Goal: Task Accomplishment & Management: Manage account settings

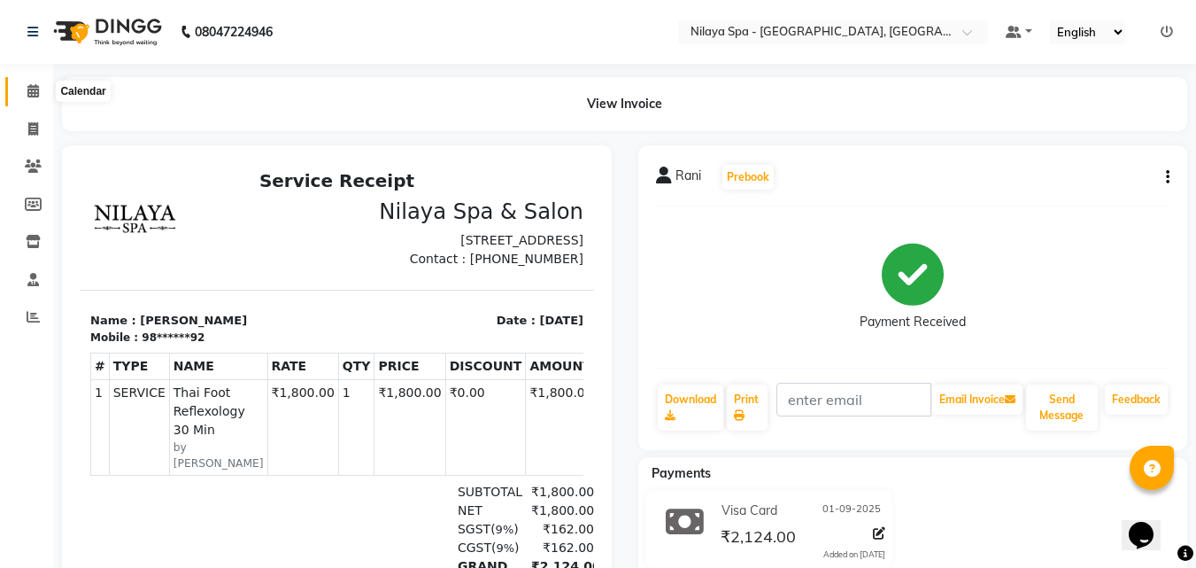
click at [43, 82] on span at bounding box center [33, 91] width 31 height 20
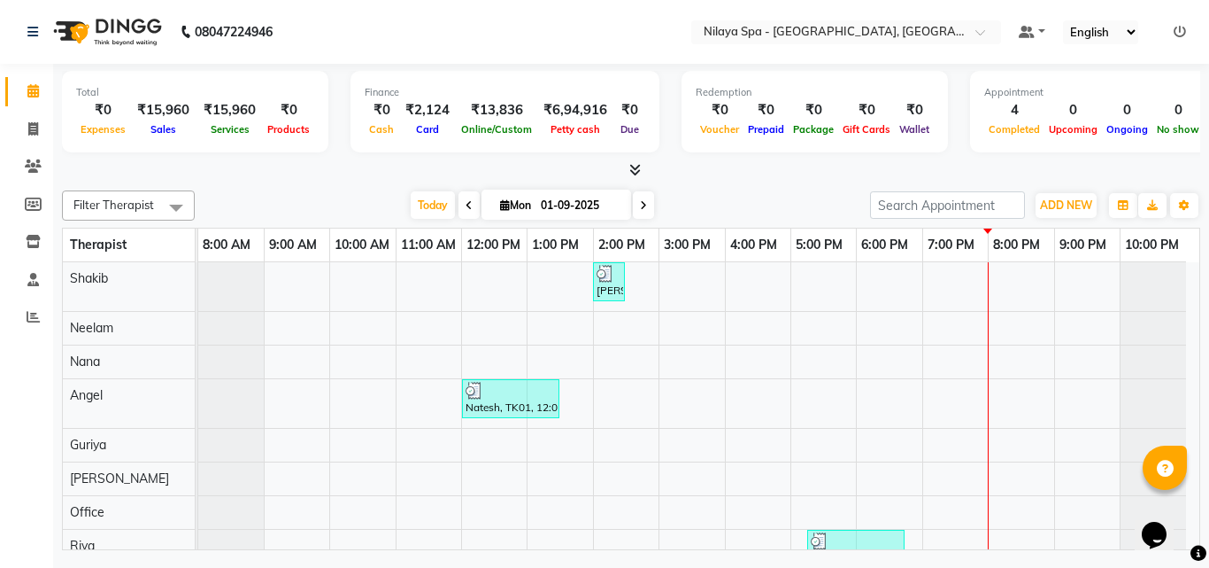
click at [1018, 359] on div "[PERSON_NAME], TK02, 02:00 PM-02:30 PM, Mens Special - [PERSON_NAME] Trim Nates…" at bounding box center [698, 486] width 1001 height 449
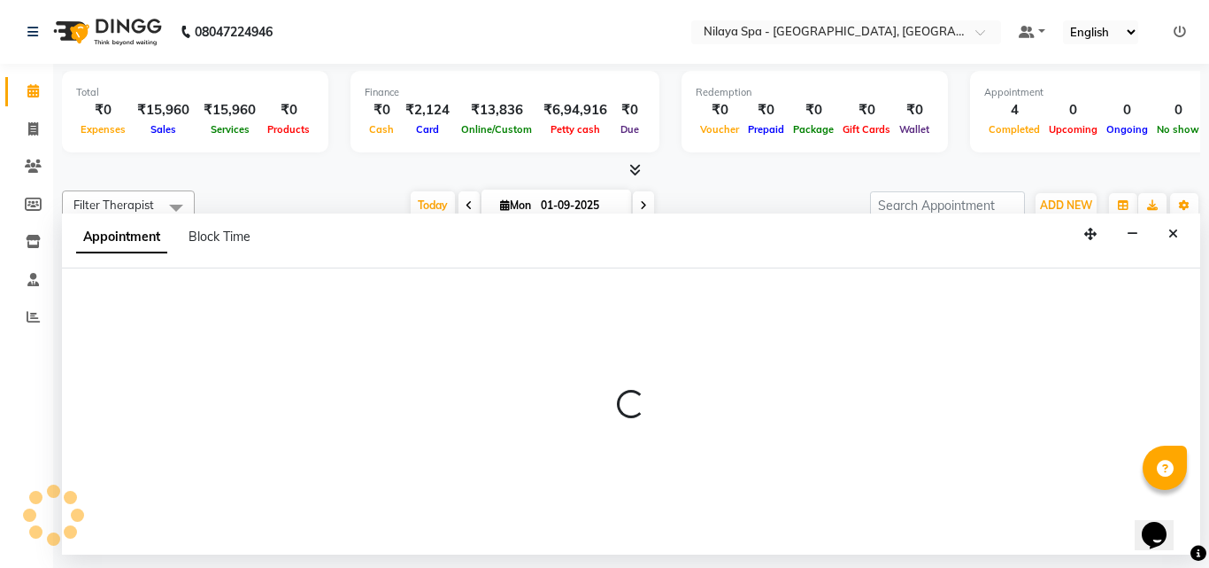
select select "78965"
select select "1200"
select select "tentative"
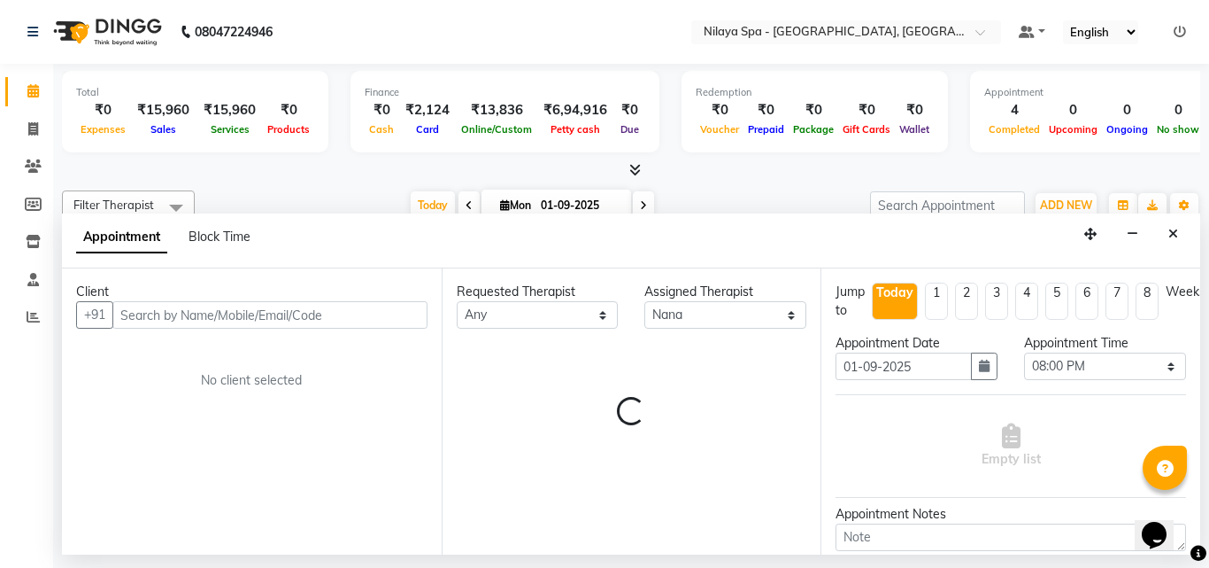
click at [255, 307] on input "text" at bounding box center [269, 314] width 315 height 27
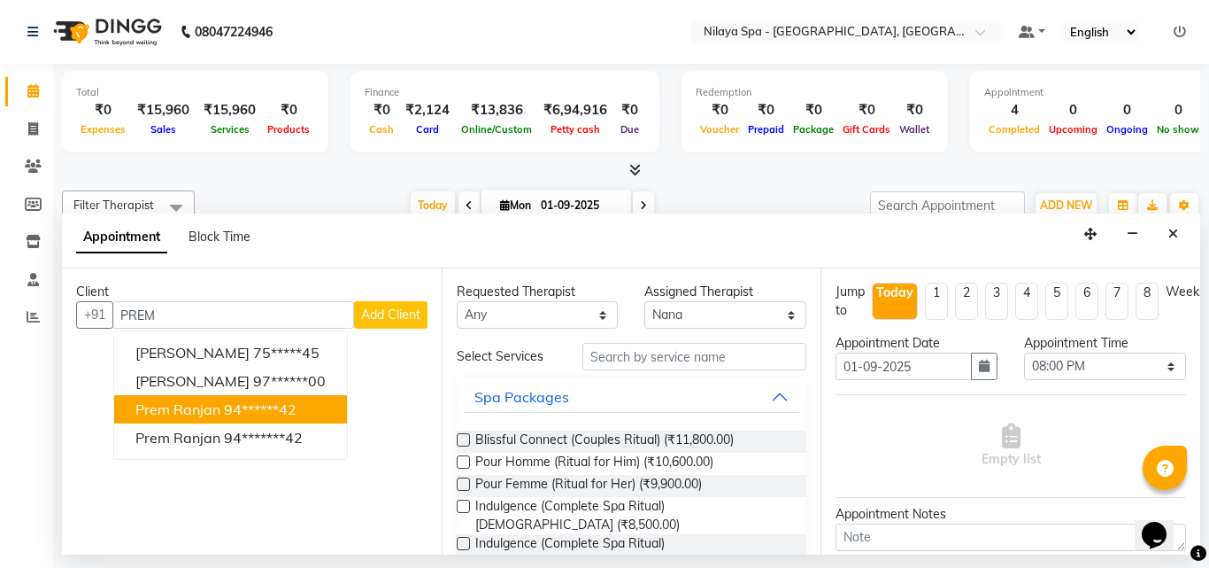
click at [276, 410] on ngb-highlight "94******42" at bounding box center [260, 409] width 73 height 18
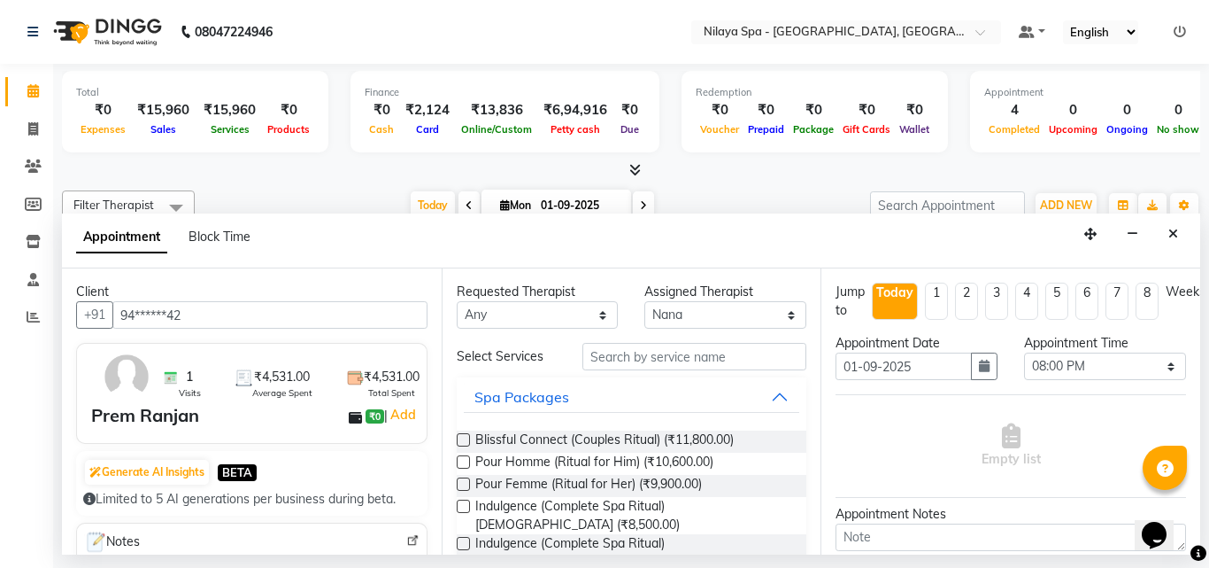
type input "94******42"
click at [670, 359] on input "text" at bounding box center [695, 356] width 225 height 27
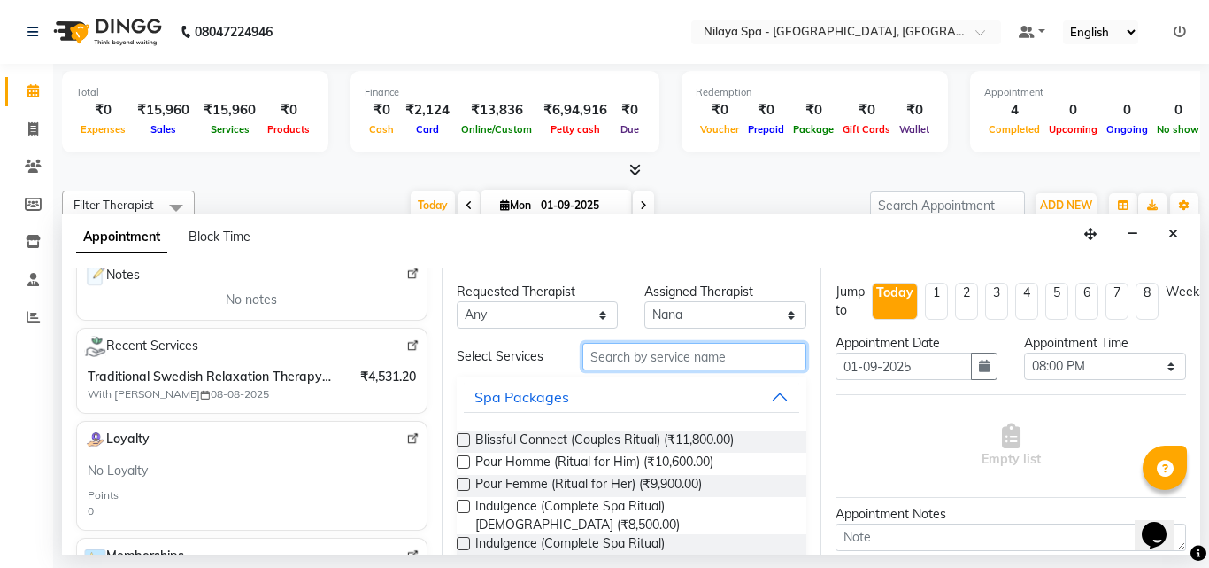
scroll to position [266, 0]
click at [622, 358] on input "text" at bounding box center [695, 356] width 225 height 27
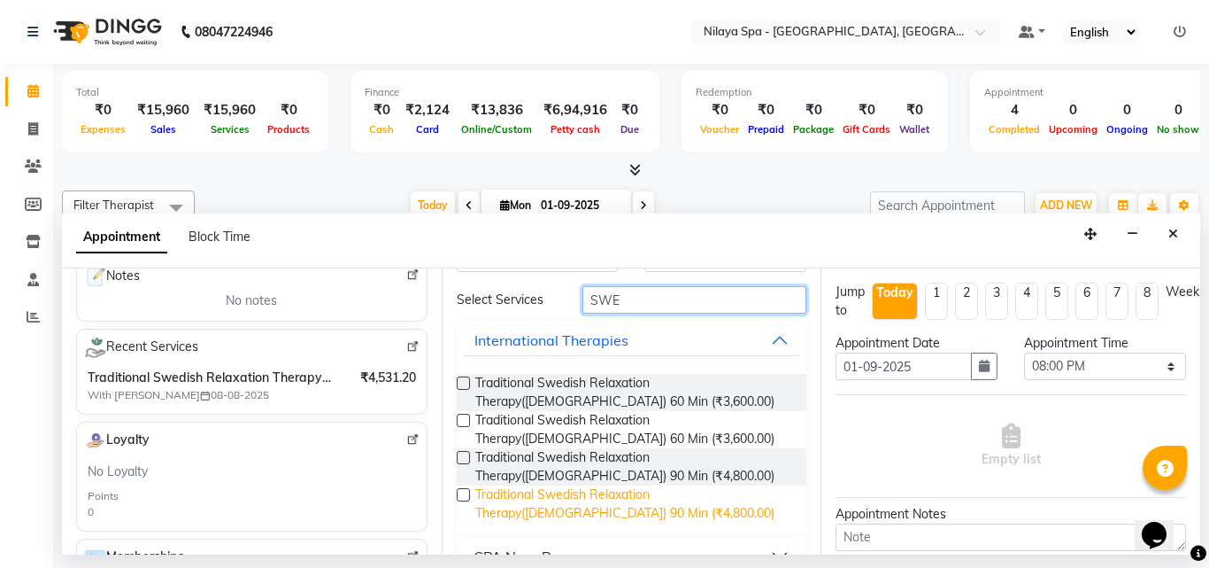
scroll to position [89, 0]
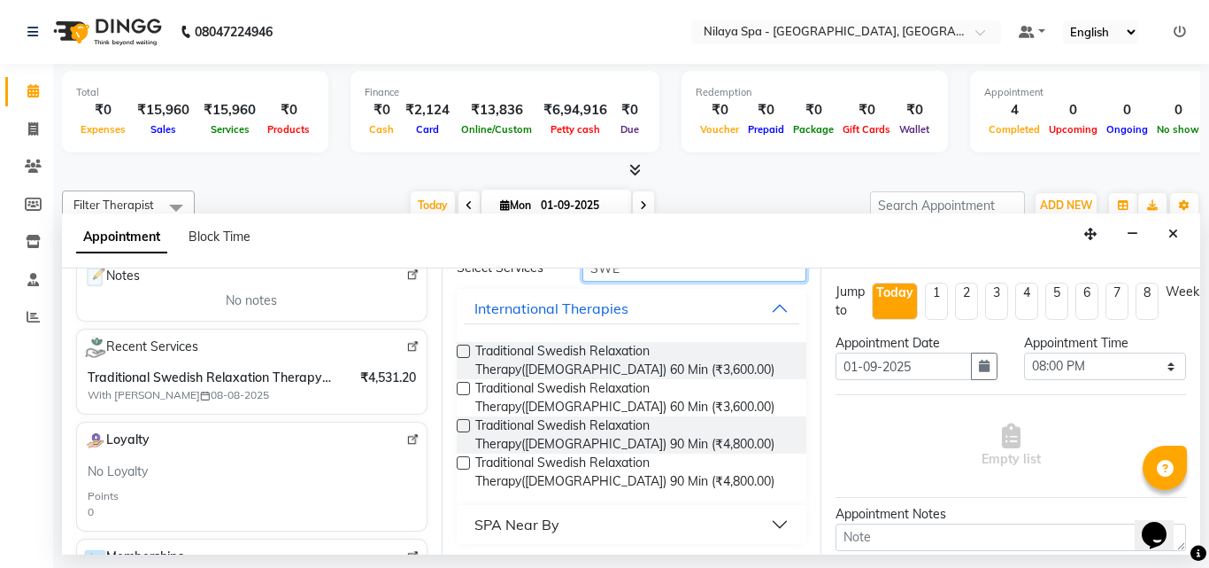
type input "SWE"
click at [466, 419] on label at bounding box center [463, 425] width 13 height 13
click at [466, 421] on input "checkbox" at bounding box center [463, 427] width 12 height 12
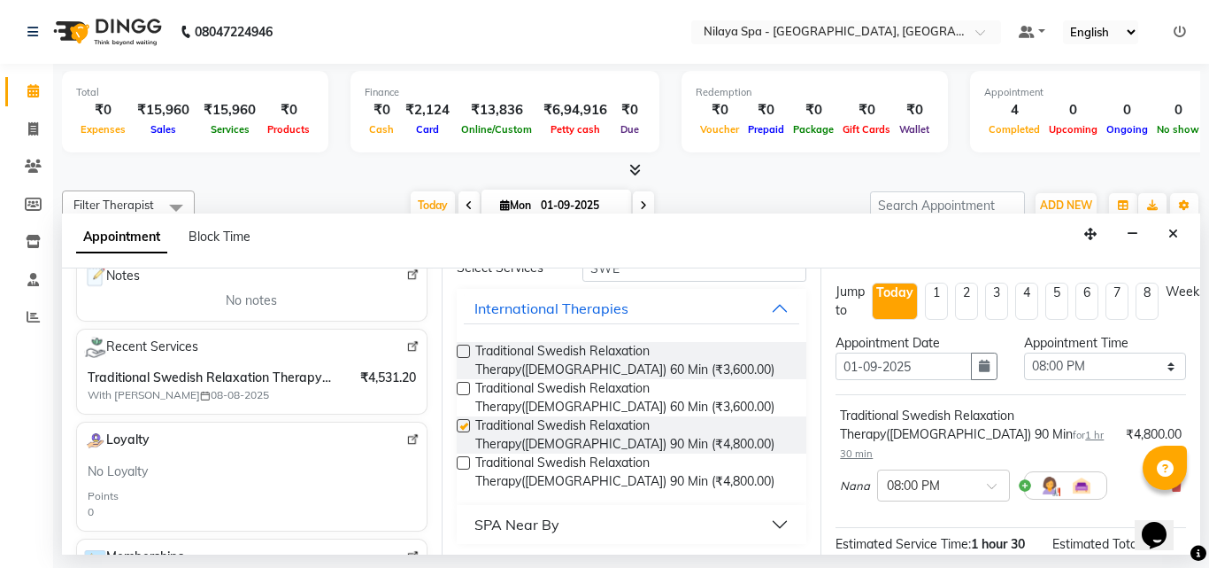
checkbox input "false"
click at [991, 482] on span at bounding box center [998, 491] width 22 height 19
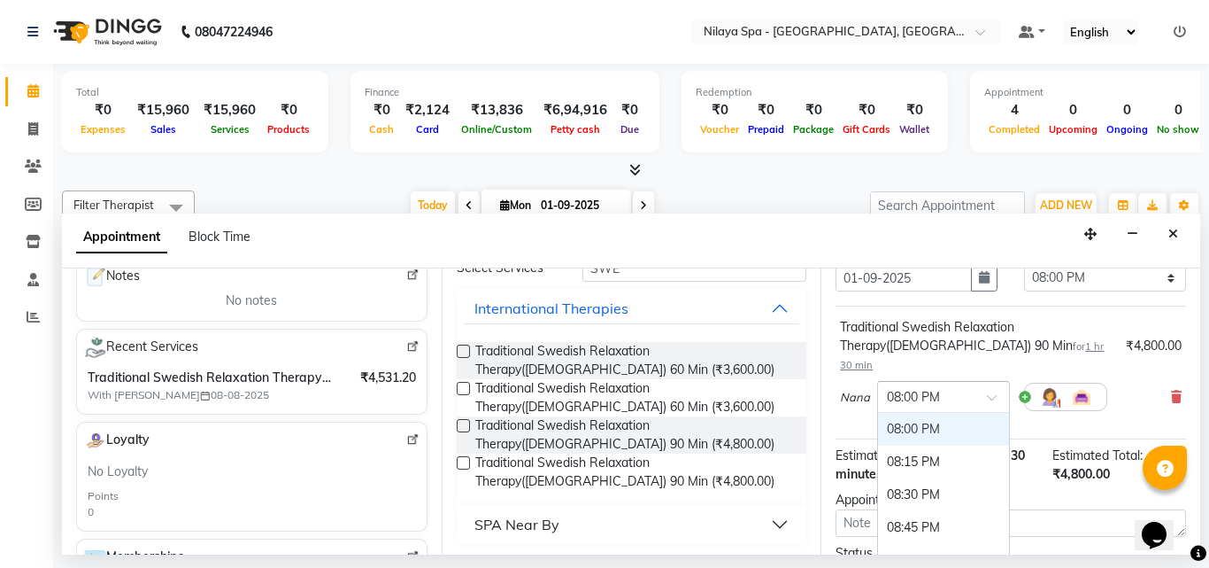
click at [948, 416] on div "08:00 PM" at bounding box center [943, 429] width 131 height 33
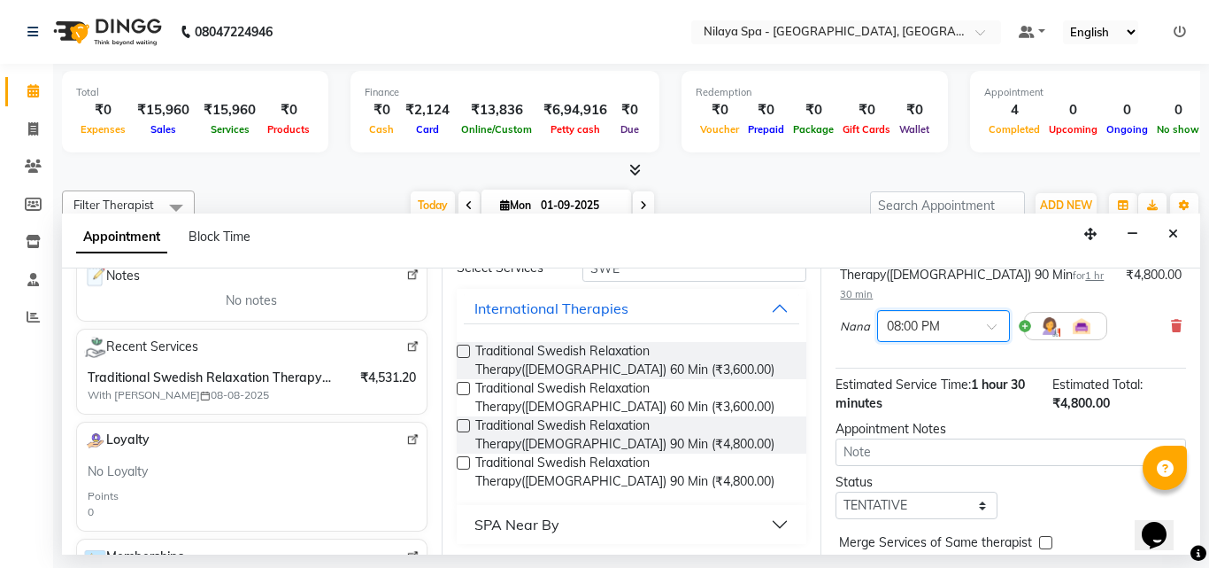
scroll to position [230, 0]
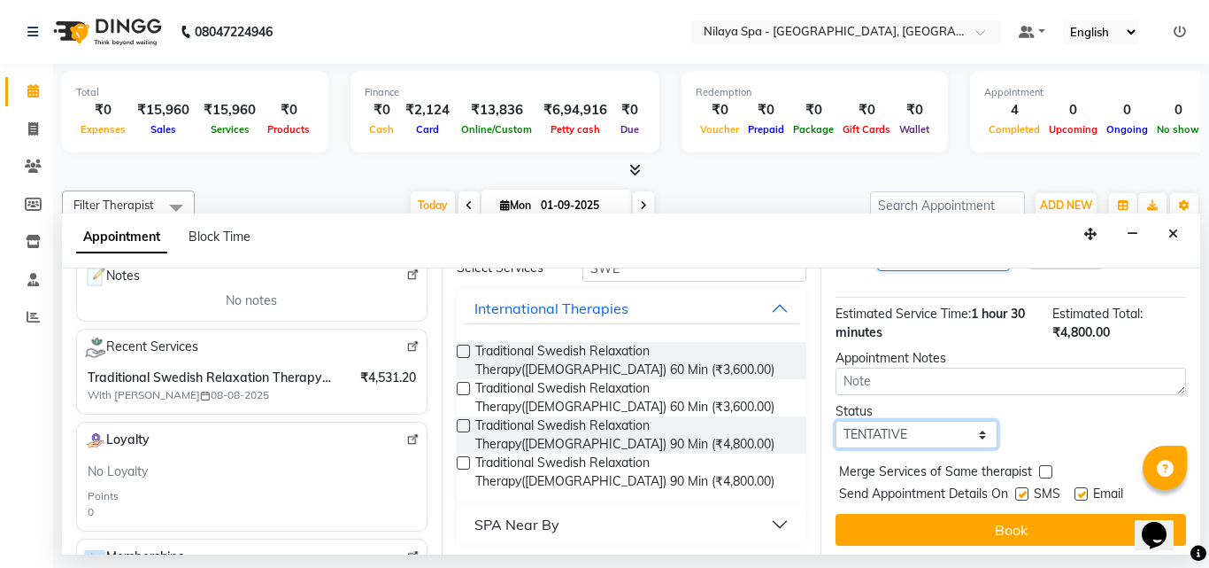
click at [953, 421] on select "Select TENTATIVE CONFIRM CHECK-IN UPCOMING" at bounding box center [917, 434] width 162 height 27
select select "confirm booking"
click at [836, 421] on select "Select TENTATIVE CONFIRM CHECK-IN UPCOMING" at bounding box center [917, 434] width 162 height 27
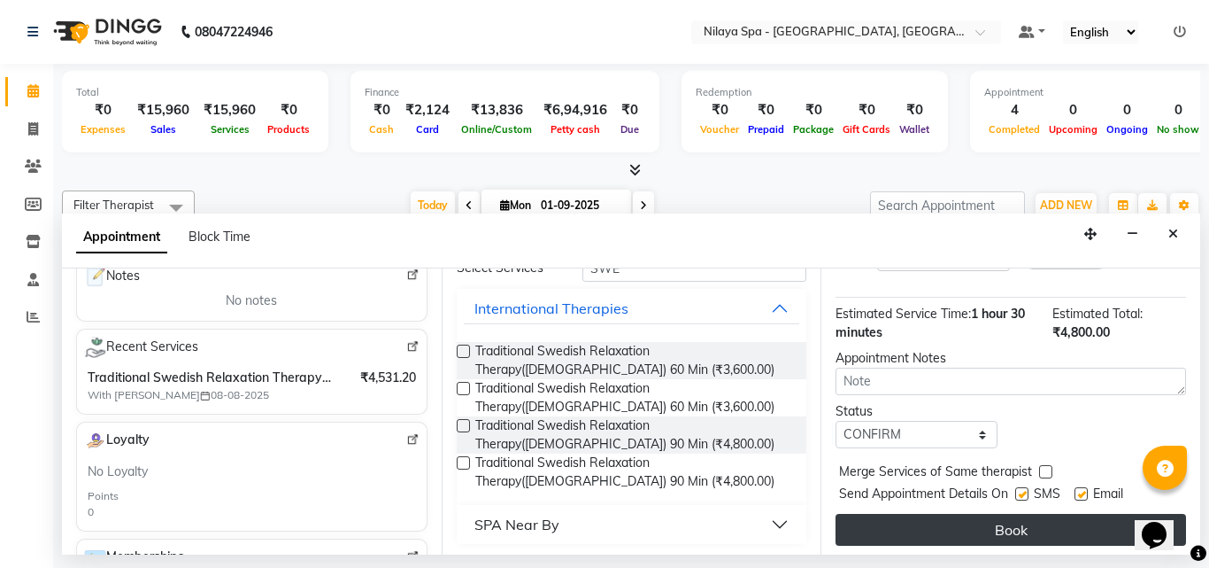
click at [994, 514] on button "Book" at bounding box center [1011, 530] width 351 height 32
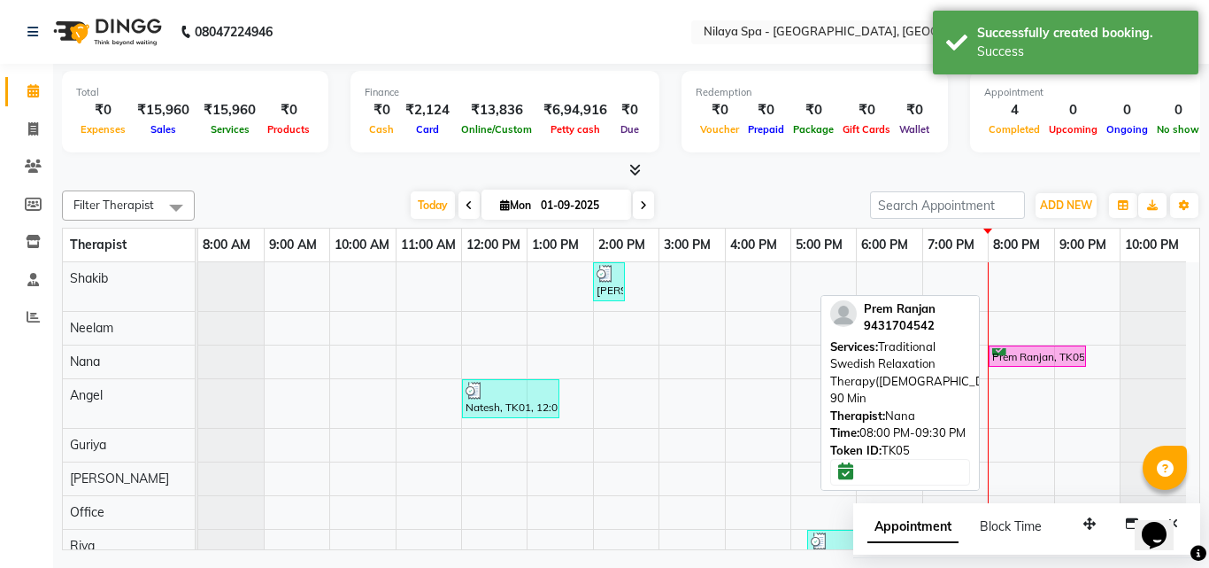
click at [1011, 356] on div "Prem Ranjan, TK05, 08:00 PM-09:30 PM, Traditional Swedish Relaxation Therapy([D…" at bounding box center [1038, 356] width 94 height 17
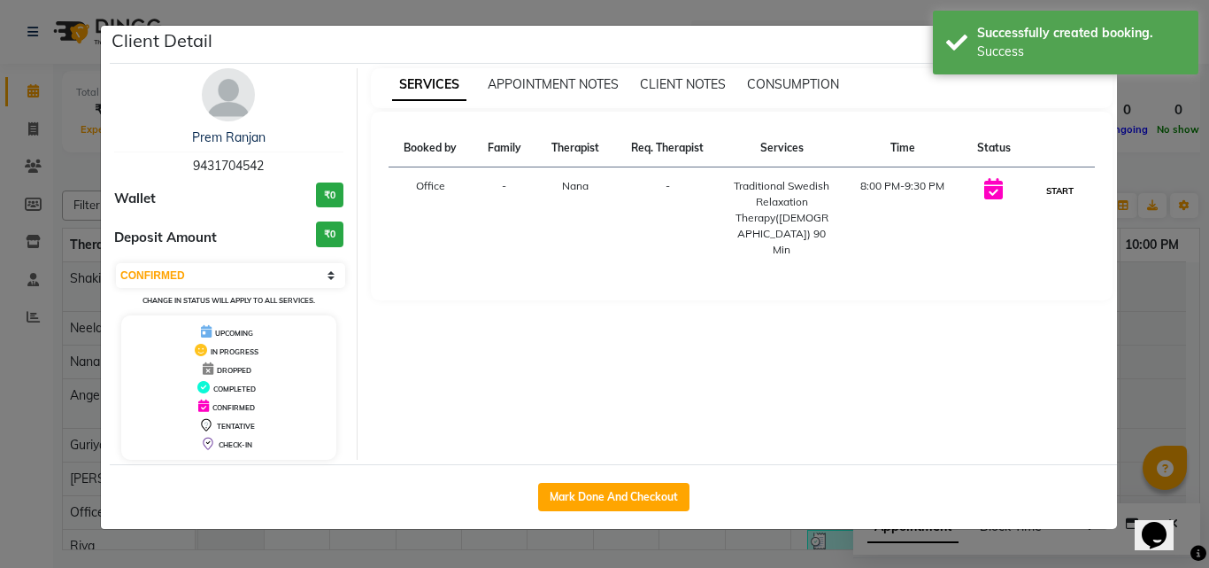
click at [1060, 183] on button "START" at bounding box center [1060, 191] width 36 height 22
select select "1"
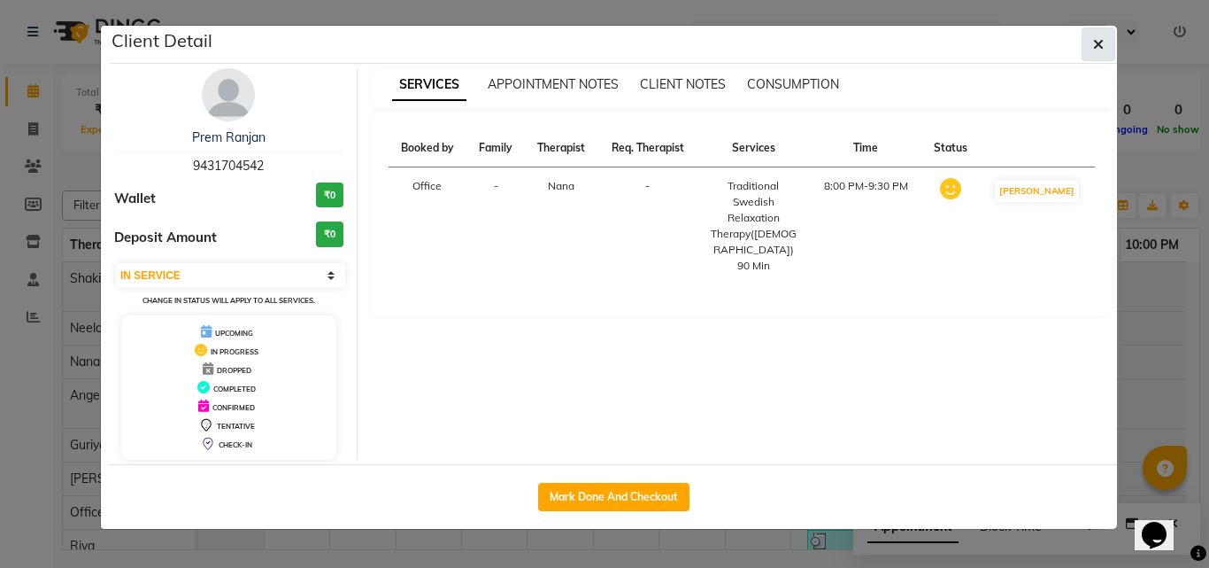
click at [1097, 42] on icon "button" at bounding box center [1098, 44] width 11 height 14
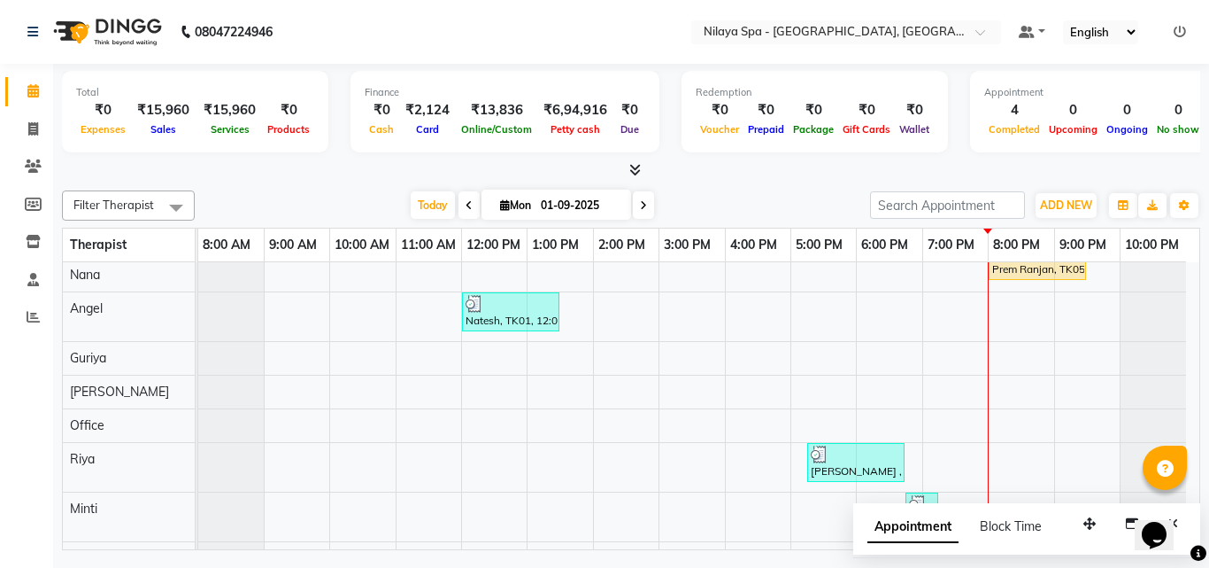
scroll to position [162, 0]
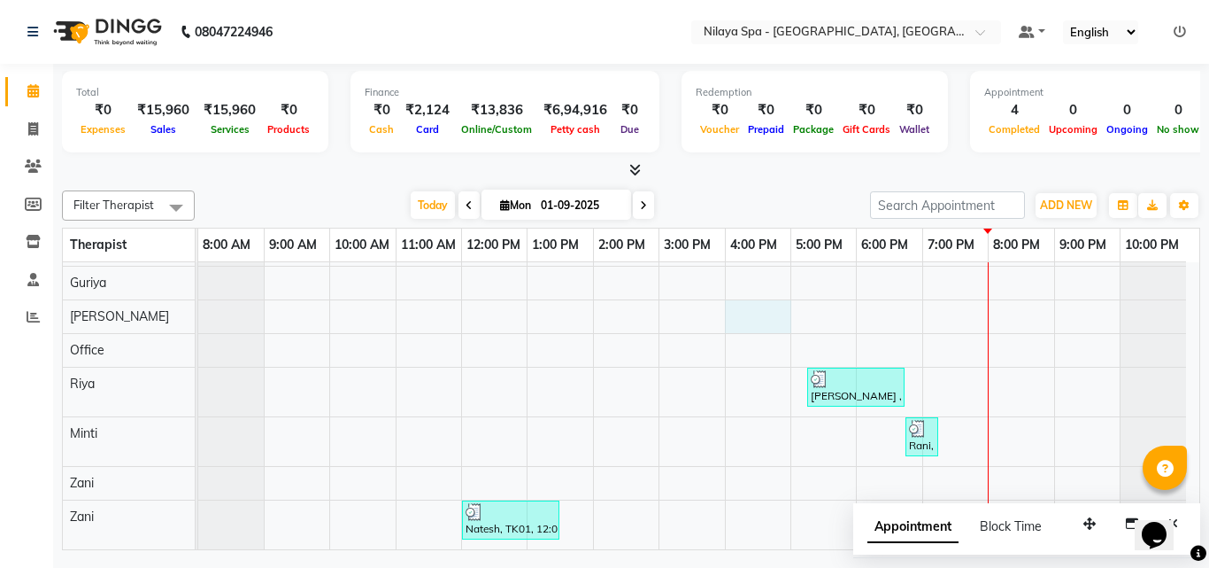
click at [761, 313] on div "[PERSON_NAME], TK02, 02:00 PM-02:30 PM, Mens Special - [PERSON_NAME] Trim Prem …" at bounding box center [698, 324] width 1001 height 449
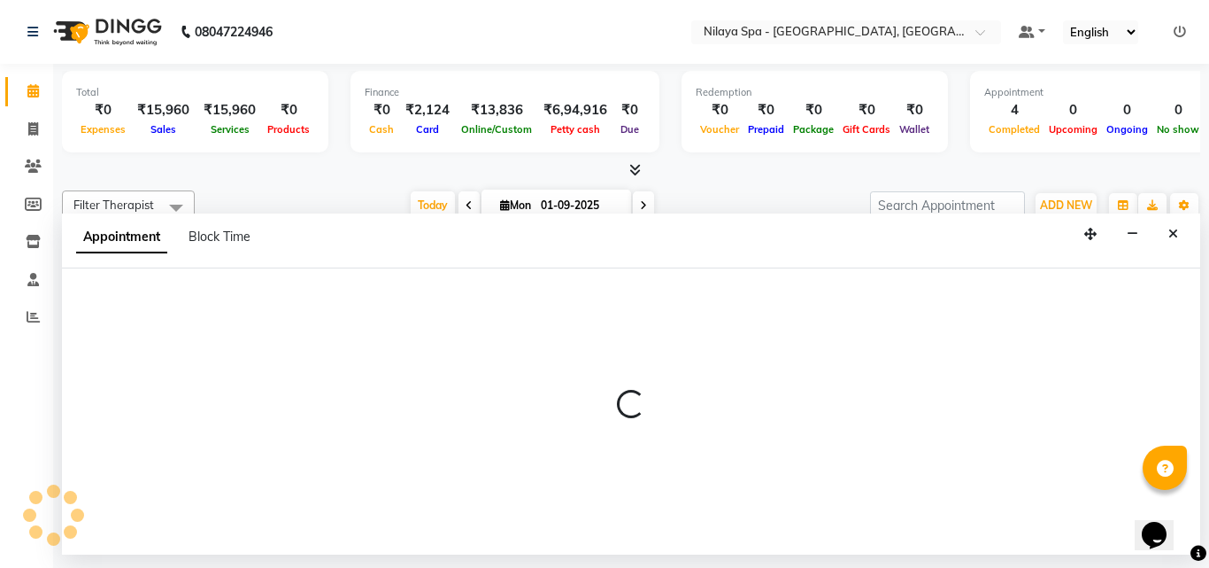
select select "78999"
select select "960"
select select "tentative"
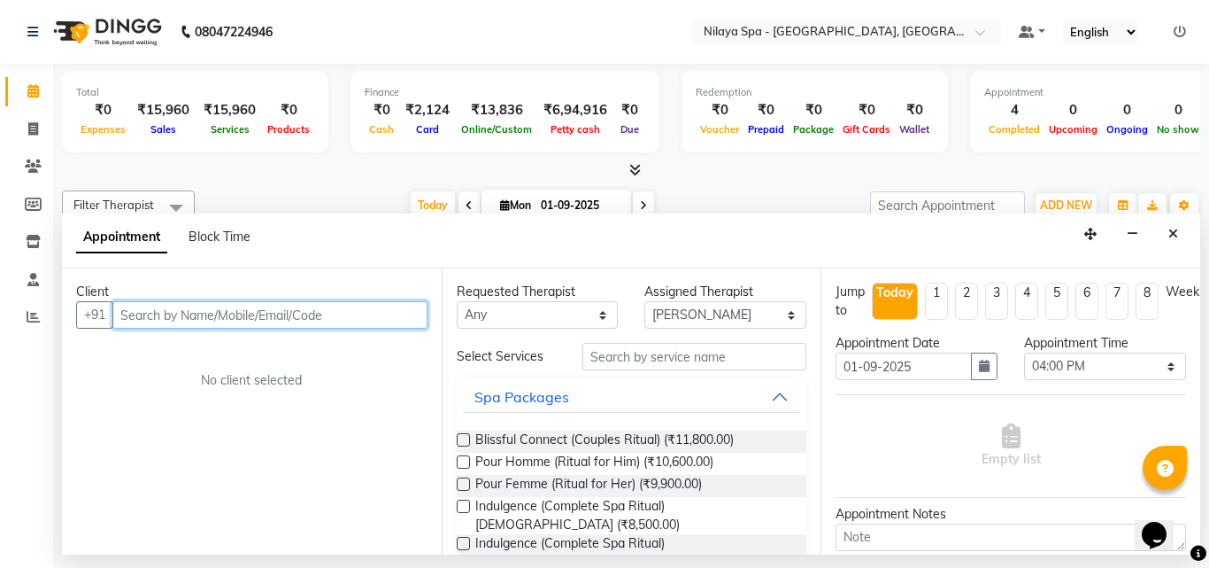
click at [224, 313] on input "text" at bounding box center [269, 314] width 315 height 27
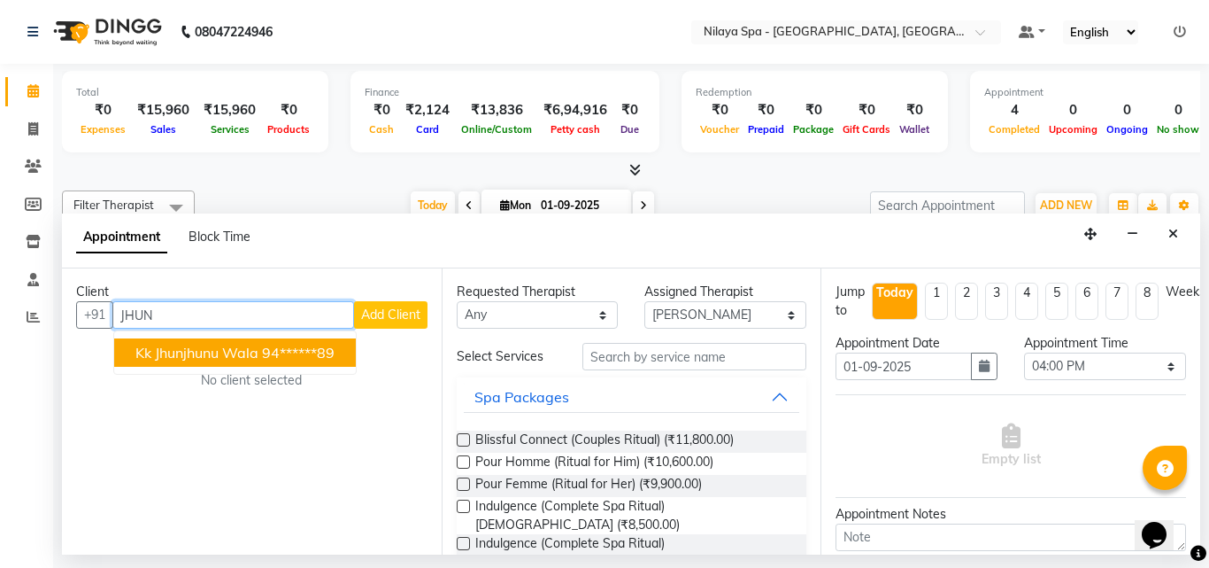
click at [227, 349] on span "Kk Jhunjhunu wala" at bounding box center [196, 353] width 123 height 18
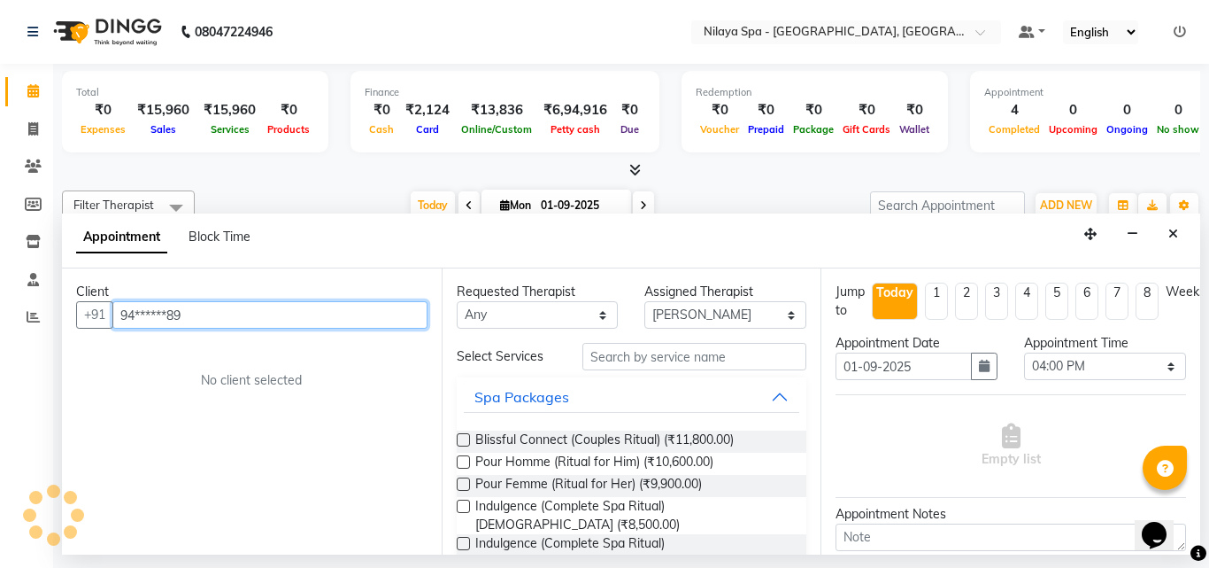
type input "94******89"
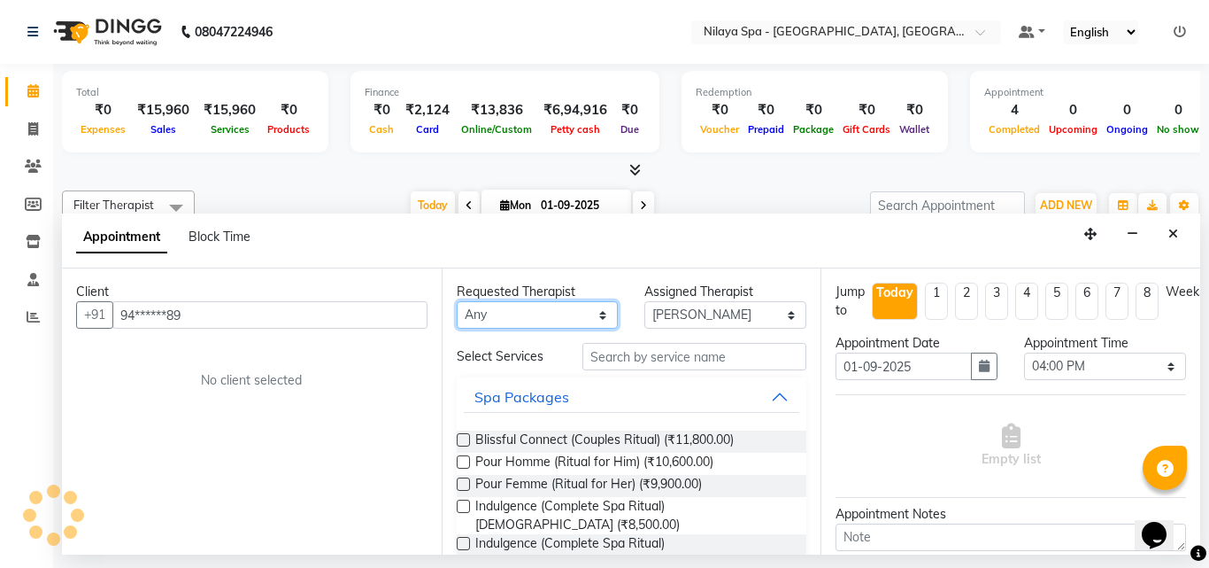
click at [560, 318] on select "Any [PERSON_NAME] [PERSON_NAME] Minti Nana [PERSON_NAME] Office [PERSON_NAME] […" at bounding box center [538, 314] width 162 height 27
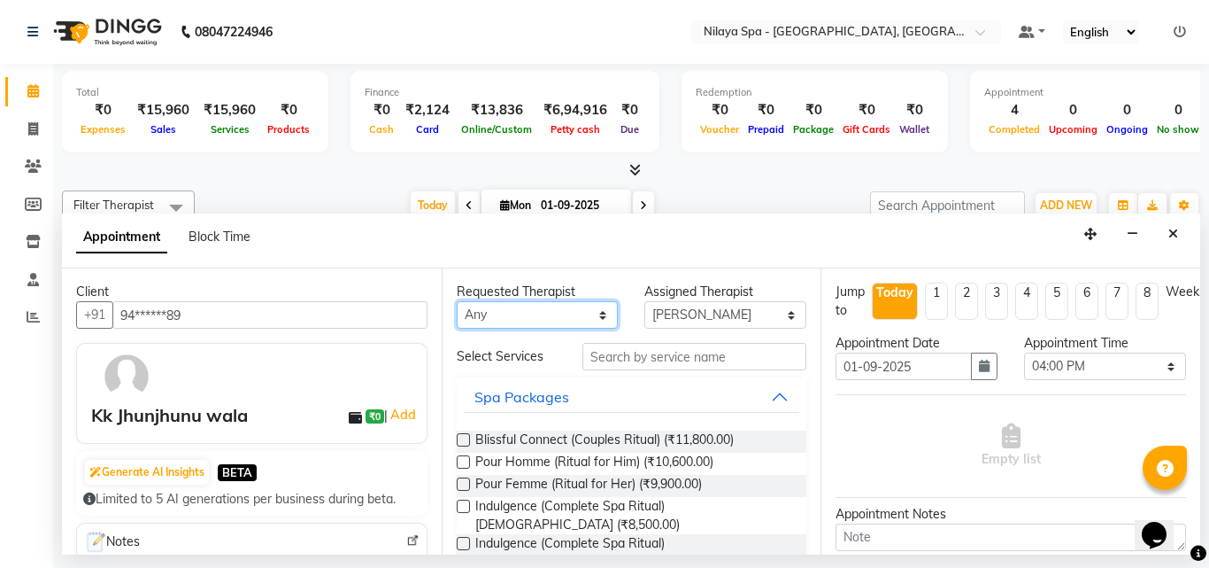
click at [560, 318] on select "Any [PERSON_NAME] [PERSON_NAME] Minti Nana [PERSON_NAME] Office [PERSON_NAME] […" at bounding box center [538, 314] width 162 height 27
select select "78999"
click at [457, 301] on select "Any [PERSON_NAME] [PERSON_NAME] Minti Nana [PERSON_NAME] Office [PERSON_NAME] […" at bounding box center [538, 314] width 162 height 27
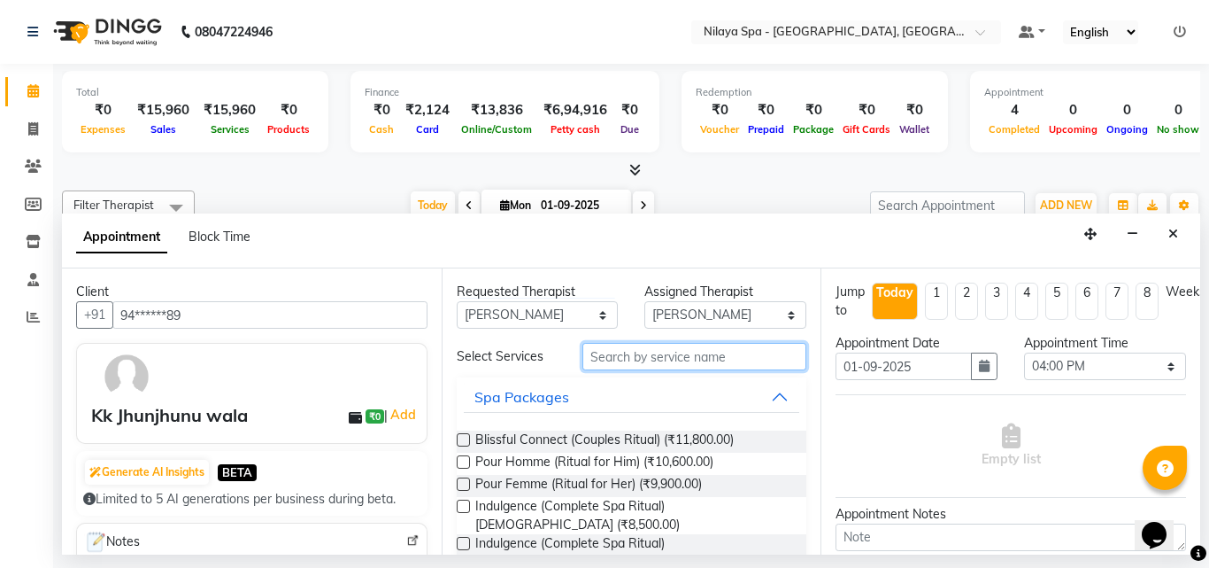
click at [635, 363] on input "text" at bounding box center [695, 356] width 225 height 27
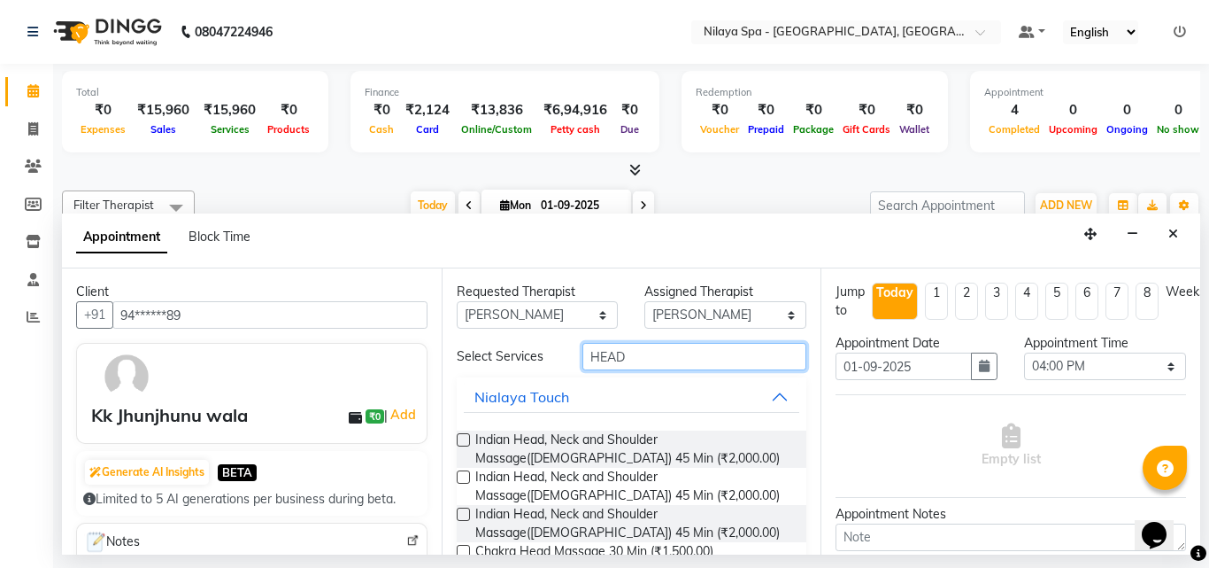
type input "HEAD"
click at [461, 437] on label at bounding box center [463, 439] width 13 height 13
click at [461, 437] on input "checkbox" at bounding box center [463, 442] width 12 height 12
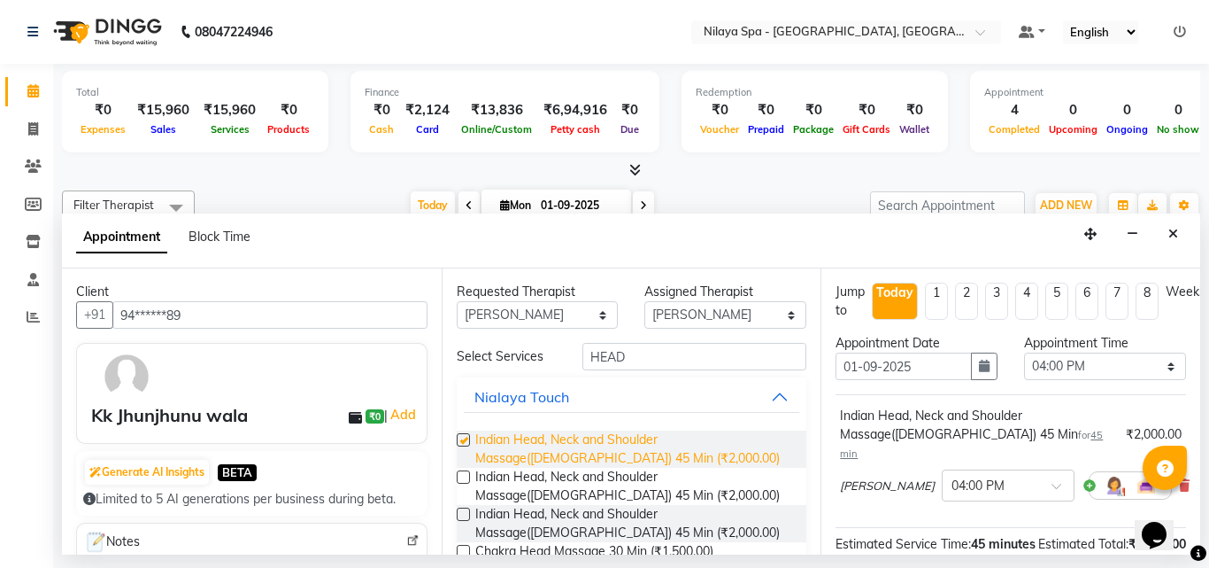
checkbox input "false"
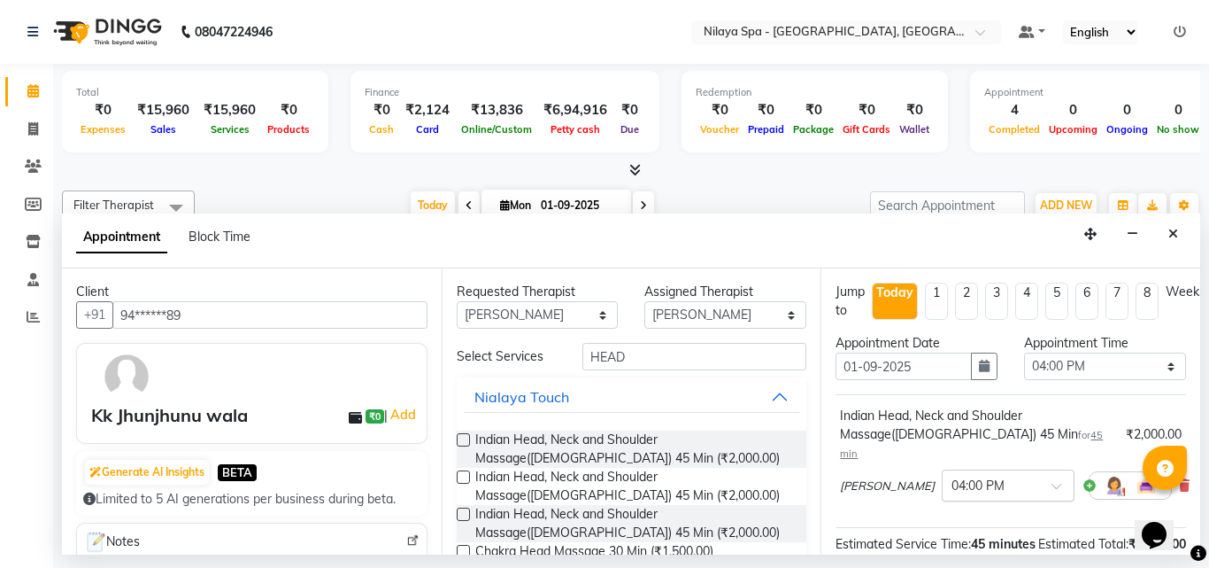
scroll to position [89, 0]
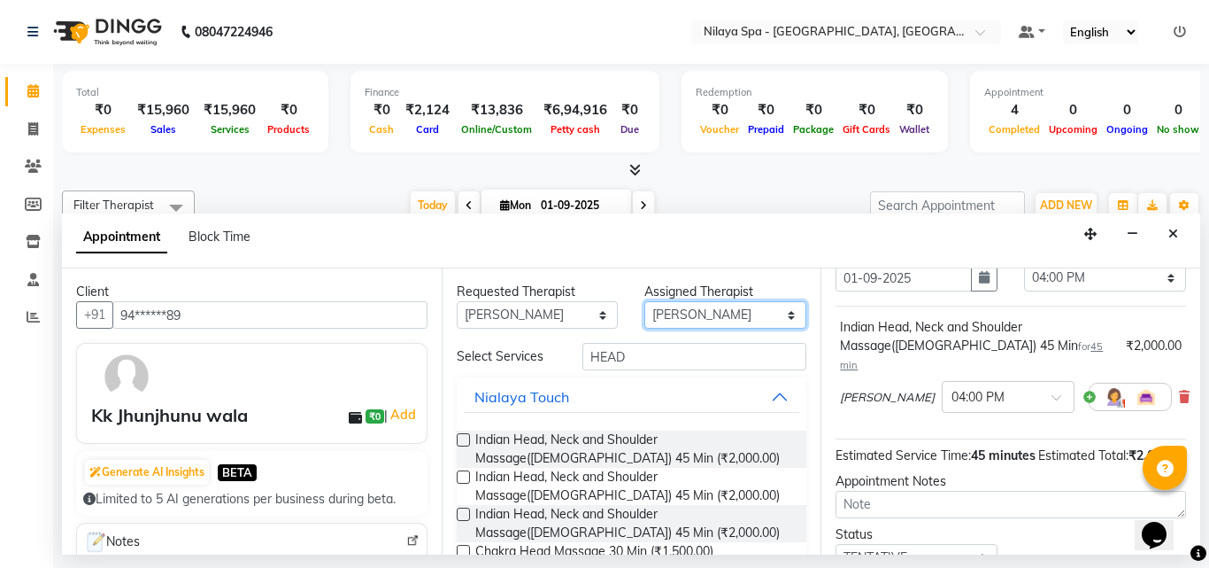
click at [753, 313] on select "Select [PERSON_NAME] [PERSON_NAME] Minti Nana [PERSON_NAME] Office [PERSON_NAME…" at bounding box center [726, 314] width 162 height 27
select select "78965"
click at [645, 301] on select "Select [PERSON_NAME] [PERSON_NAME] Minti Nana [PERSON_NAME] Office [PERSON_NAME…" at bounding box center [726, 314] width 162 height 27
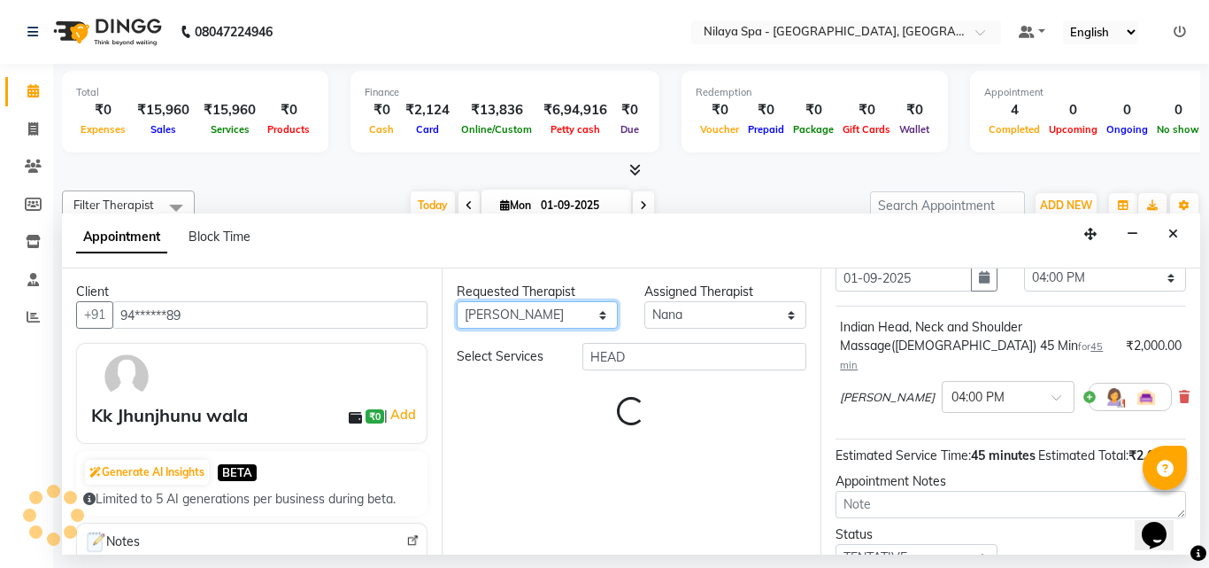
click at [529, 319] on select "Any [PERSON_NAME] [PERSON_NAME] Minti Nana [PERSON_NAME] Office [PERSON_NAME] […" at bounding box center [538, 314] width 162 height 27
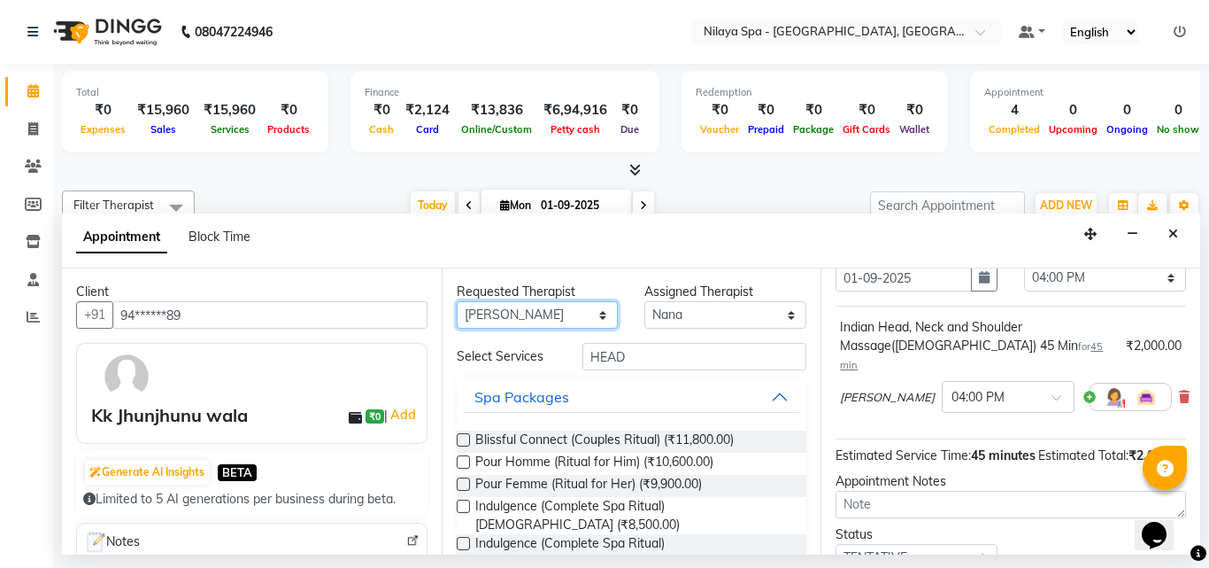
select select "78965"
click at [457, 301] on select "Any [PERSON_NAME] [PERSON_NAME] Minti Nana [PERSON_NAME] Office [PERSON_NAME] […" at bounding box center [538, 314] width 162 height 27
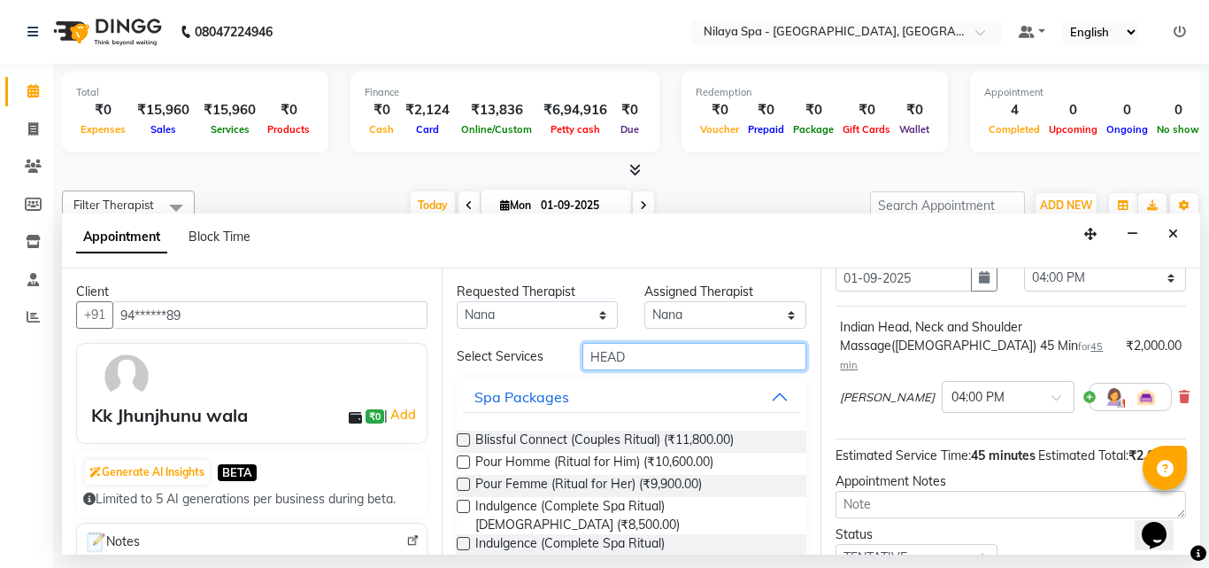
click at [625, 360] on input "HEAD" at bounding box center [695, 356] width 225 height 27
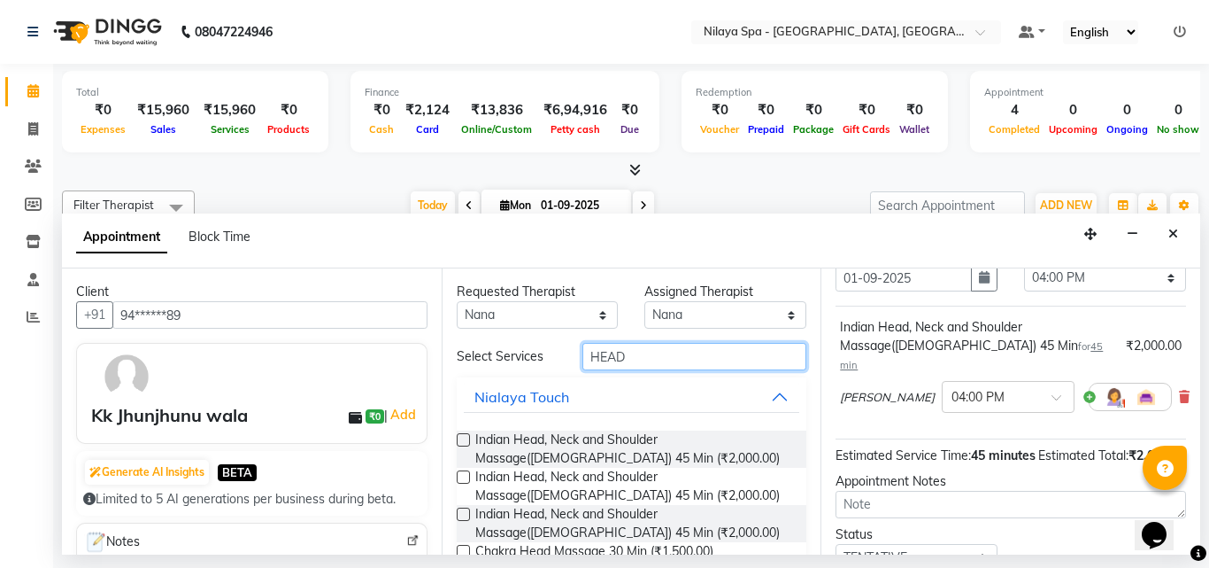
type input "HEAD"
click at [459, 435] on label at bounding box center [463, 439] width 13 height 13
click at [459, 436] on input "checkbox" at bounding box center [463, 442] width 12 height 12
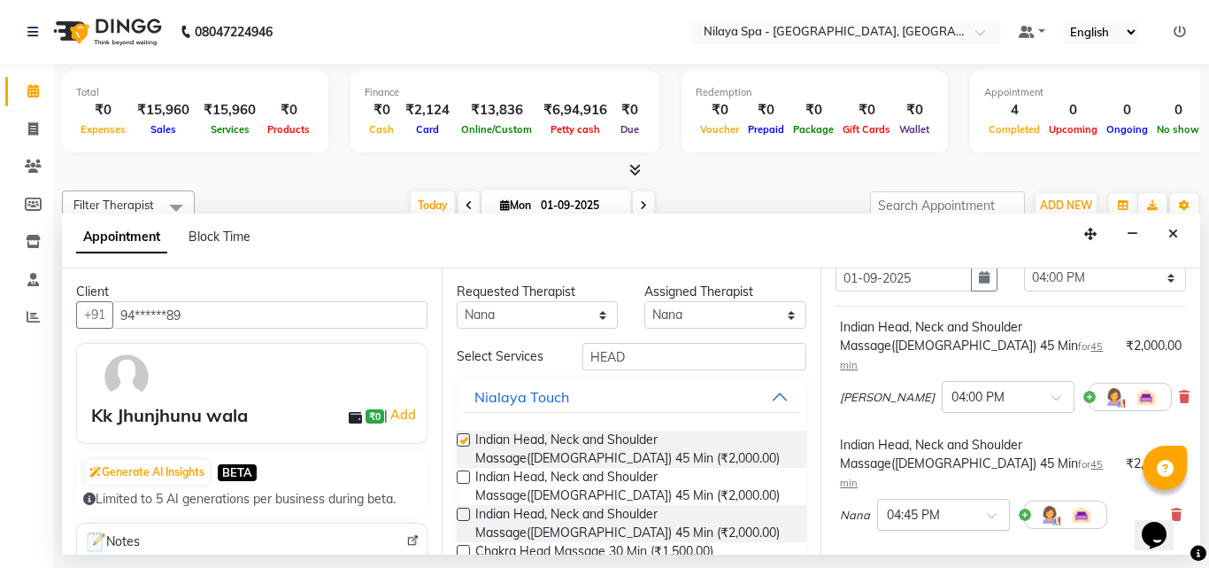
checkbox input "false"
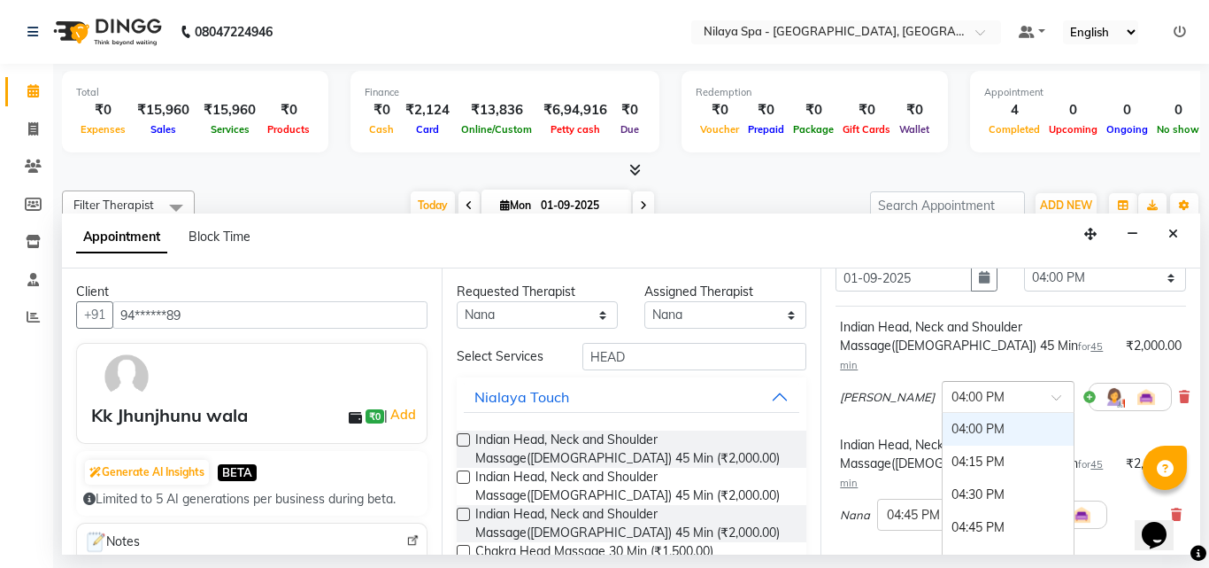
click at [1052, 393] on span at bounding box center [1063, 402] width 22 height 19
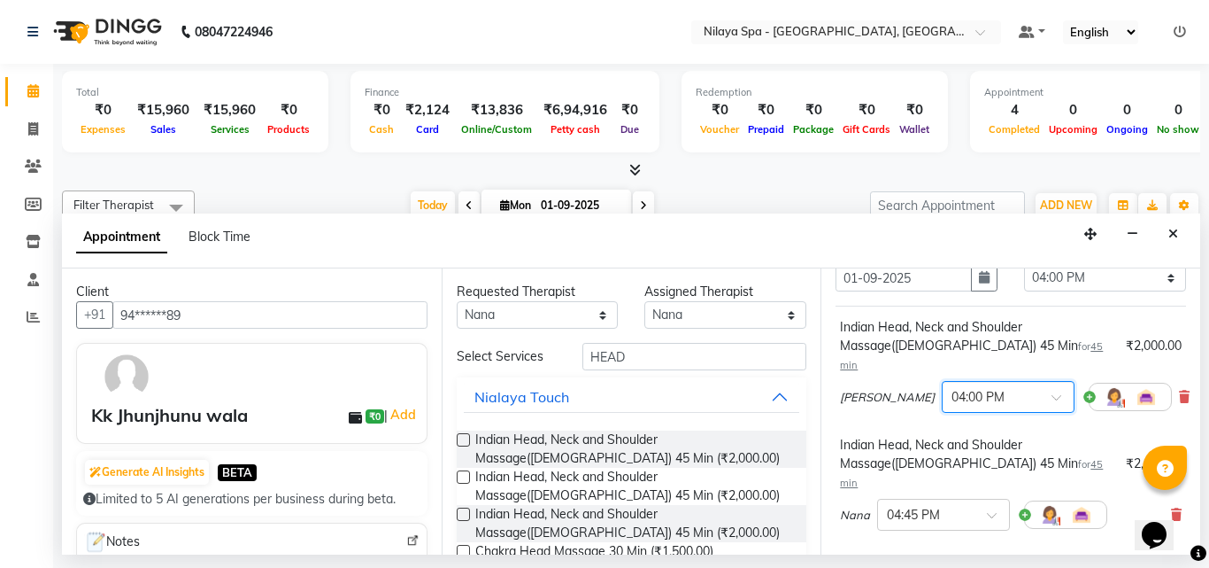
click at [1052, 393] on span at bounding box center [1063, 402] width 22 height 19
click at [993, 511] on span at bounding box center [998, 520] width 22 height 19
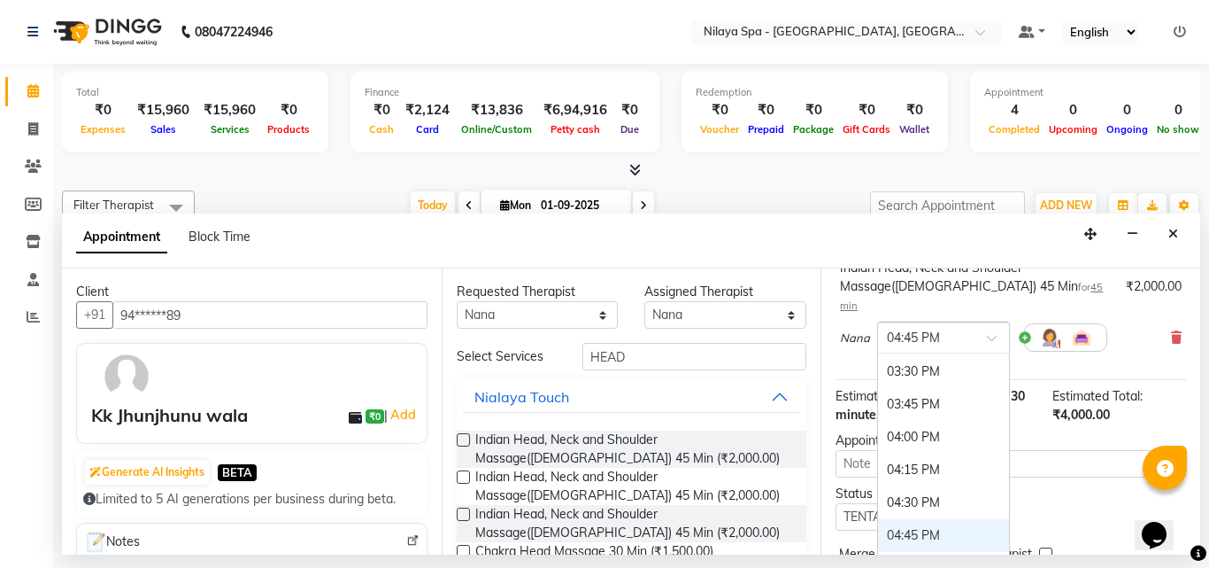
scroll to position [838, 0]
click at [939, 498] on div "04:30 PM" at bounding box center [943, 514] width 131 height 33
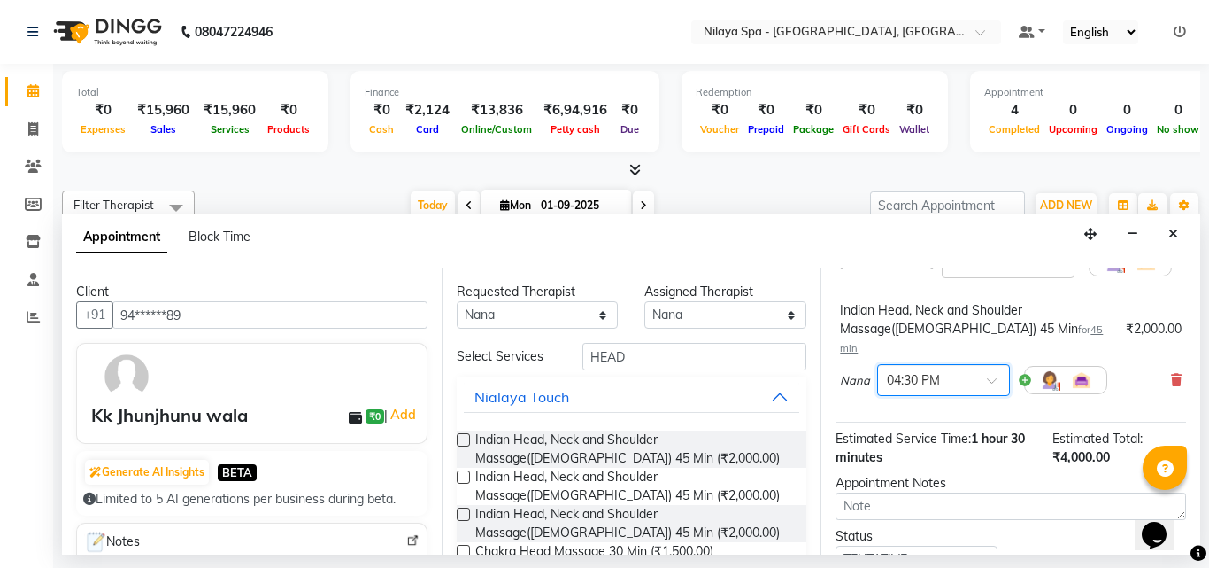
scroll to position [0, 0]
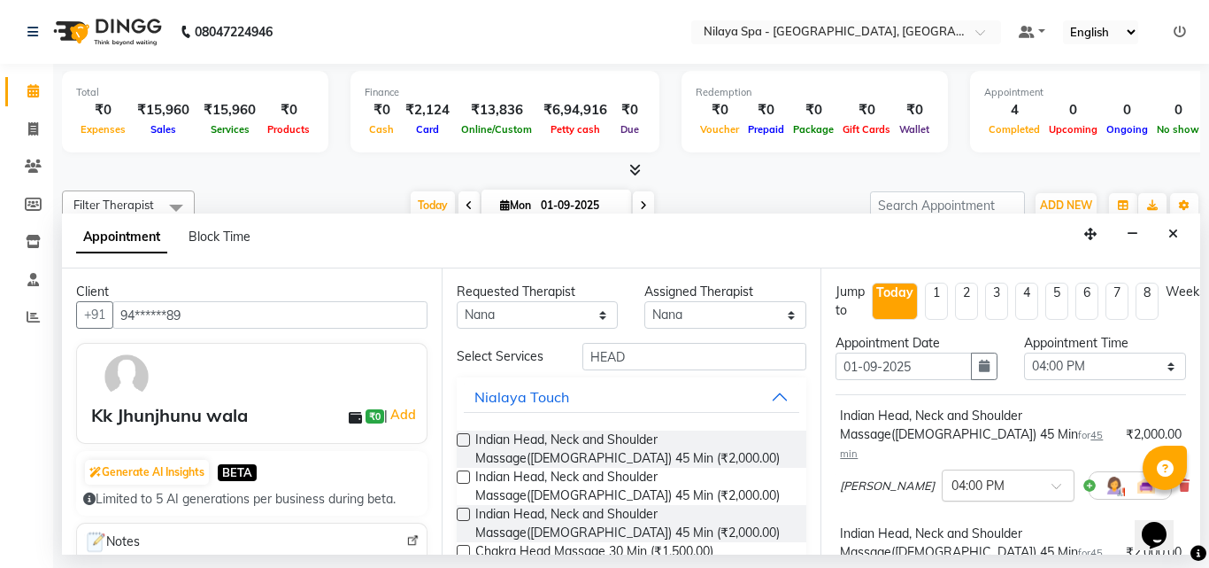
click at [979, 475] on div "× 04:00 PM" at bounding box center [1008, 485] width 133 height 32
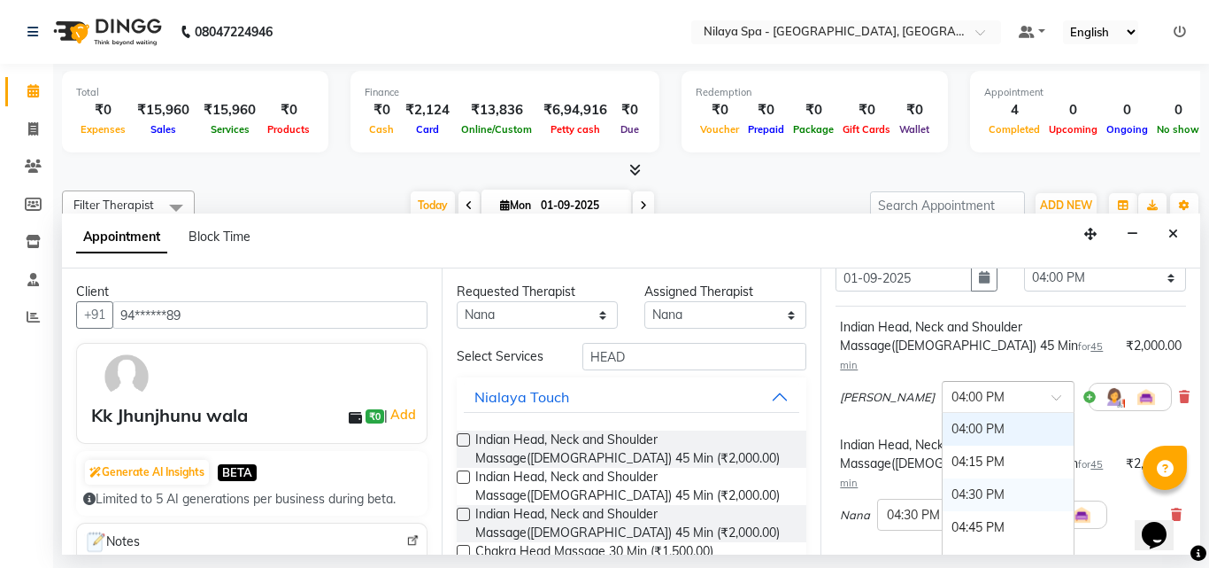
click at [943, 478] on div "04:30 PM" at bounding box center [1008, 494] width 131 height 33
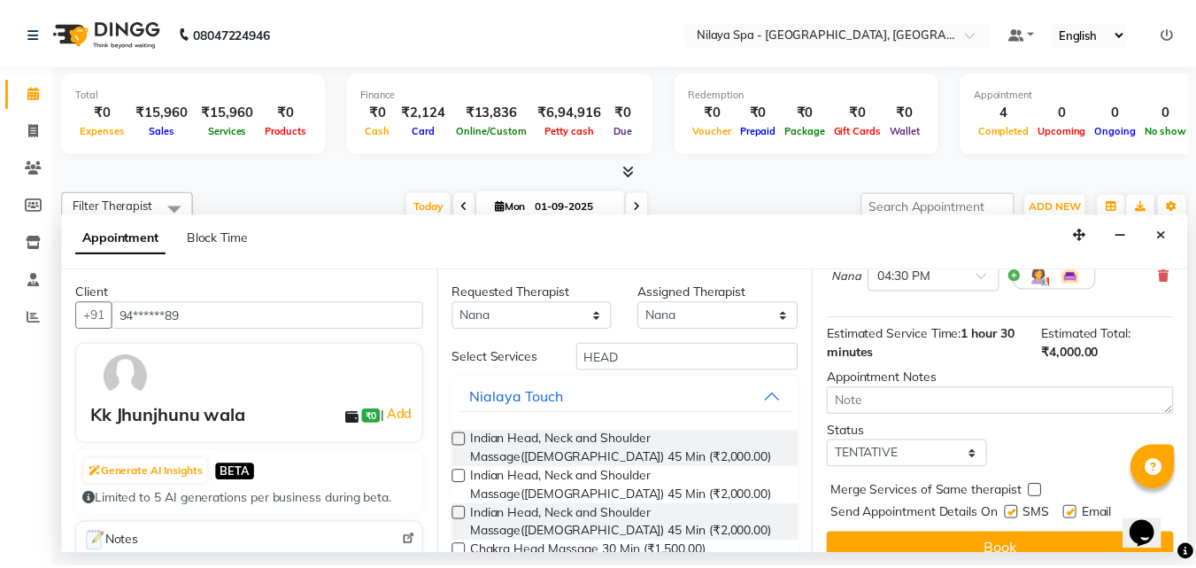
scroll to position [348, 0]
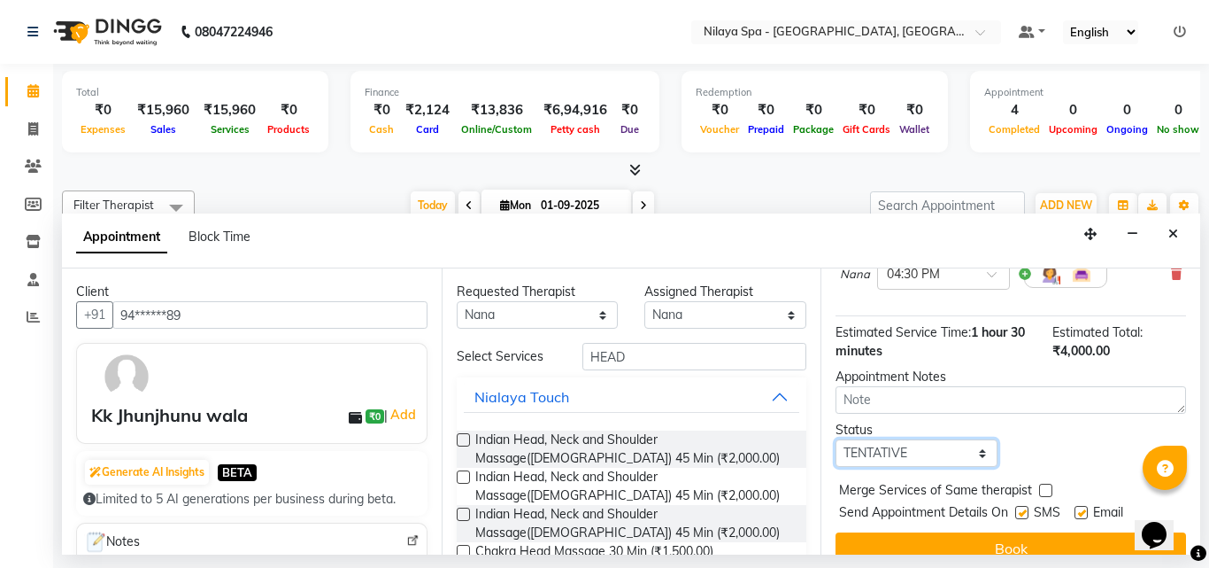
click at [932, 439] on select "Select TENTATIVE CONFIRM CHECK-IN UPCOMING" at bounding box center [917, 452] width 162 height 27
select select "confirm booking"
click at [836, 439] on select "Select TENTATIVE CONFIRM CHECK-IN UPCOMING" at bounding box center [917, 452] width 162 height 27
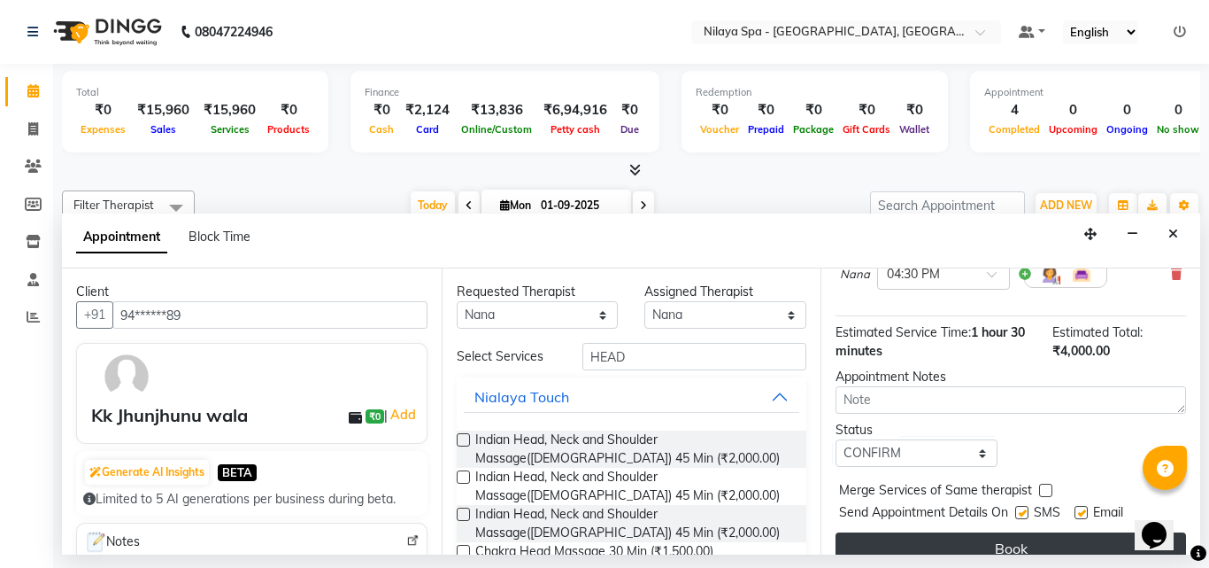
click at [899, 532] on button "Book" at bounding box center [1011, 548] width 351 height 32
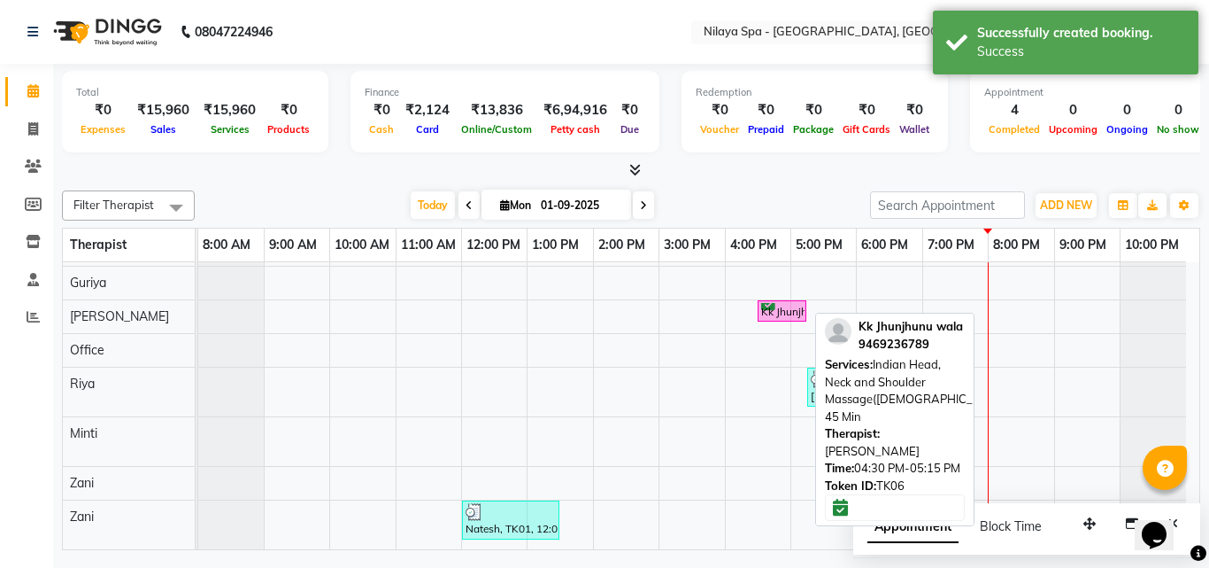
click at [778, 304] on div "Kk Jhunjhunu wala, TK06, 04:30 PM-05:15 PM, Indian Head, Neck and Shoulder Mass…" at bounding box center [782, 311] width 45 height 17
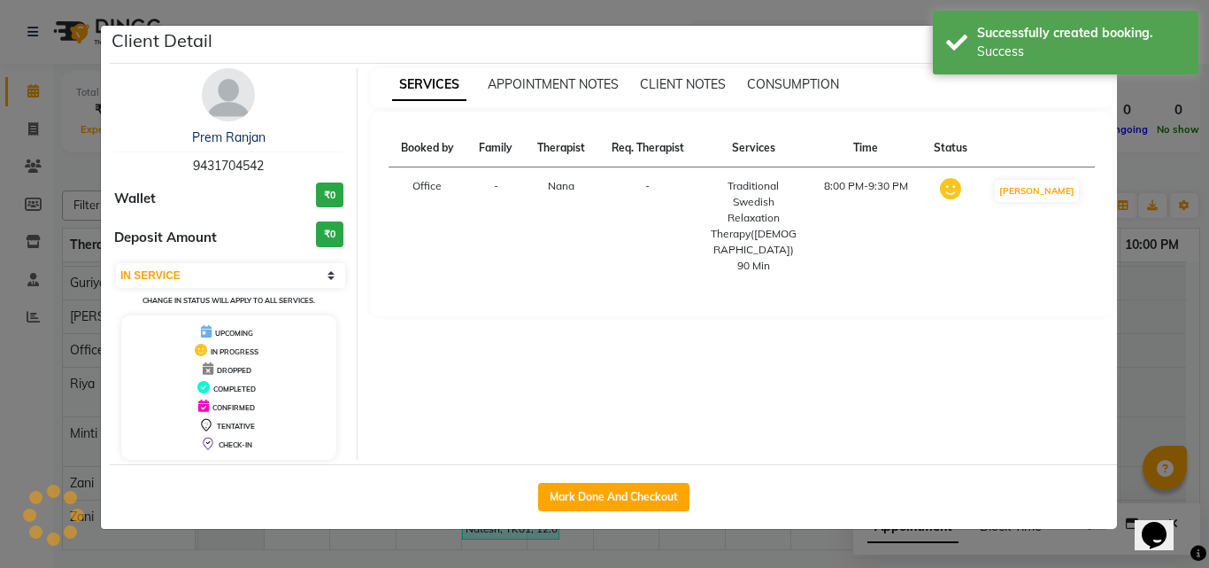
select select "6"
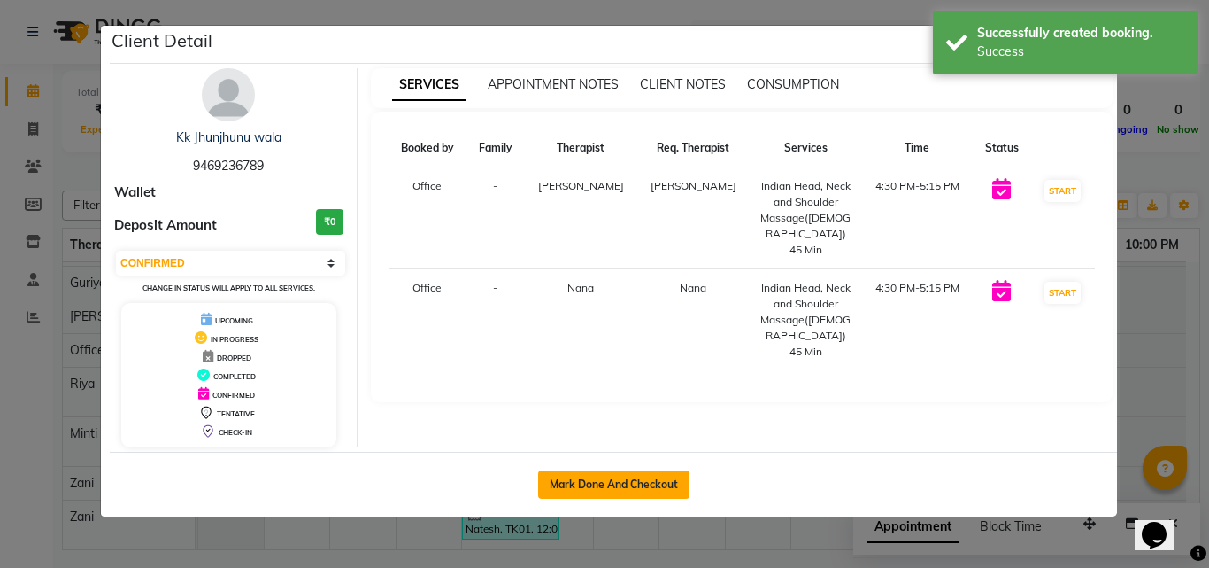
click at [638, 488] on button "Mark Done And Checkout" at bounding box center [613, 484] width 151 height 28
select select "service"
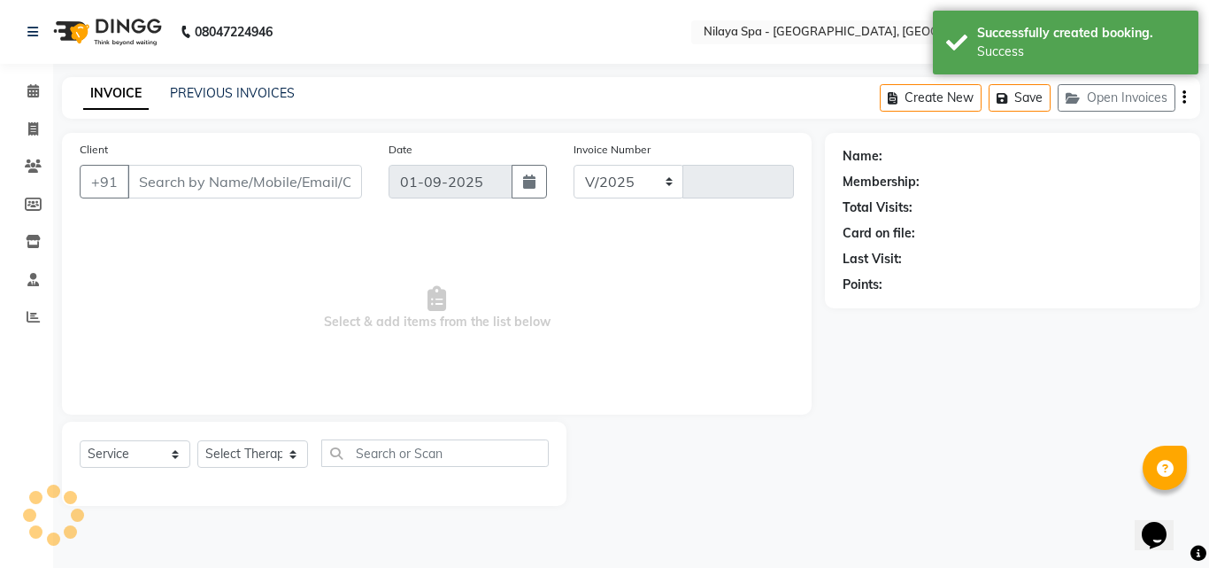
select select "8066"
type input "1315"
type input "94******89"
select select "78999"
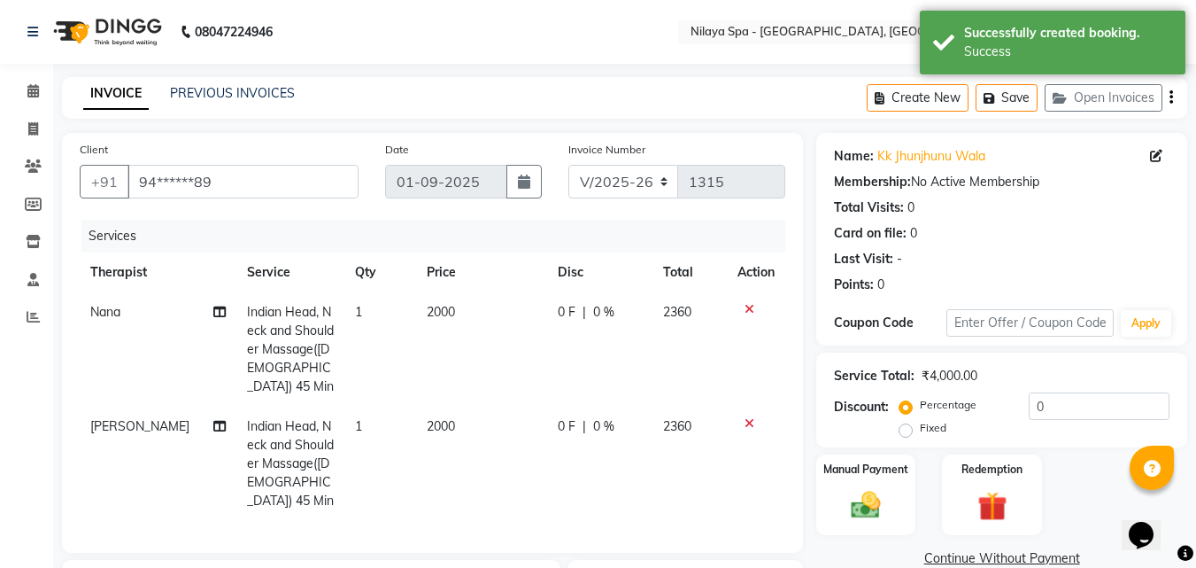
click at [603, 312] on span "0 %" at bounding box center [603, 312] width 21 height 19
select select "78965"
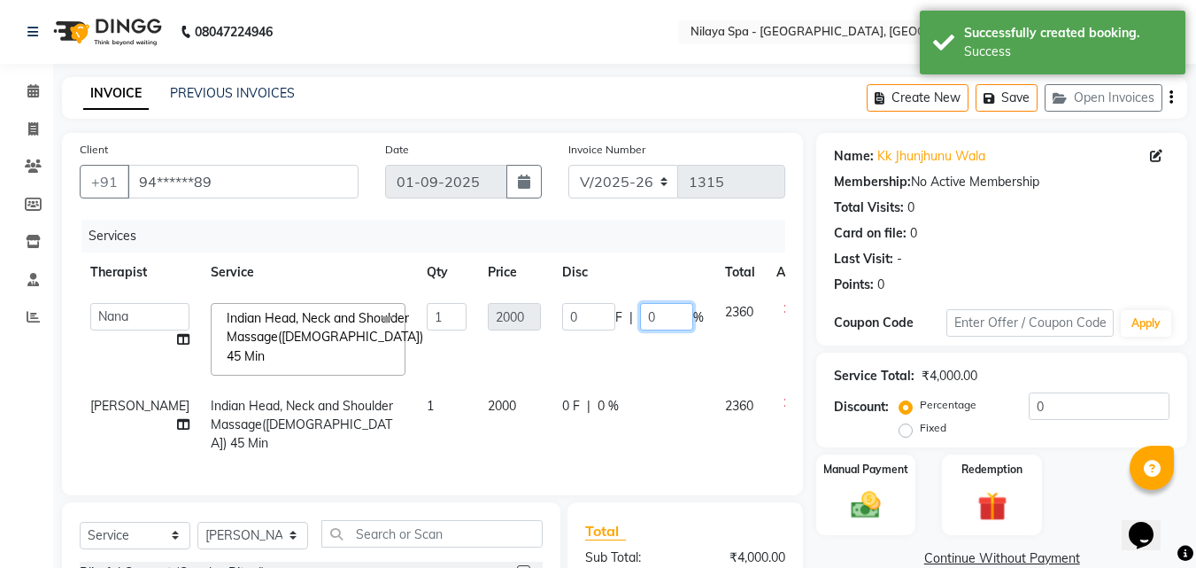
click at [642, 319] on input "0" at bounding box center [666, 316] width 53 height 27
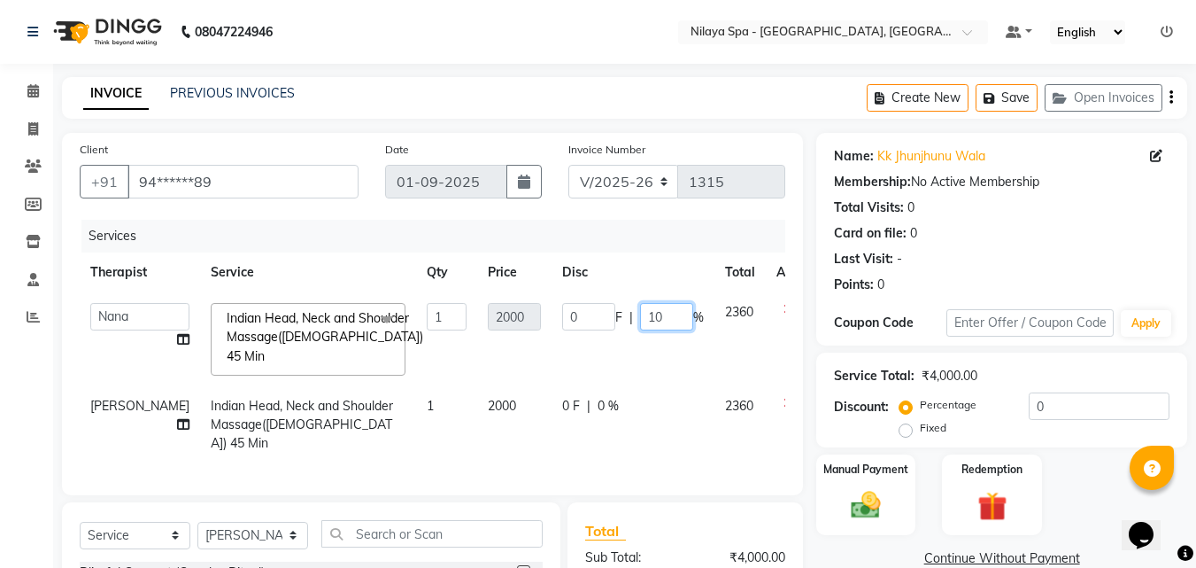
type input "100"
click at [569, 405] on div "0 F | 0 %" at bounding box center [633, 406] width 142 height 19
select select "78999"
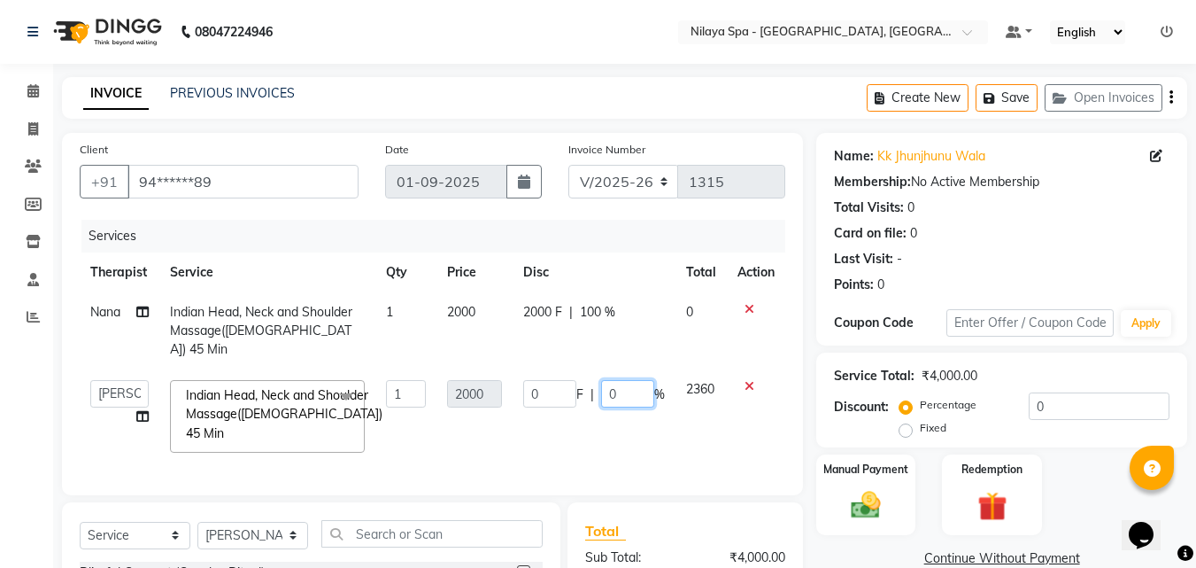
click at [634, 380] on input "0" at bounding box center [627, 393] width 53 height 27
type input "100"
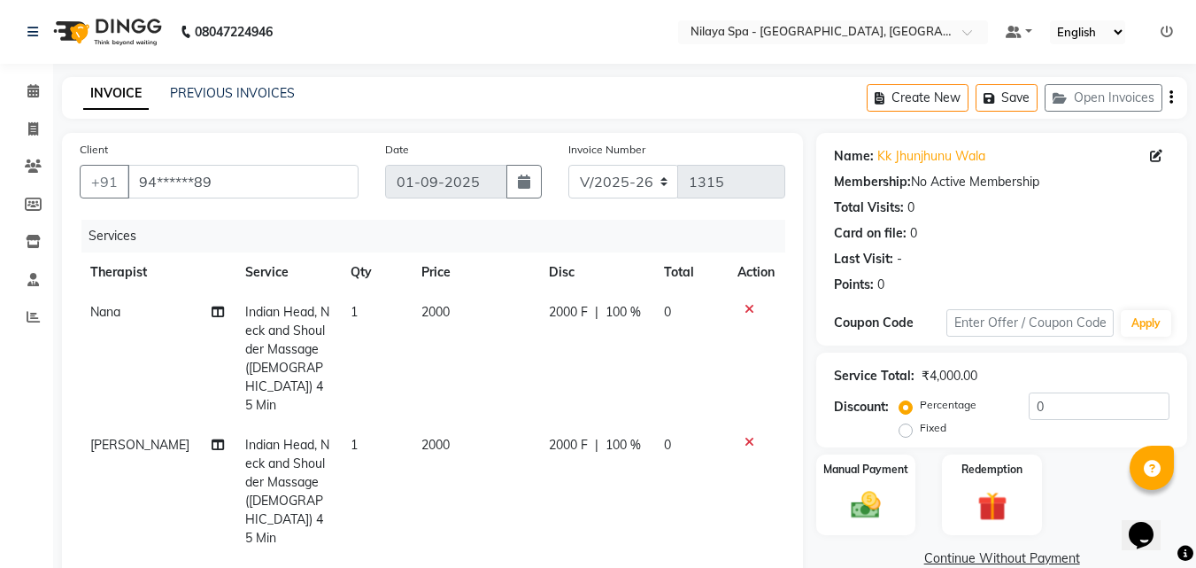
click at [644, 425] on td "2000 F | 100 %" at bounding box center [595, 491] width 115 height 133
select select "78999"
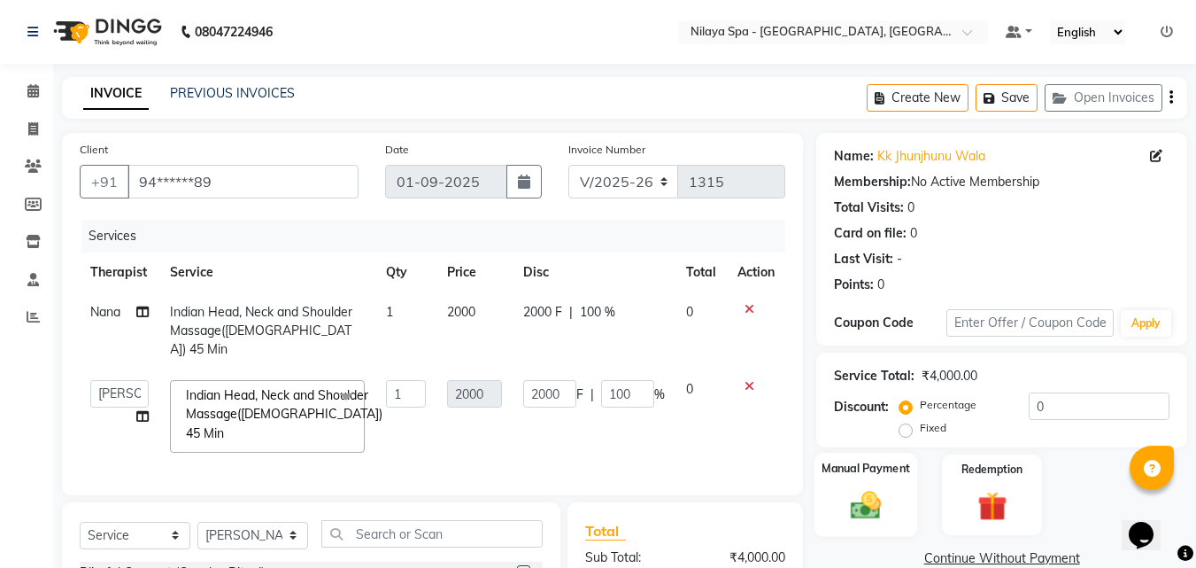
click at [865, 484] on div "Manual Payment" at bounding box center [867, 494] width 104 height 84
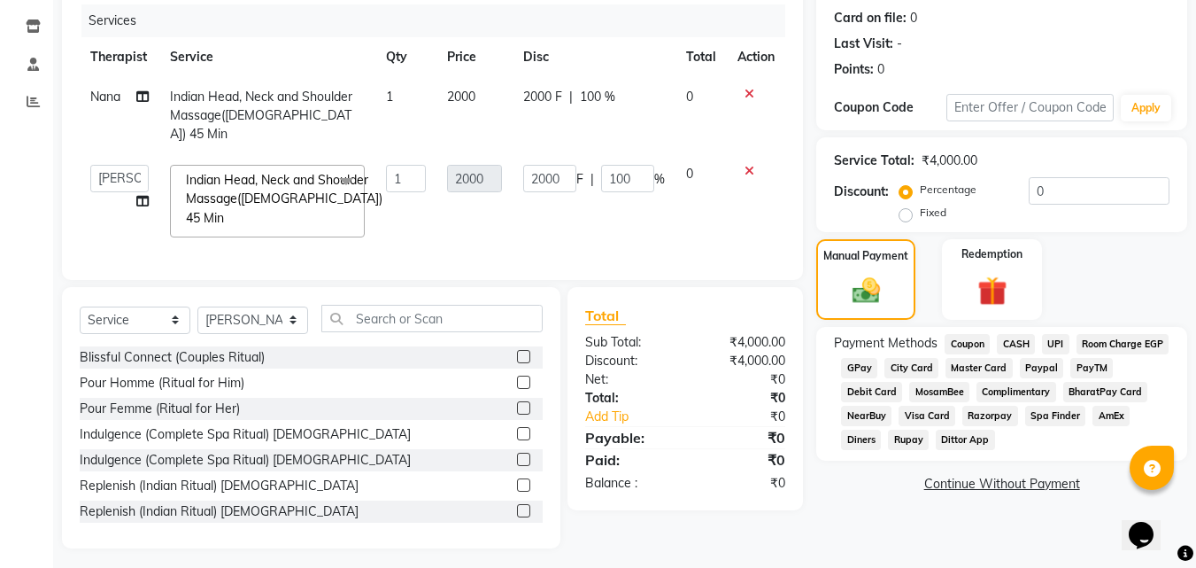
scroll to position [217, 0]
click at [1056, 386] on span "Complimentary" at bounding box center [1017, 390] width 80 height 20
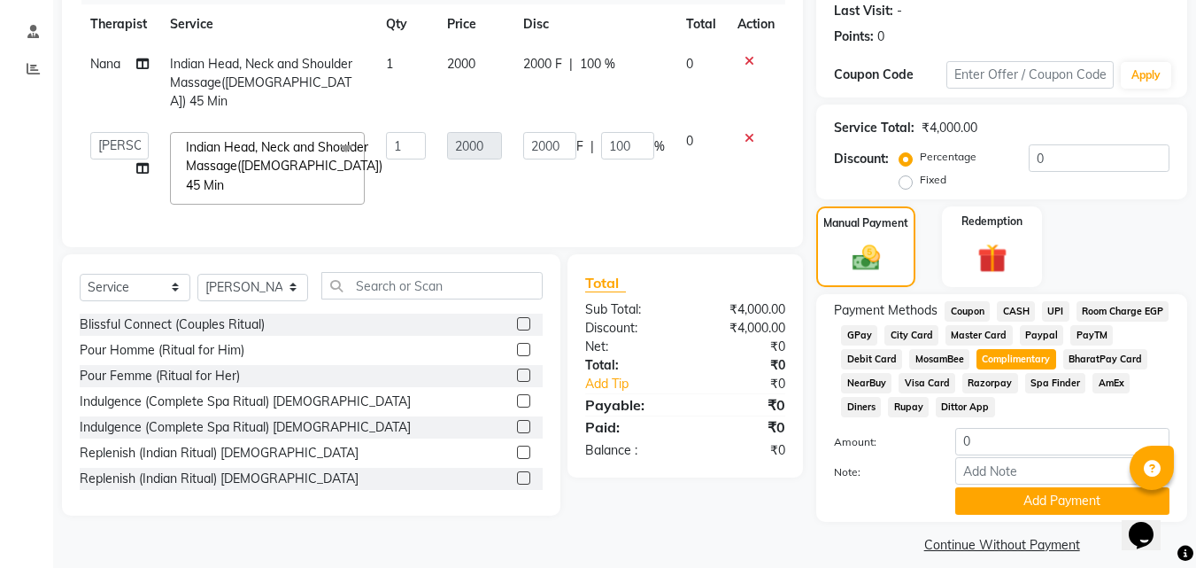
scroll to position [265, 0]
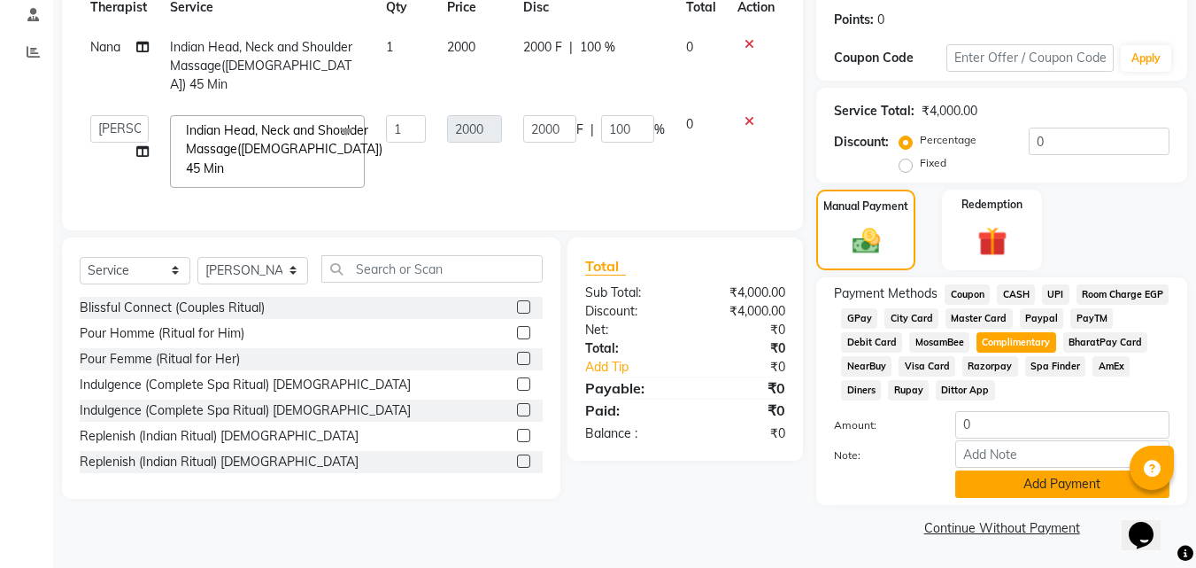
click at [1047, 478] on button "Add Payment" at bounding box center [1062, 483] width 214 height 27
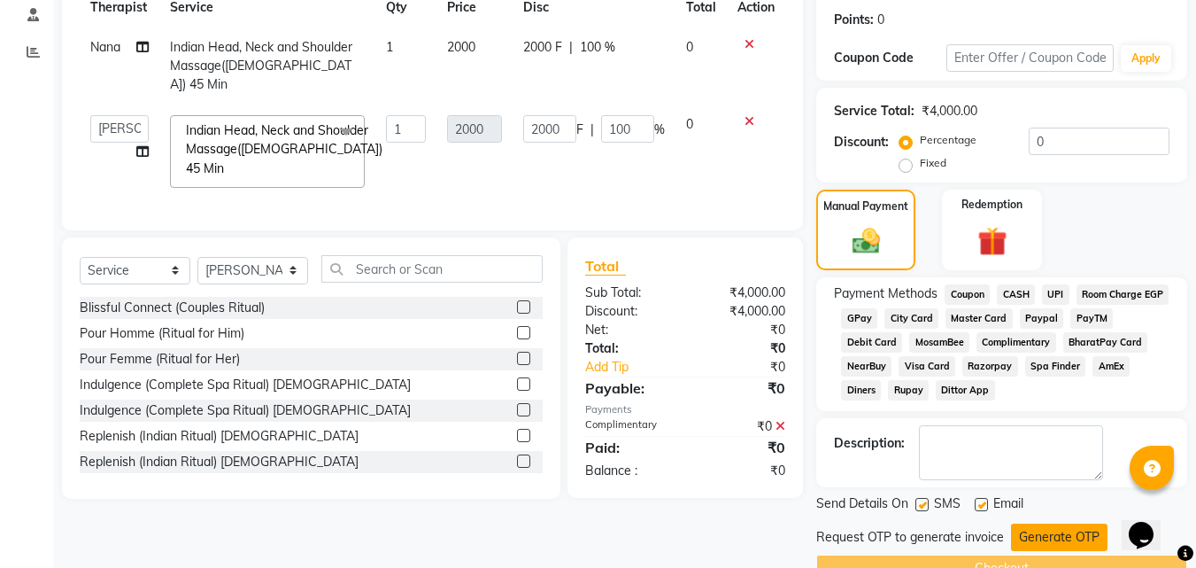
click at [1068, 535] on button "Generate OTP" at bounding box center [1059, 536] width 97 height 27
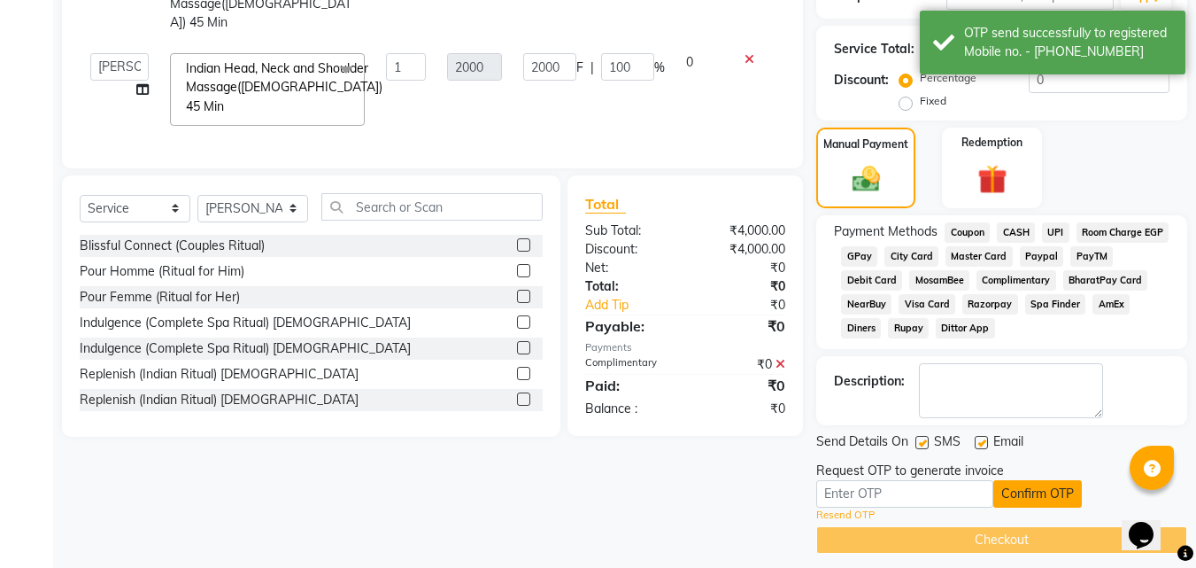
scroll to position [339, 0]
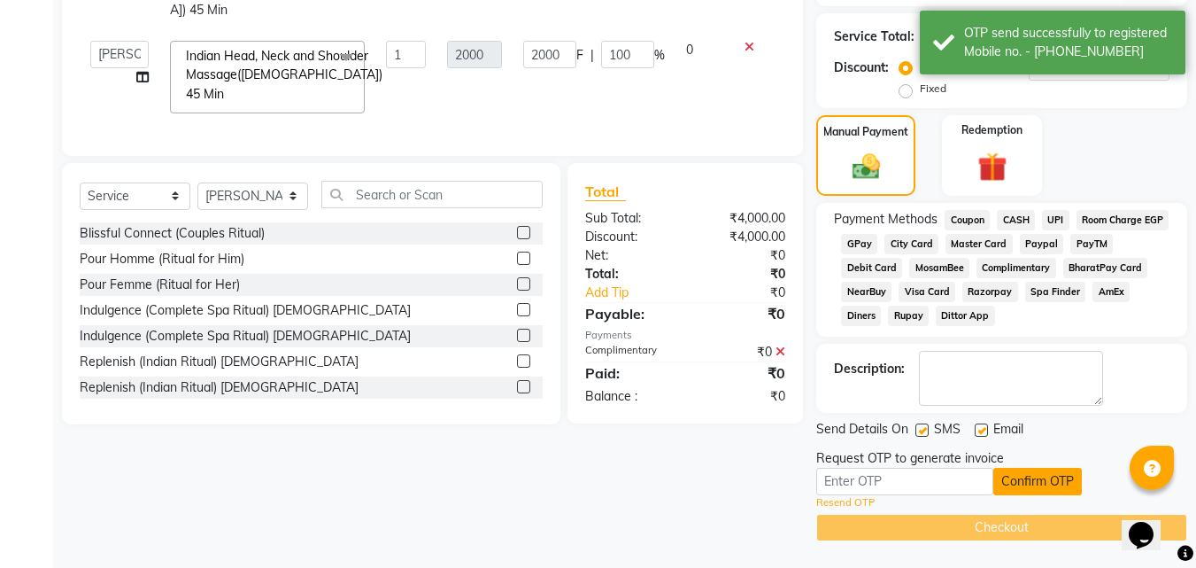
click at [1029, 483] on button "Confirm OTP" at bounding box center [1037, 480] width 89 height 27
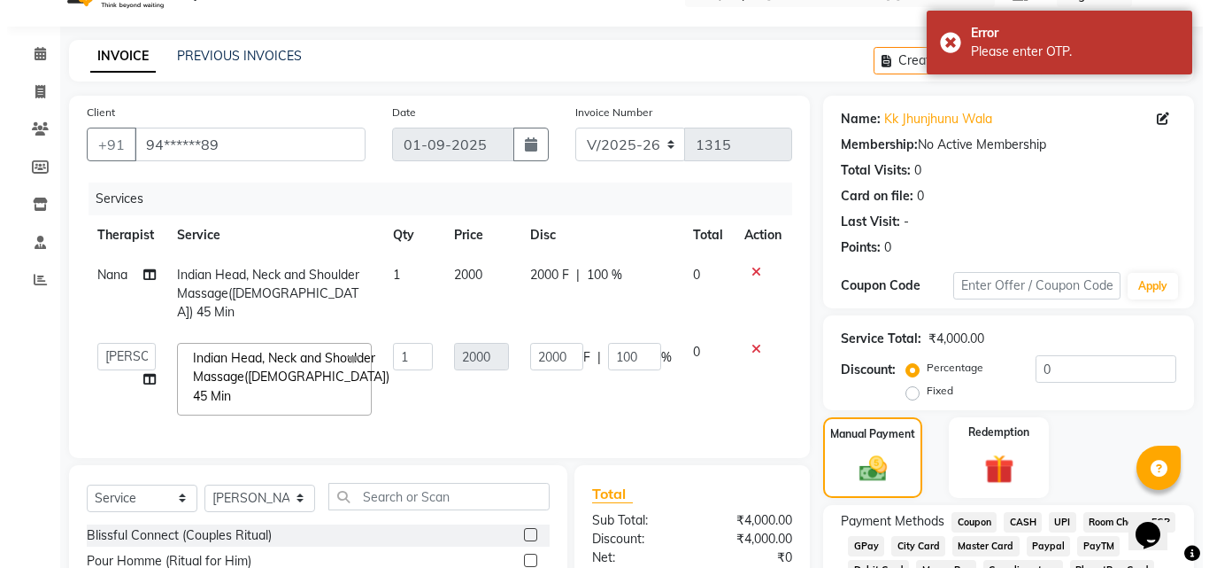
scroll to position [0, 0]
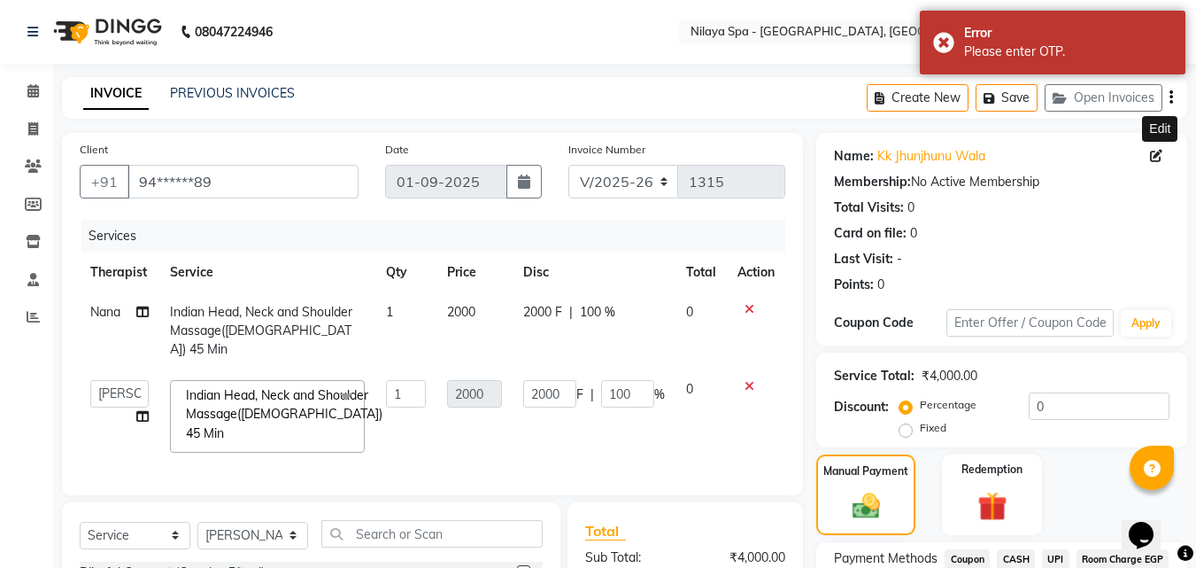
click at [1159, 155] on icon at bounding box center [1156, 156] width 12 height 12
select select "[DEMOGRAPHIC_DATA]"
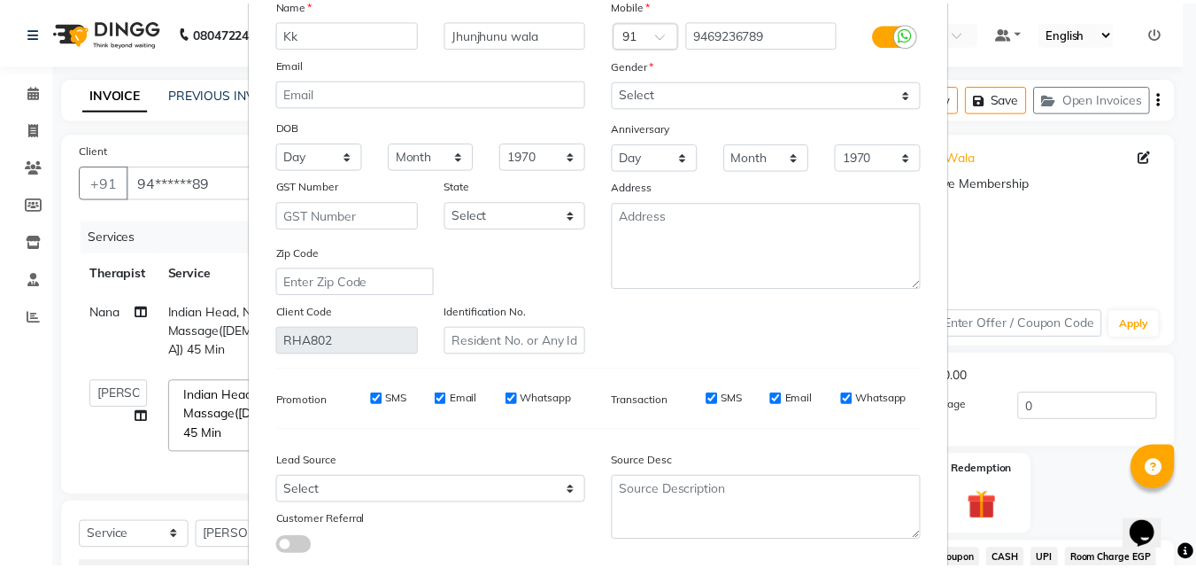
scroll to position [218, 0]
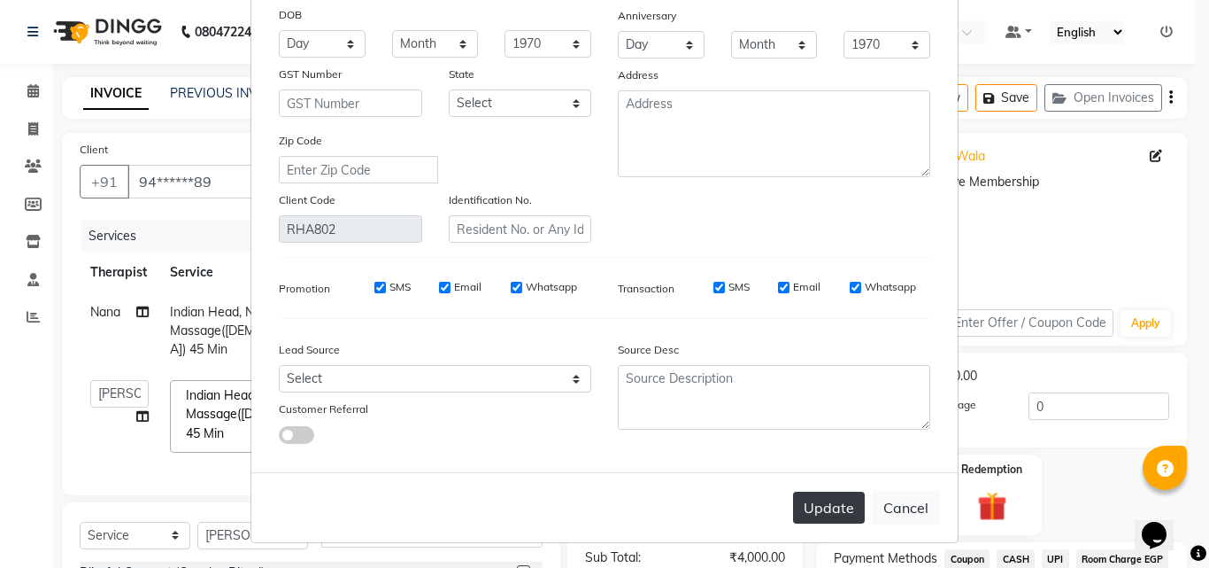
click at [841, 505] on button "Update" at bounding box center [829, 507] width 72 height 32
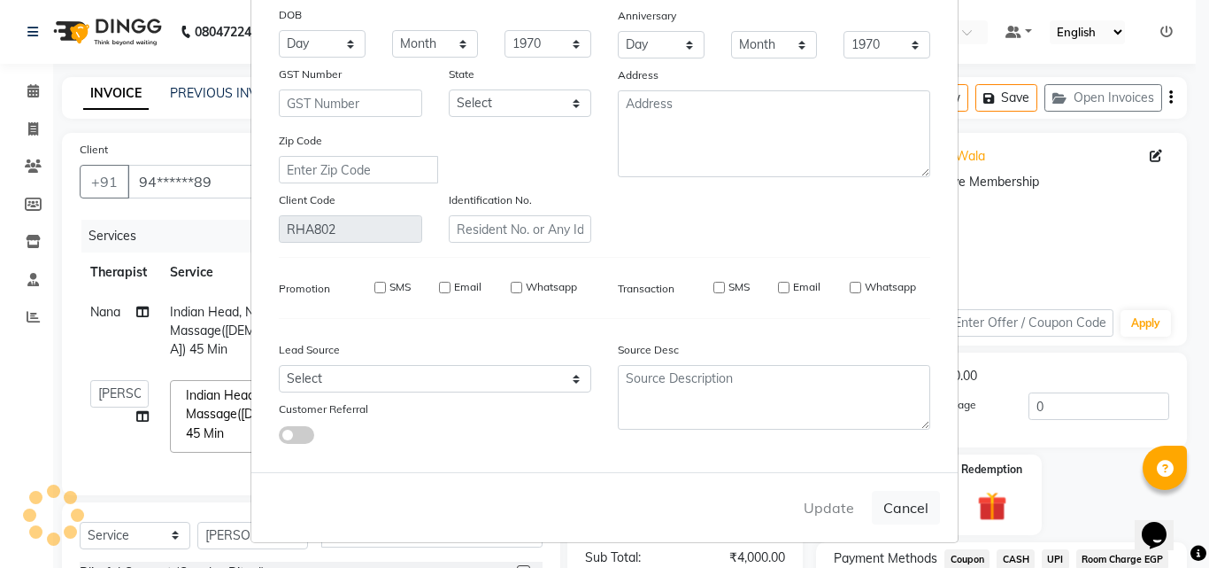
select select
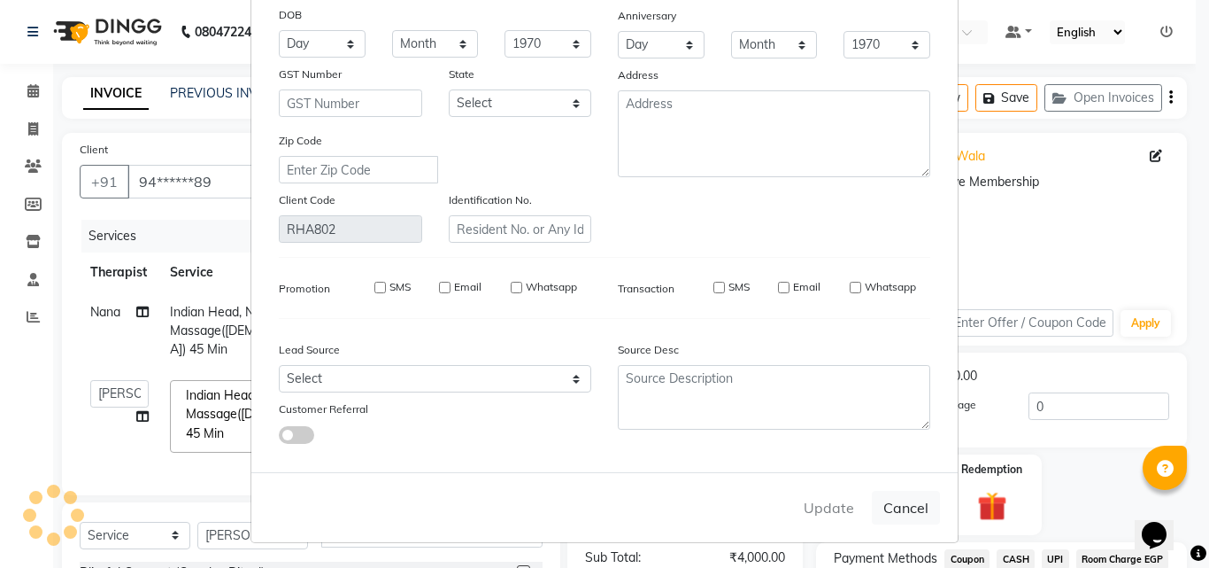
select select
checkbox input "false"
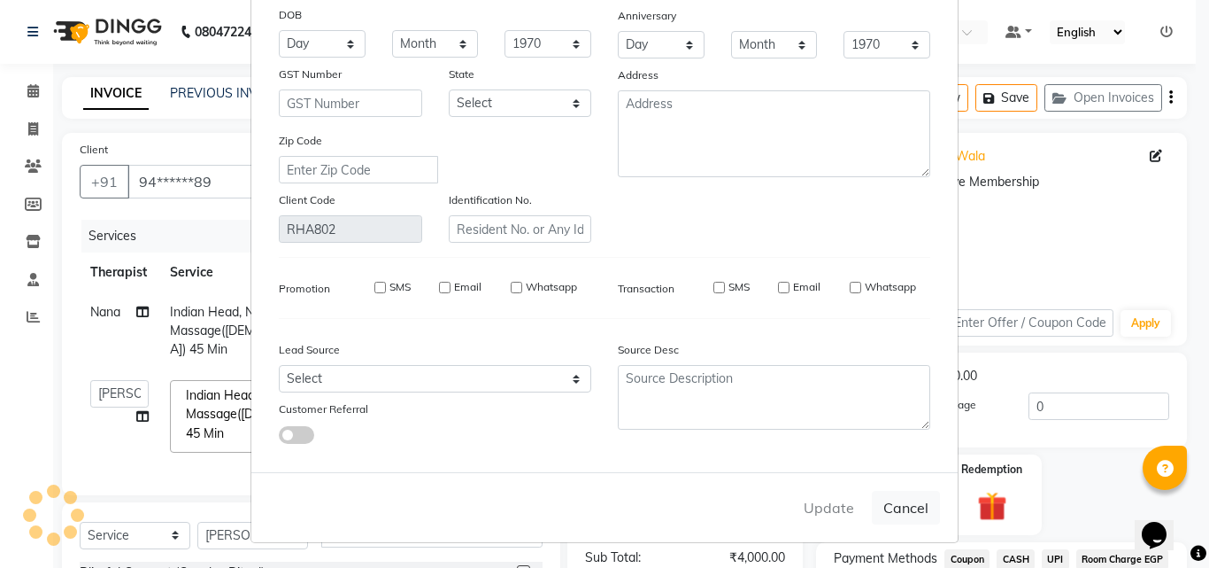
checkbox input "false"
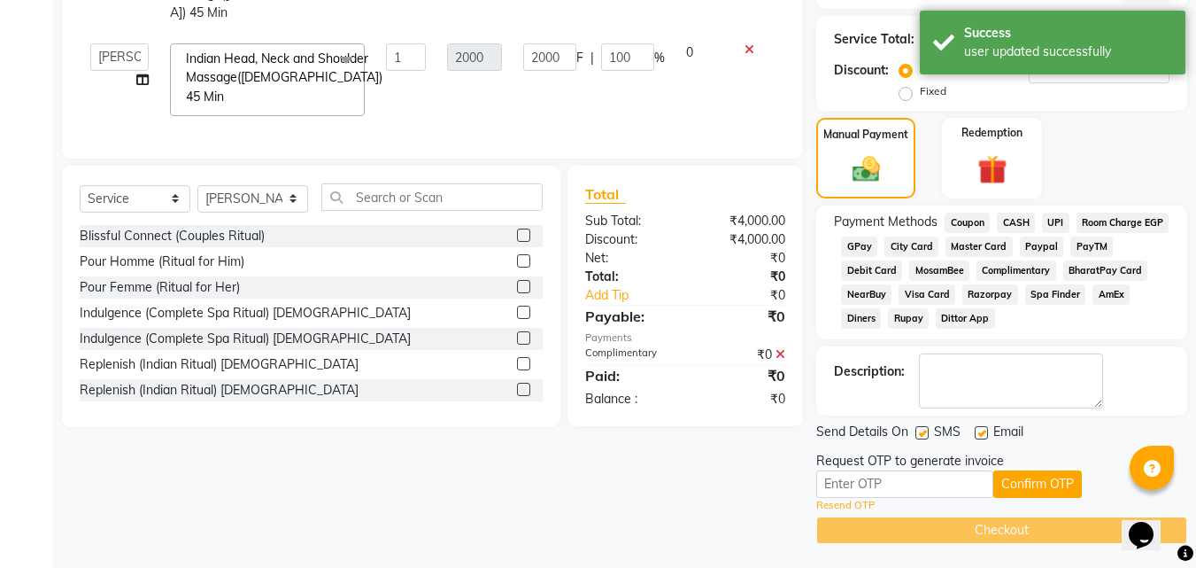
scroll to position [339, 0]
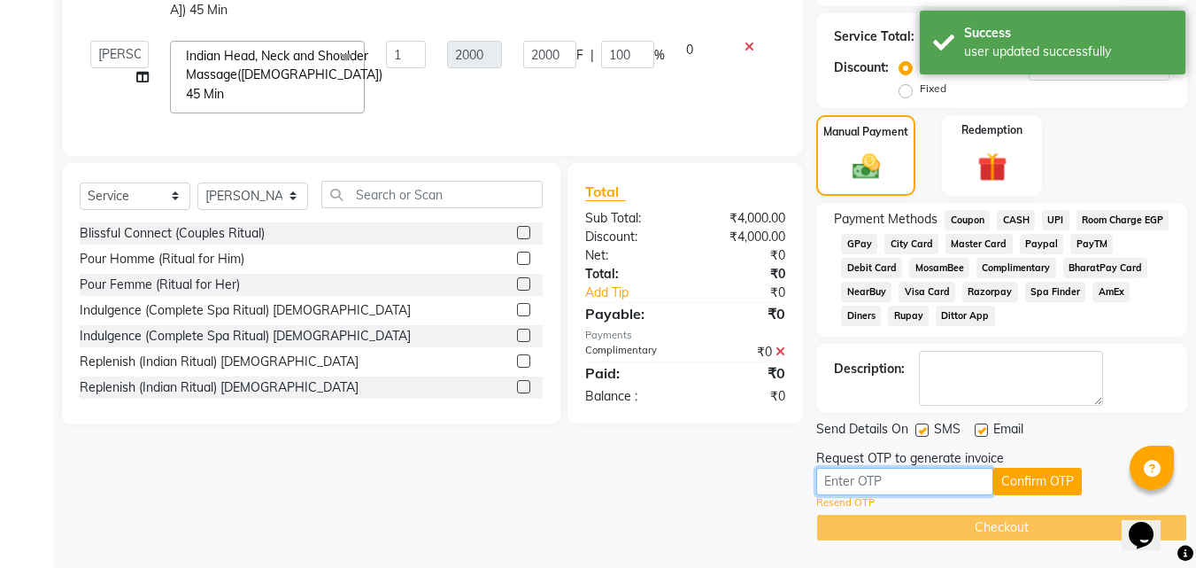
click at [900, 477] on input "text" at bounding box center [904, 480] width 177 height 27
click at [892, 483] on input "text" at bounding box center [904, 480] width 177 height 27
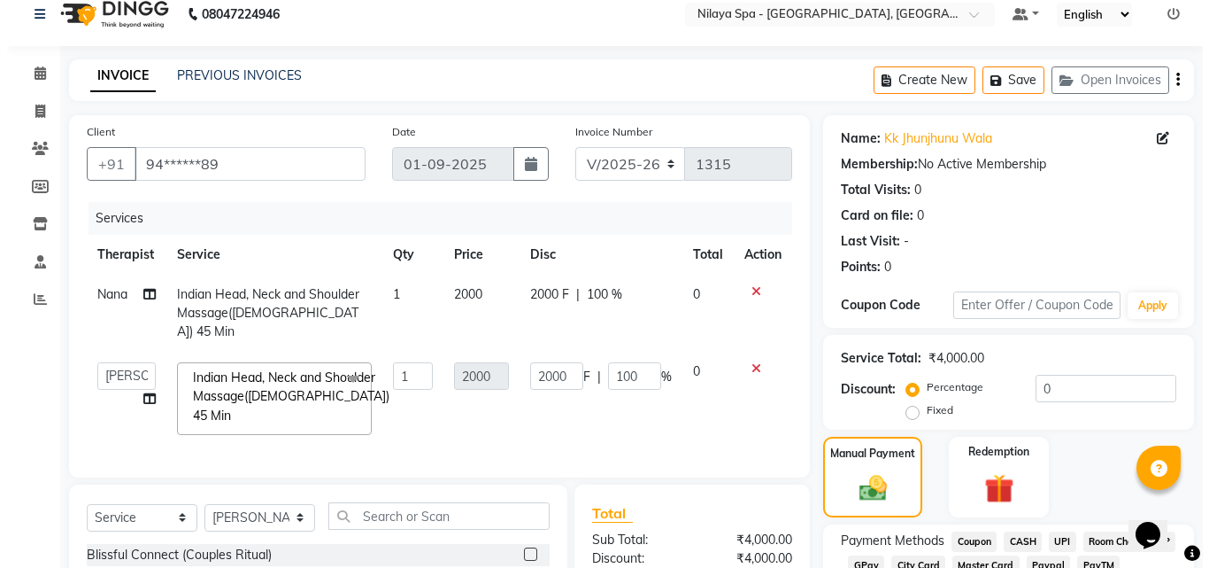
scroll to position [0, 0]
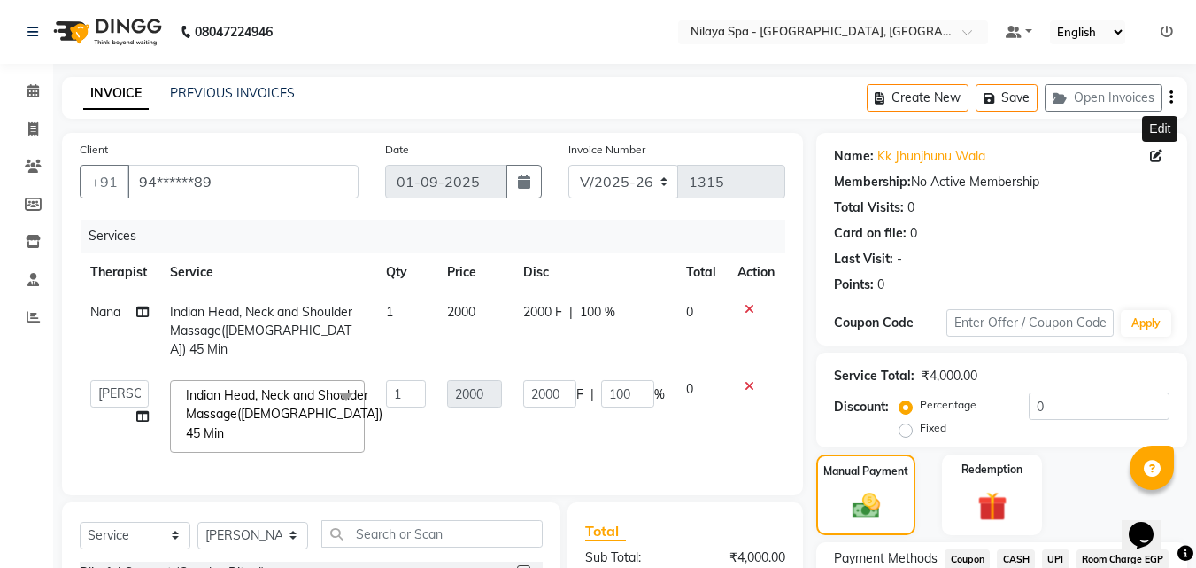
click at [1157, 153] on icon at bounding box center [1156, 156] width 12 height 12
select select "[DEMOGRAPHIC_DATA]"
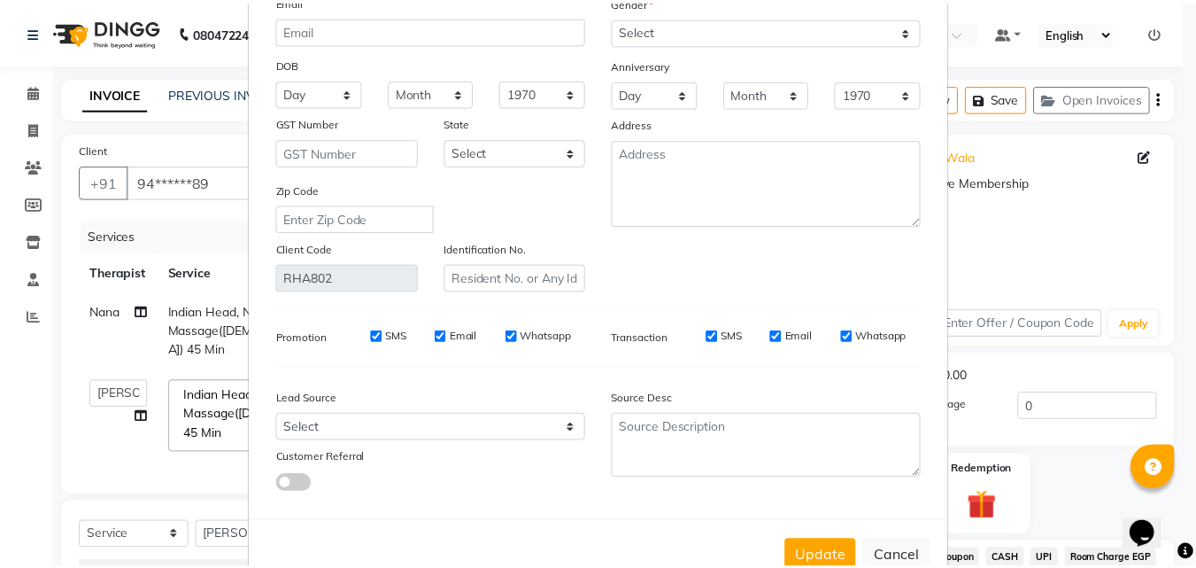
scroll to position [218, 0]
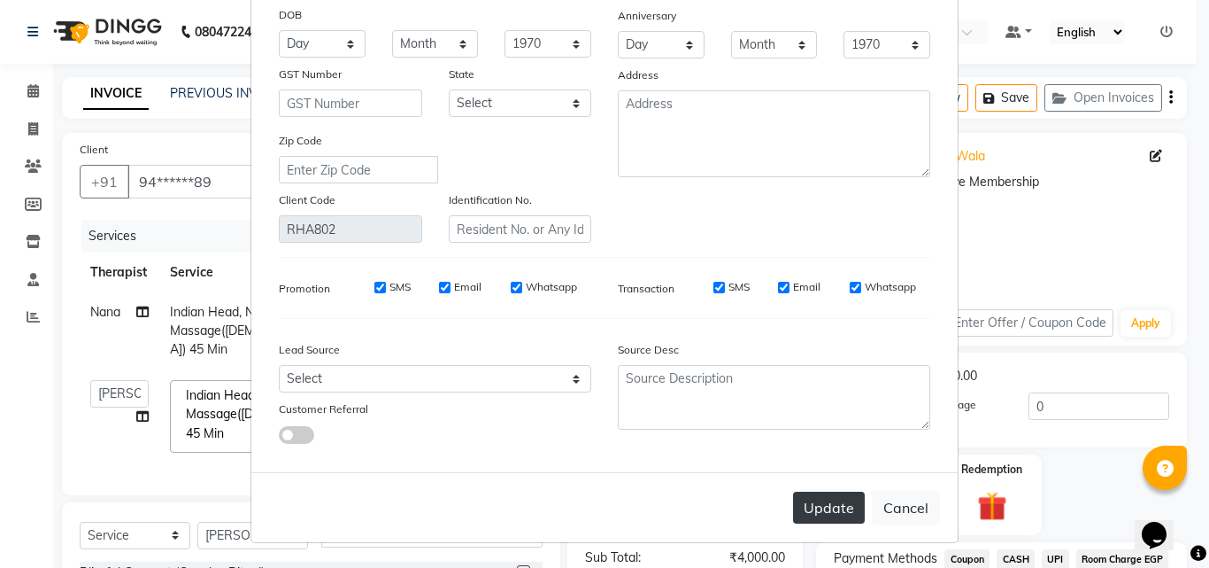
click at [845, 512] on button "Update" at bounding box center [829, 507] width 72 height 32
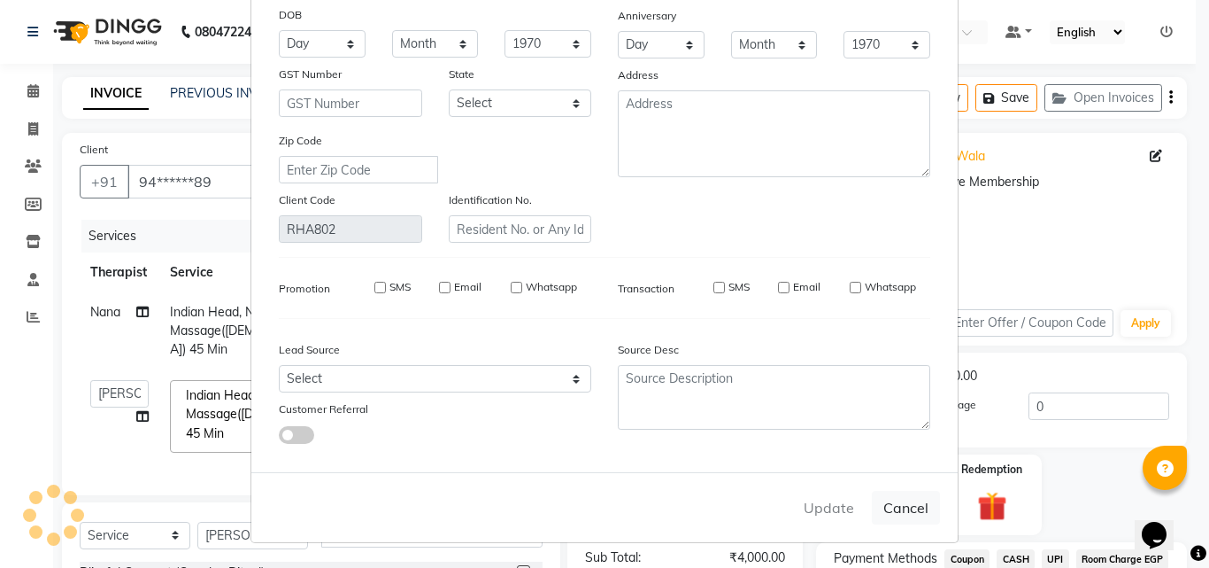
select select
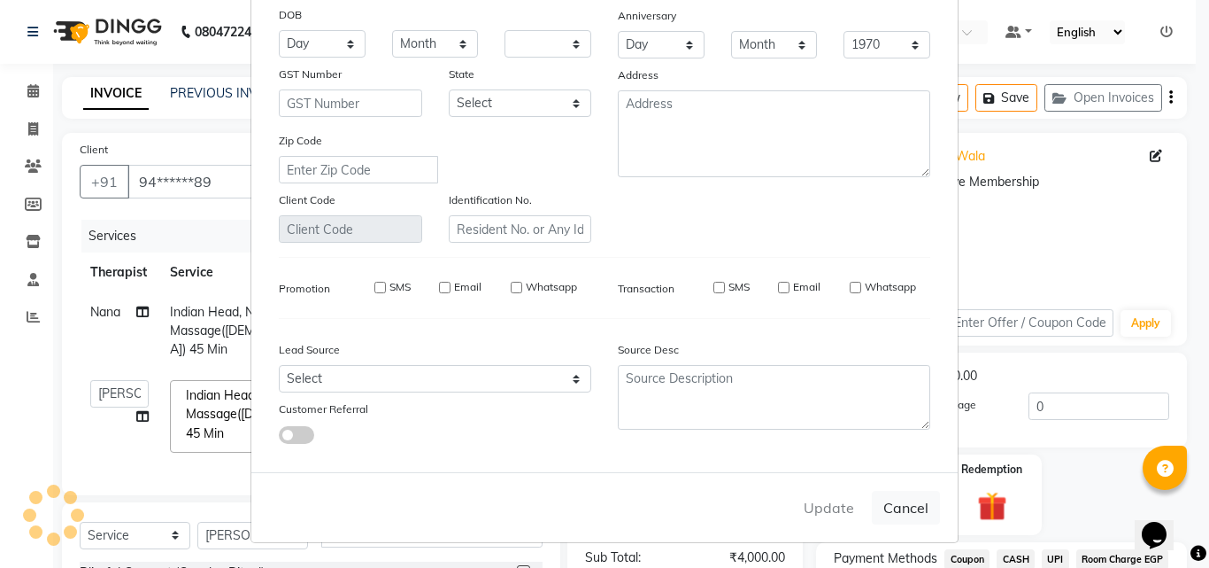
select select
checkbox input "false"
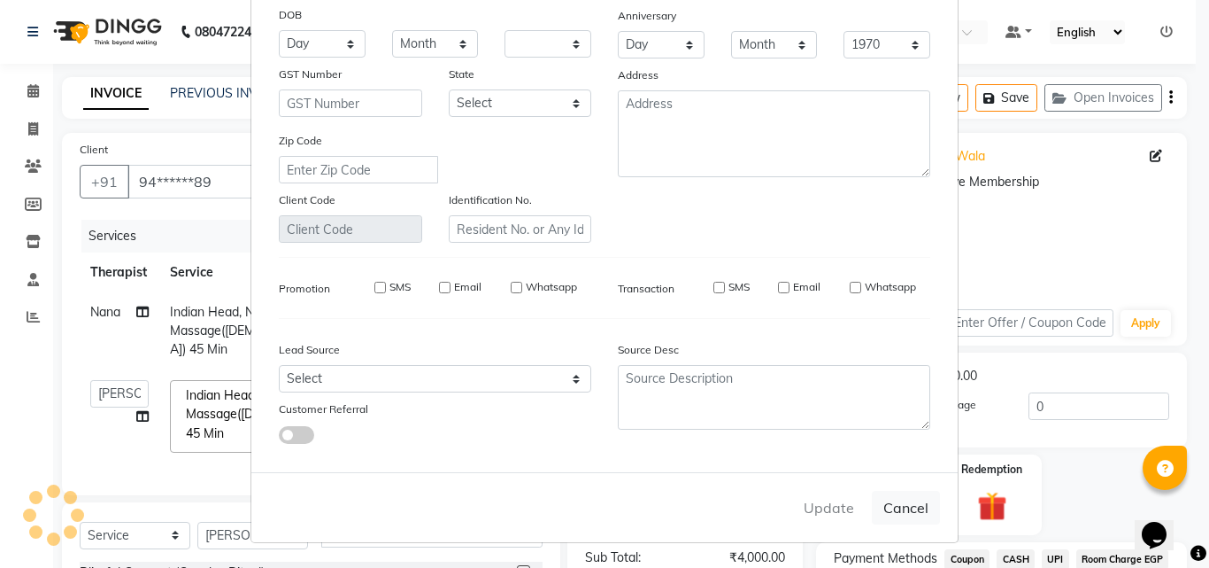
checkbox input "false"
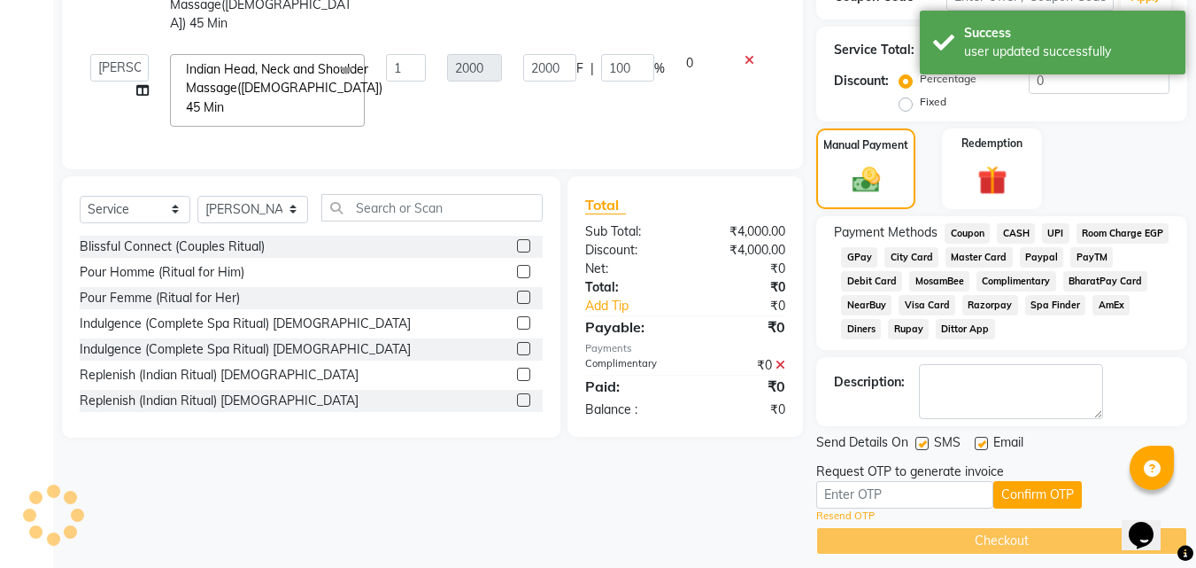
scroll to position [339, 0]
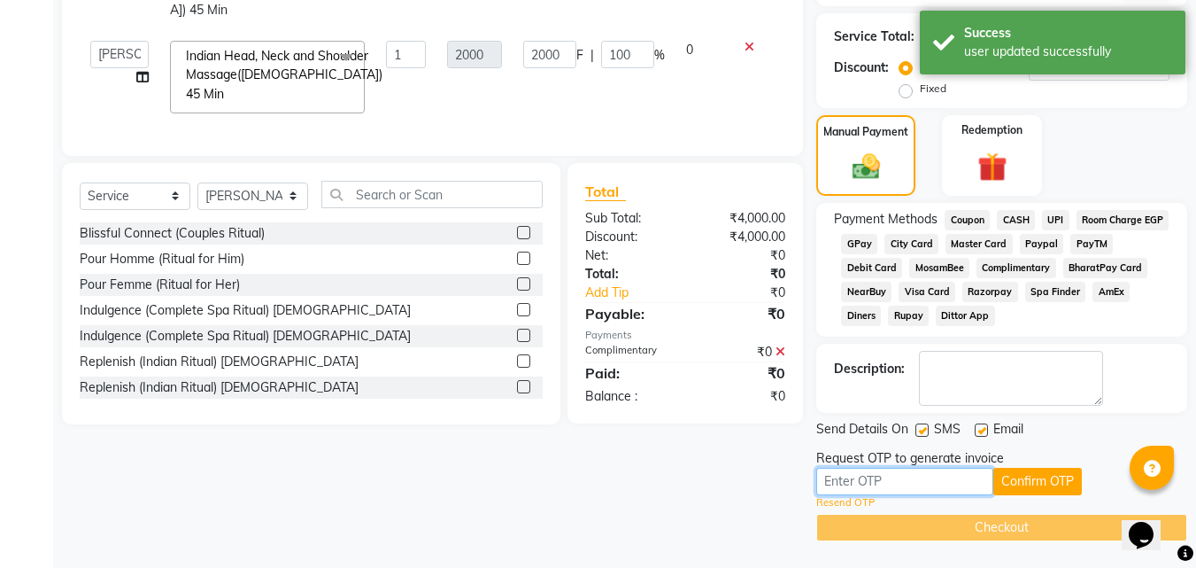
click at [900, 488] on input "text" at bounding box center [904, 480] width 177 height 27
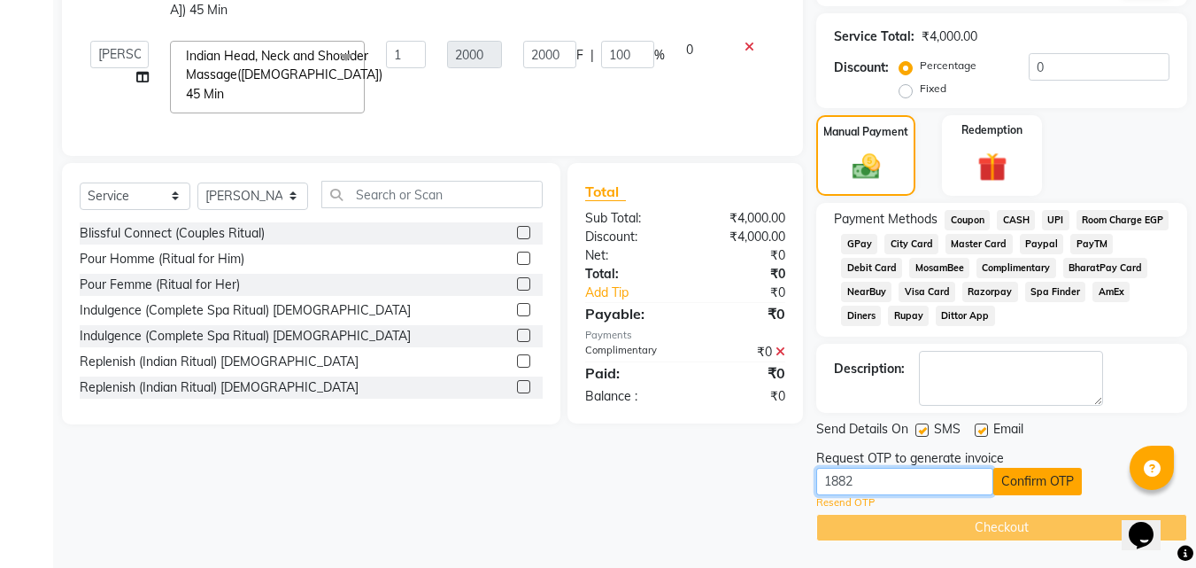
type input "1882"
click at [1055, 482] on button "Confirm OTP" at bounding box center [1037, 480] width 89 height 27
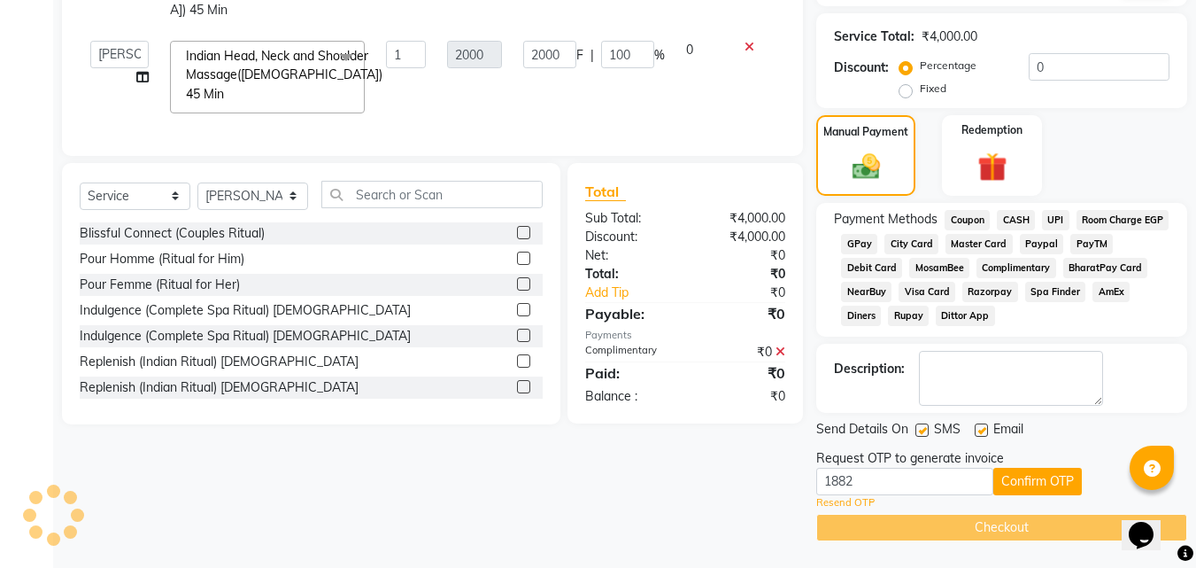
scroll to position [271, 0]
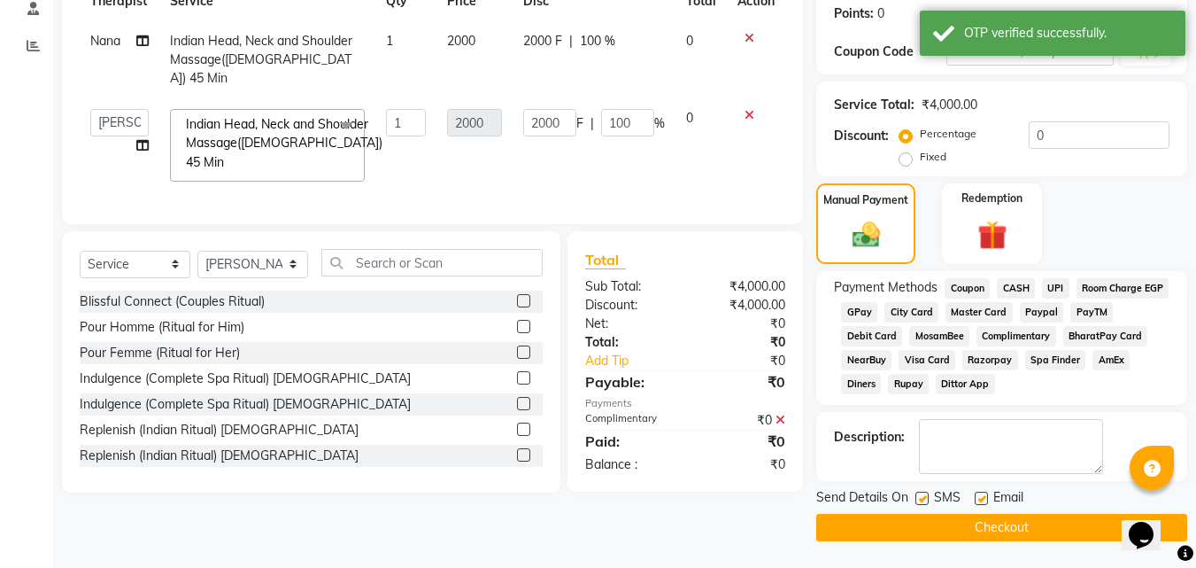
click at [1001, 529] on button "Checkout" at bounding box center [1001, 527] width 371 height 27
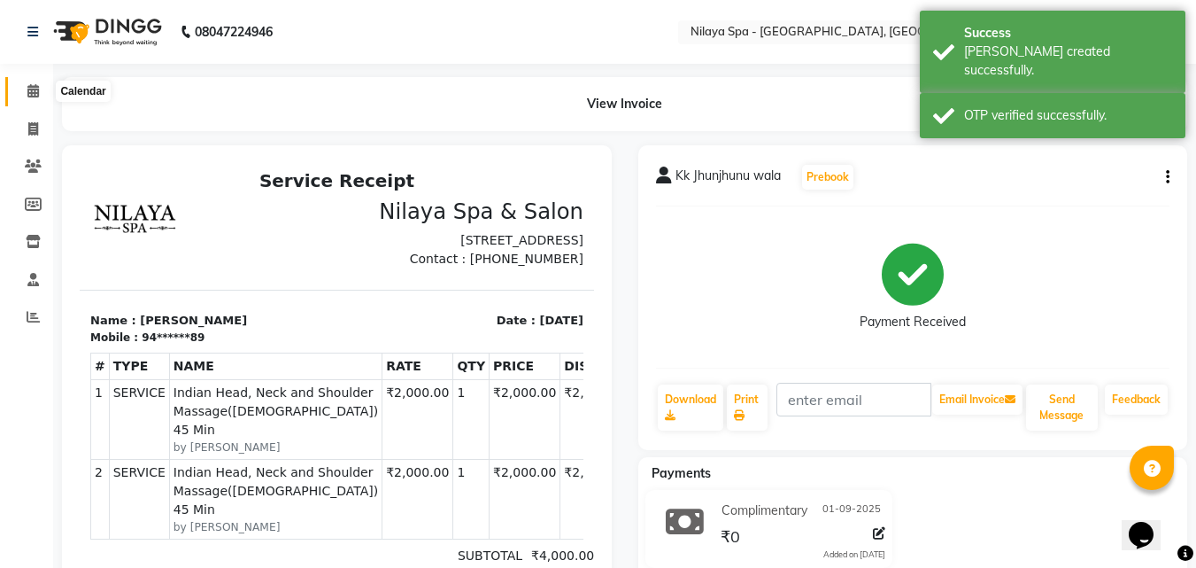
click at [35, 92] on icon at bounding box center [33, 90] width 12 height 13
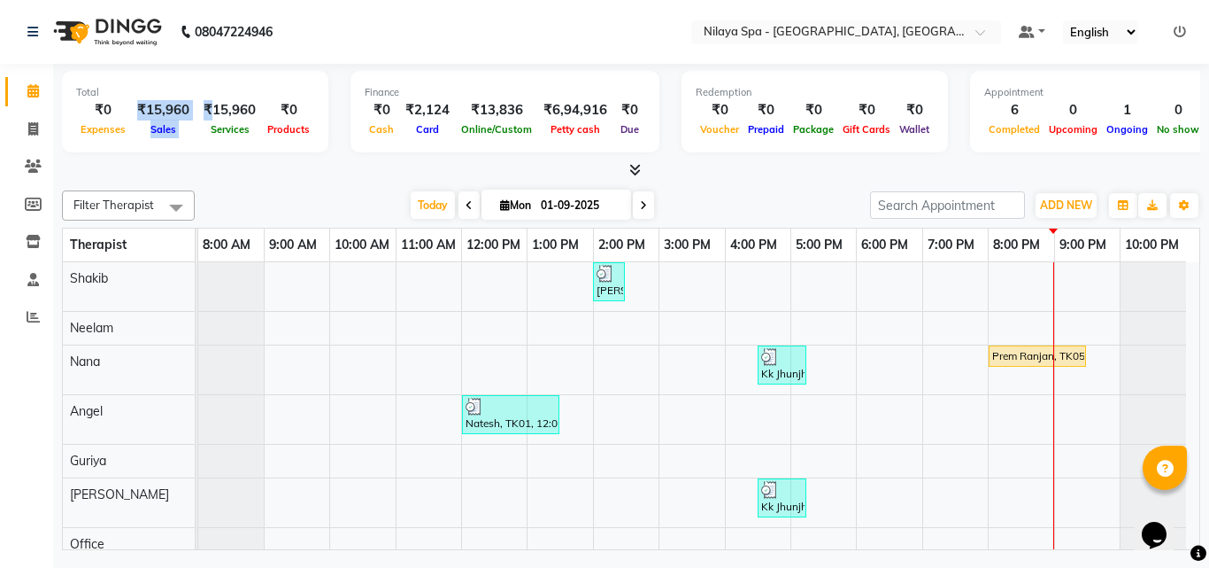
drag, startPoint x: 136, startPoint y: 105, endPoint x: 207, endPoint y: 115, distance: 71.5
click at [207, 115] on div "₹0 Expenses ₹15,960 Sales ₹15,960 Services ₹0 Products" at bounding box center [195, 119] width 238 height 39
click at [371, 189] on div "Filter Therapist Select All Angel Guriya [PERSON_NAME] Minti Nana [PERSON_NAME]…" at bounding box center [631, 366] width 1139 height 367
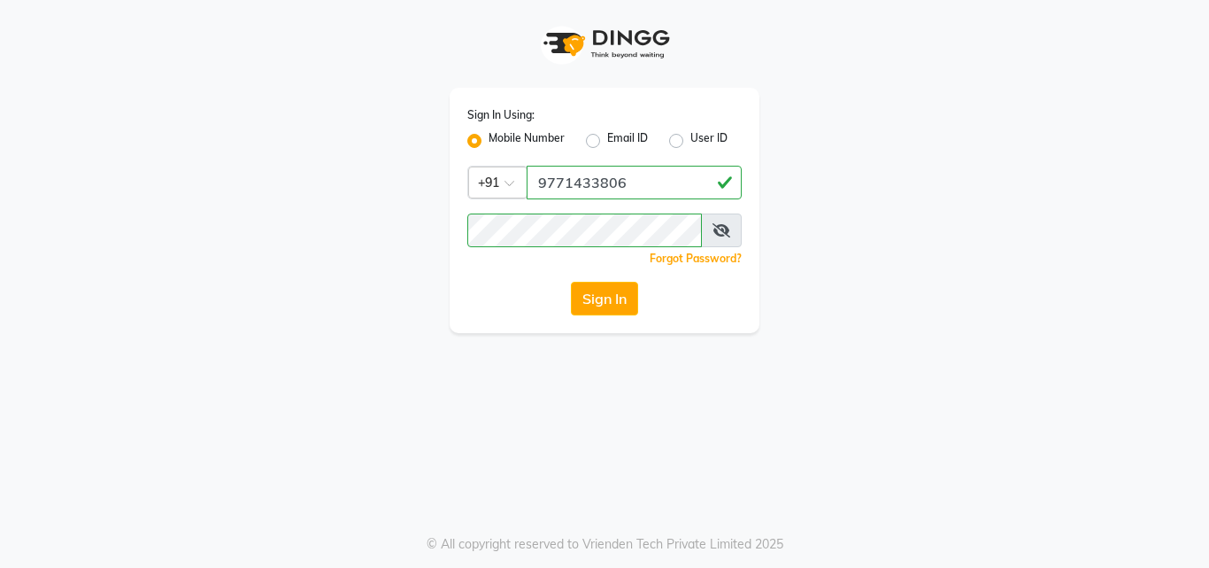
click at [597, 298] on button "Sign In" at bounding box center [604, 299] width 67 height 34
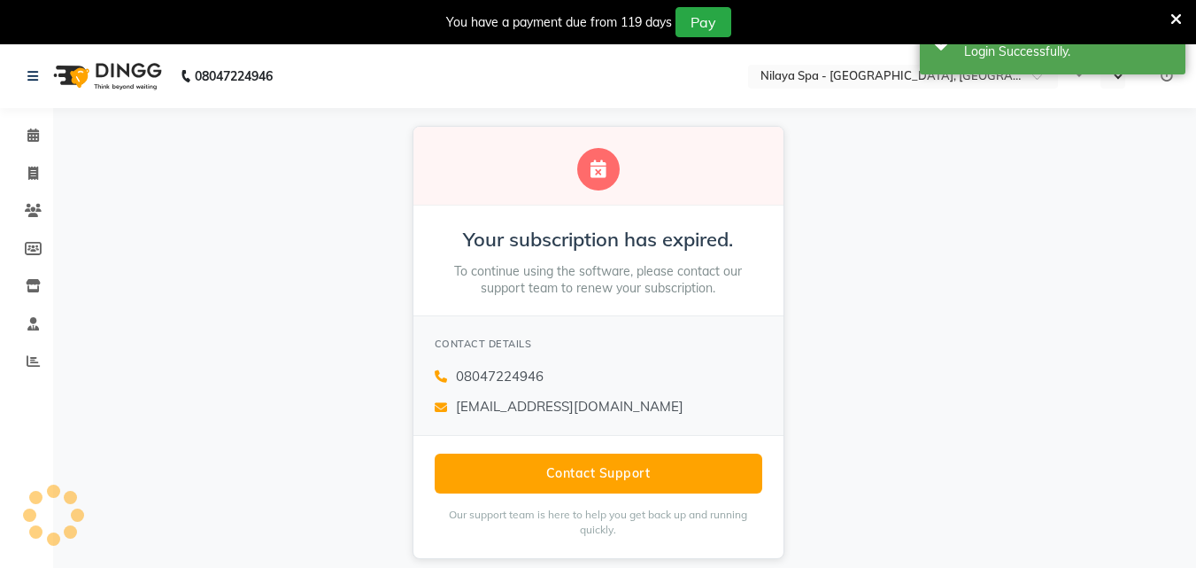
select select "en"
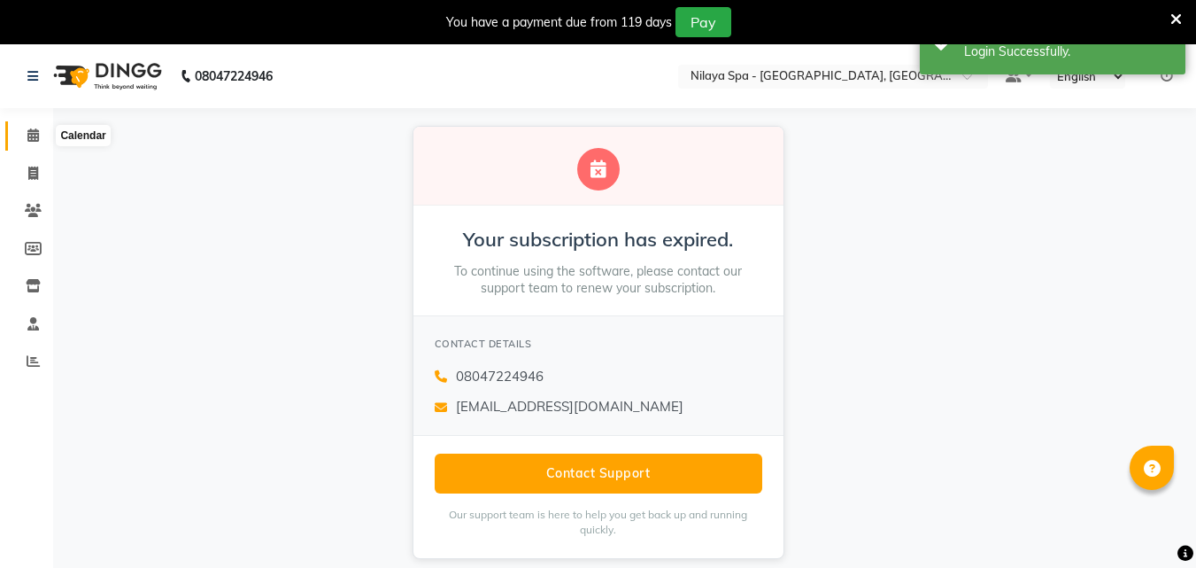
click at [27, 128] on icon at bounding box center [33, 134] width 12 height 13
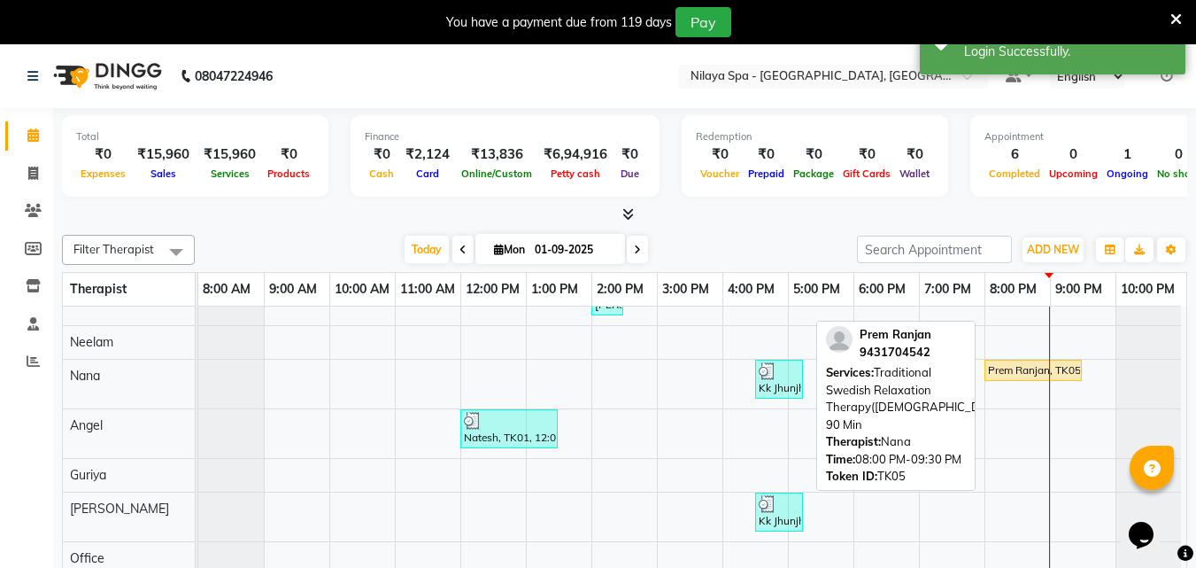
click at [1024, 359] on link "Prem Ranjan, TK05, 08:00 PM-09:30 PM, Traditional Swedish Relaxation Therapy([D…" at bounding box center [1033, 369] width 97 height 21
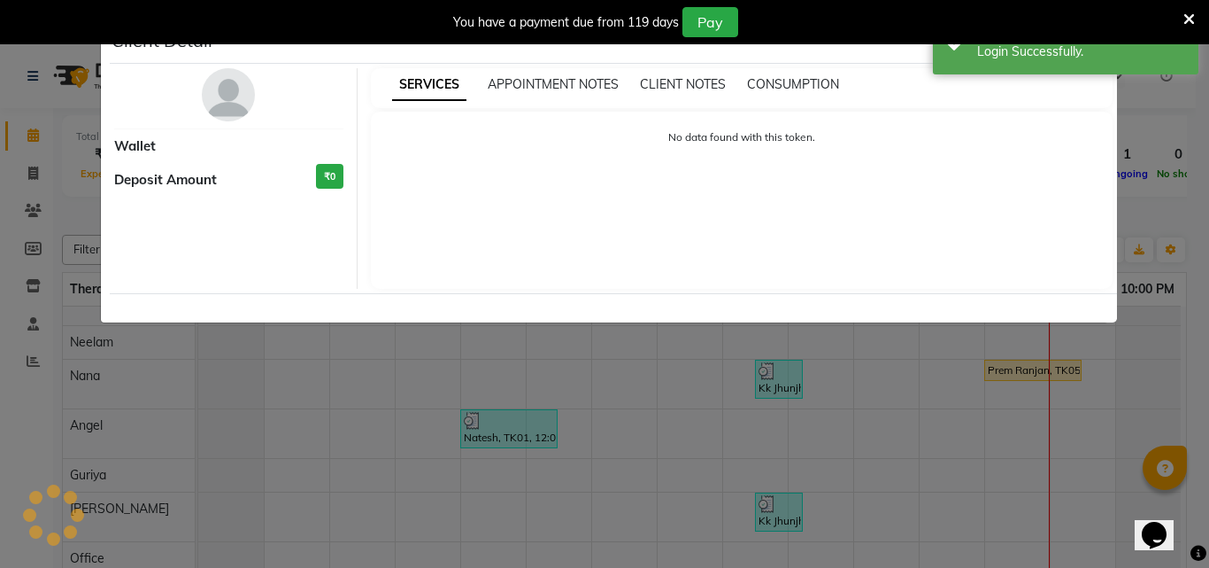
select select "1"
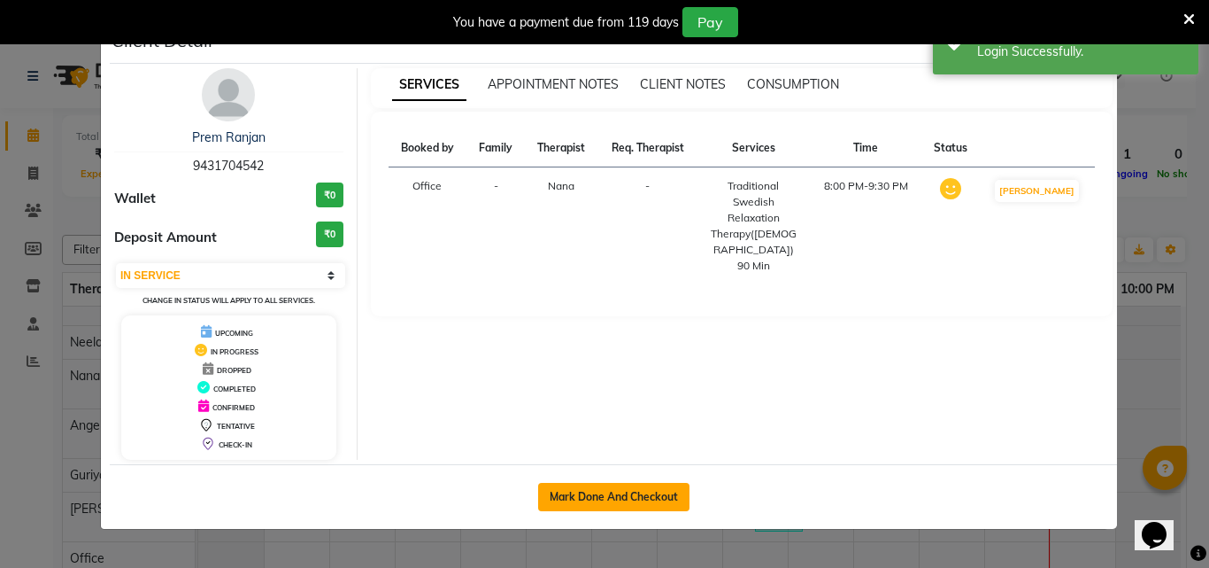
click at [655, 500] on button "Mark Done And Checkout" at bounding box center [613, 497] width 151 height 28
select select "service"
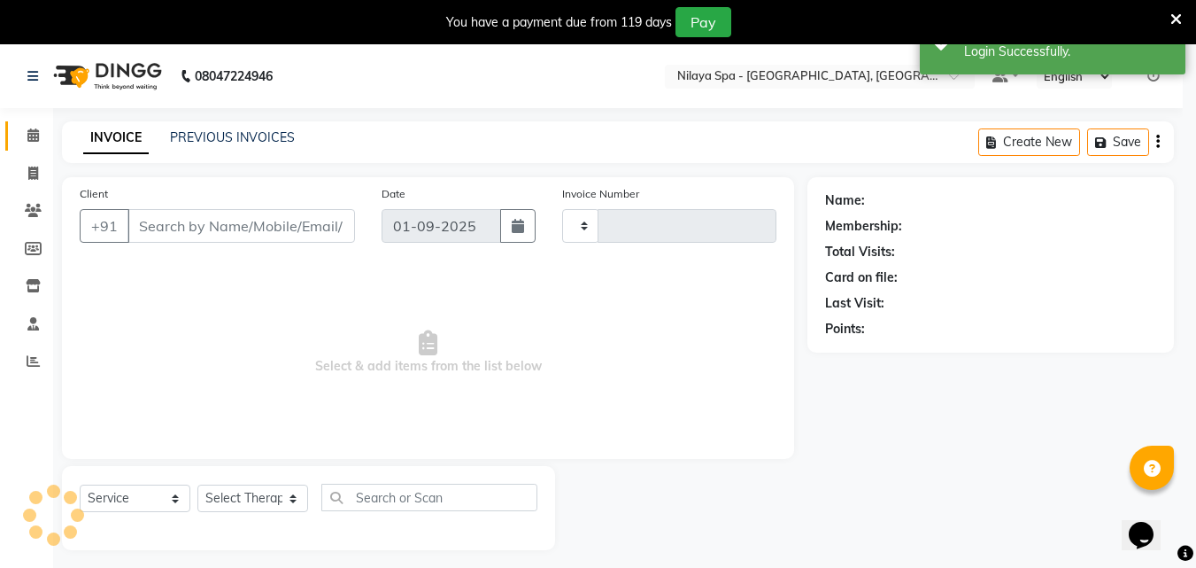
type input "1316"
select select "8066"
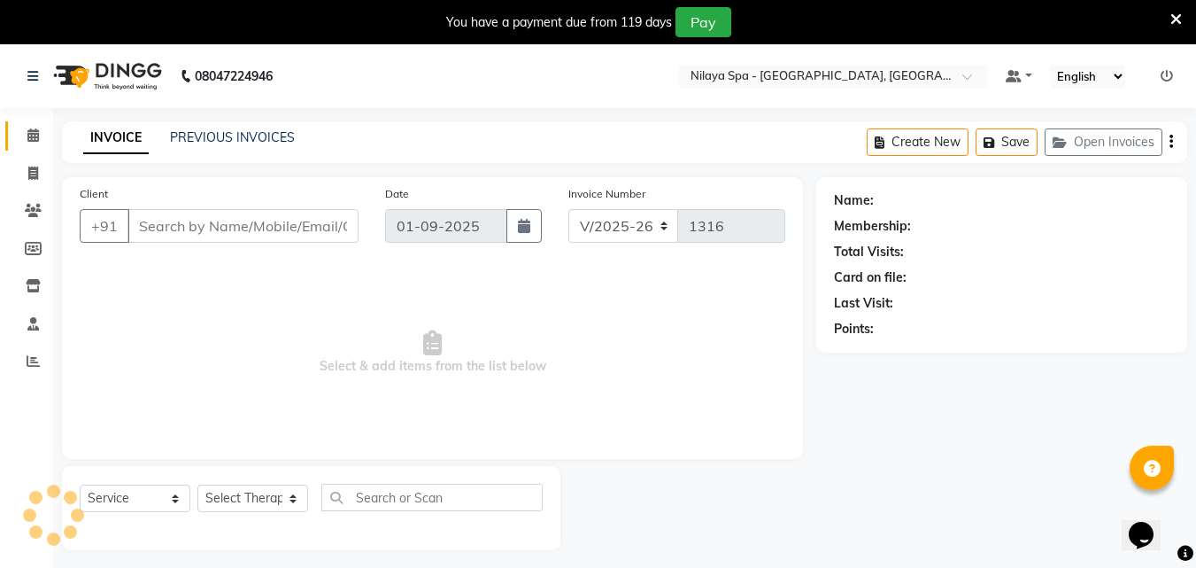
type input "94******42"
select select "78965"
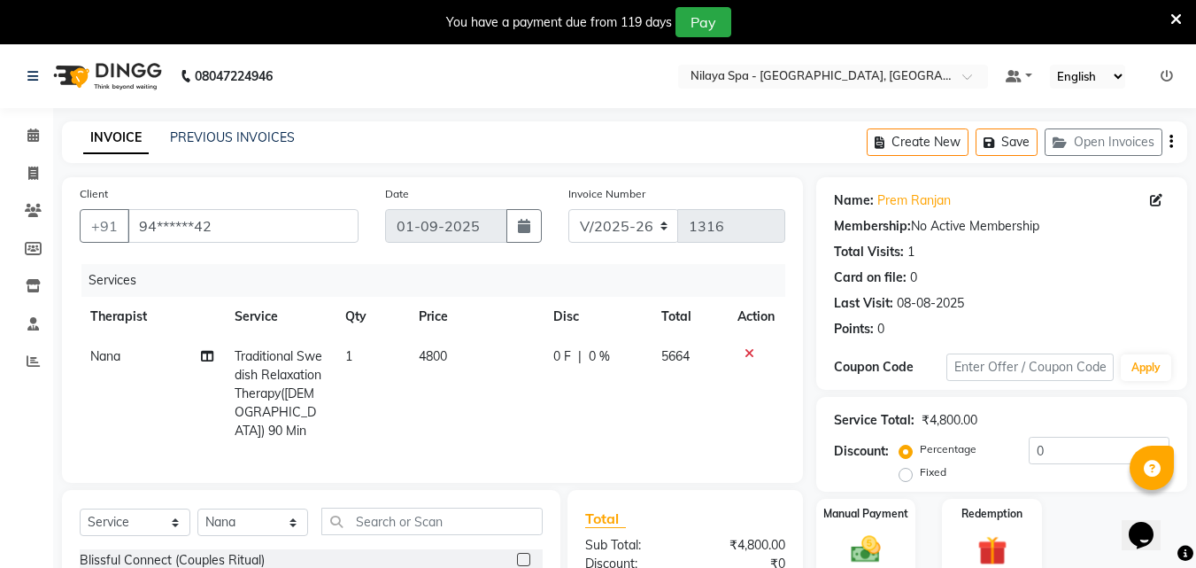
click at [599, 353] on span "0 %" at bounding box center [599, 356] width 21 height 19
select select "78965"
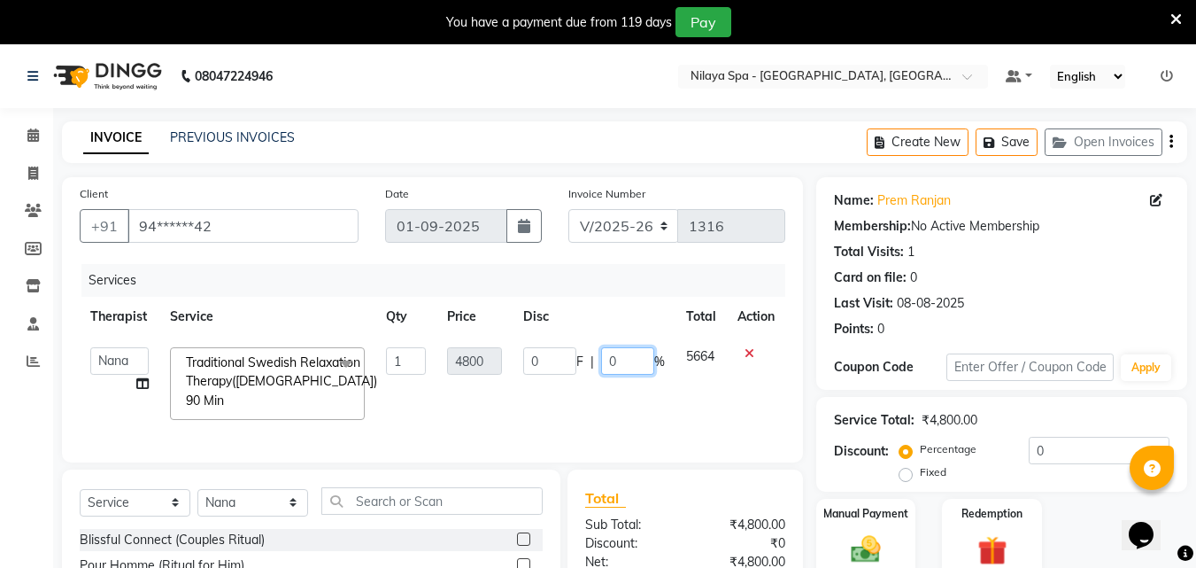
click at [622, 360] on input "0" at bounding box center [627, 360] width 53 height 27
type input "20"
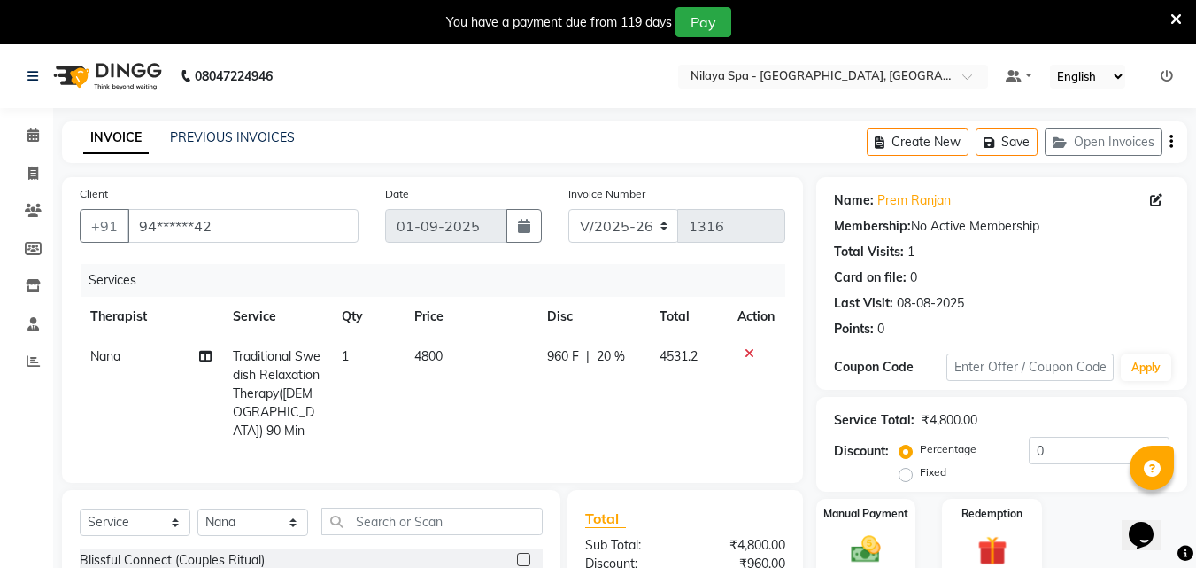
click at [630, 406] on td "960 F | 20 %" at bounding box center [593, 393] width 112 height 114
select select "78965"
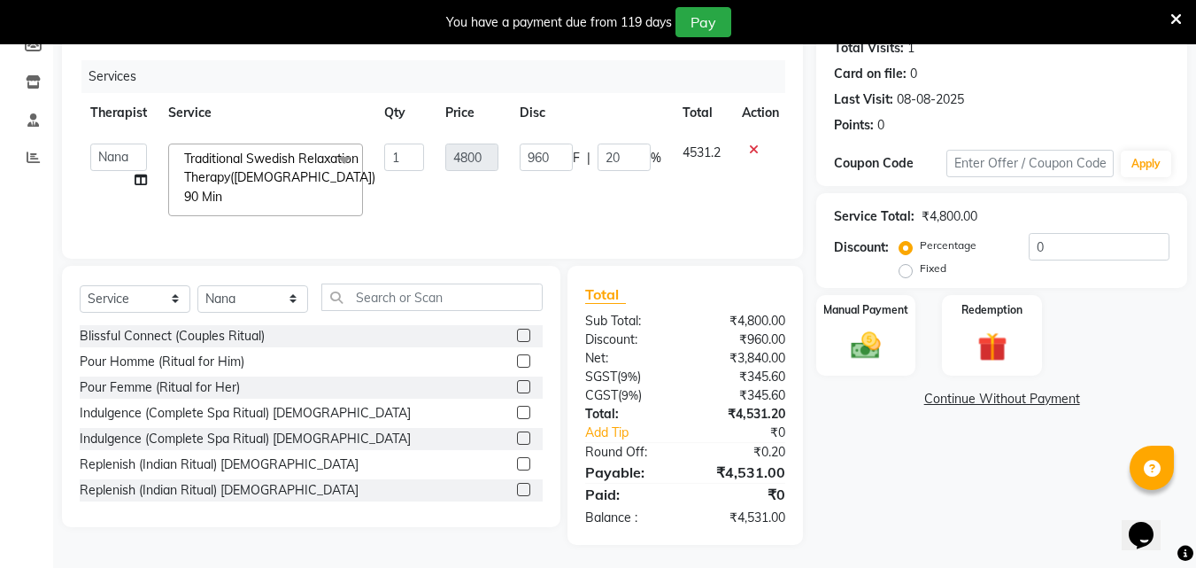
scroll to position [220, 0]
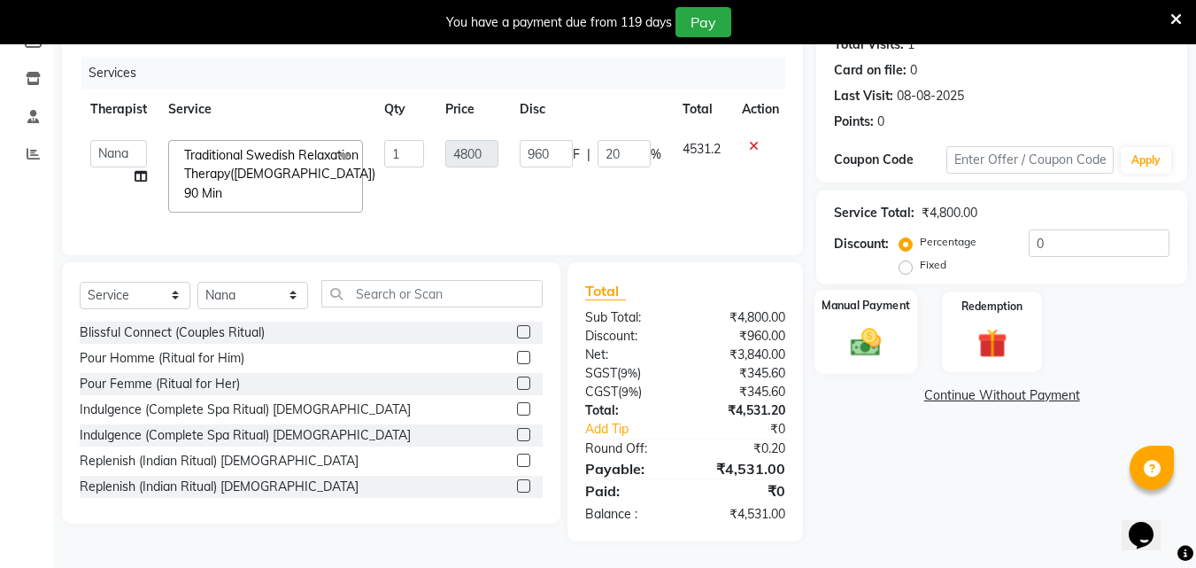
click at [861, 324] on img at bounding box center [866, 341] width 50 height 35
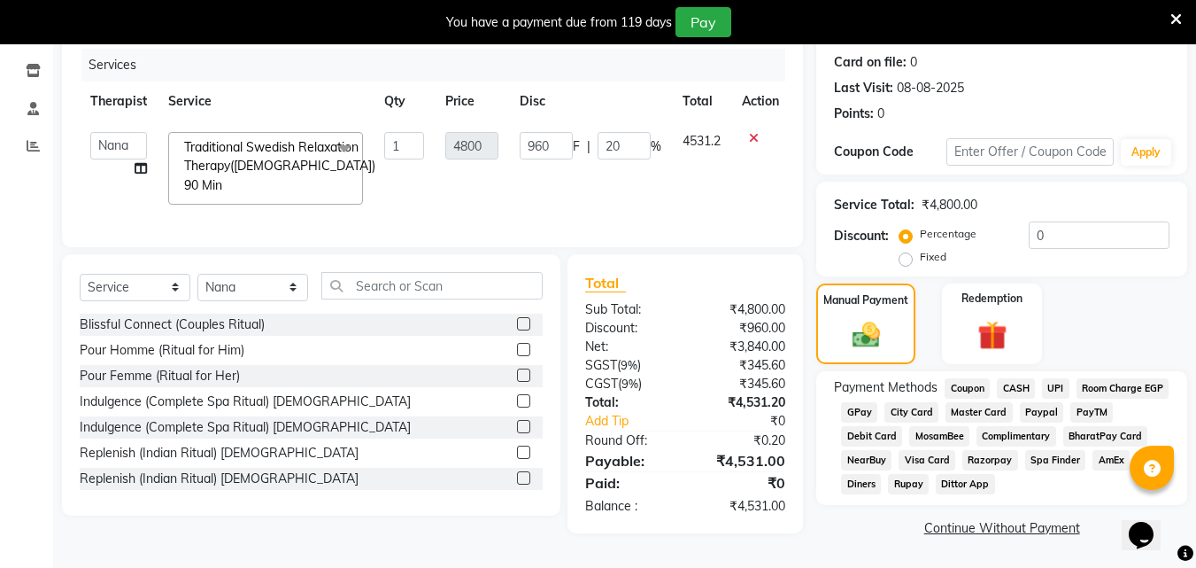
click at [1052, 383] on span "UPI" at bounding box center [1055, 388] width 27 height 20
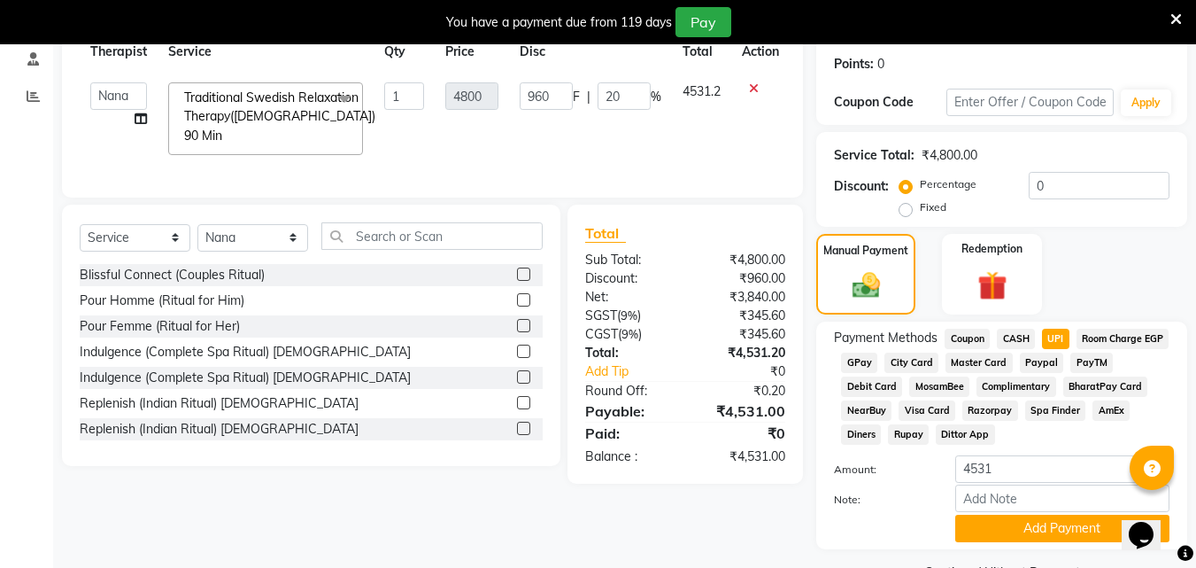
scroll to position [309, 0]
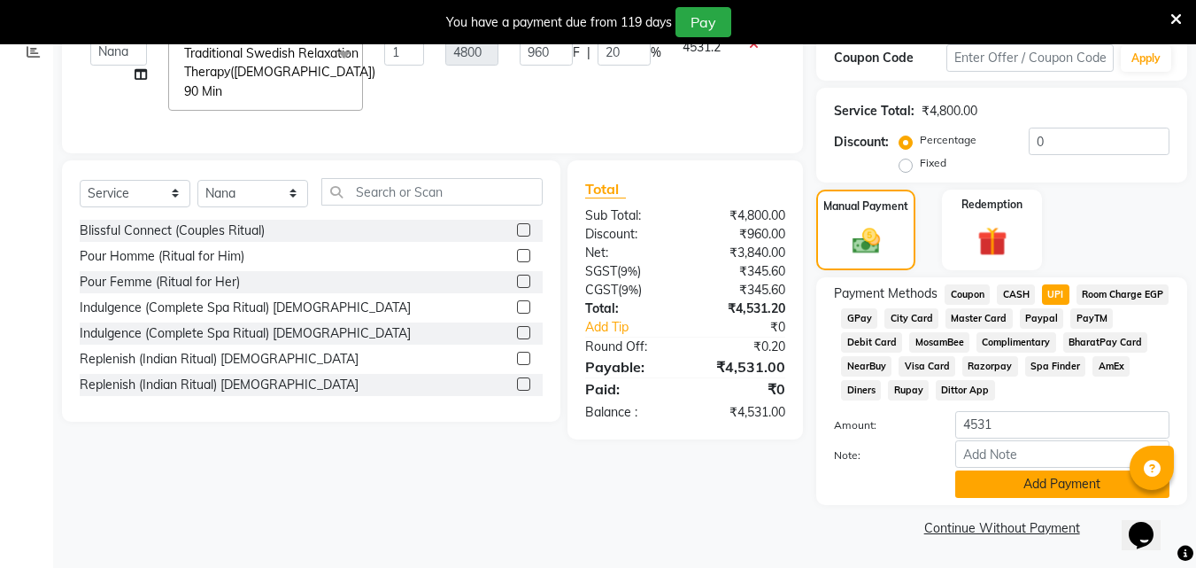
click at [1011, 483] on button "Add Payment" at bounding box center [1062, 483] width 214 height 27
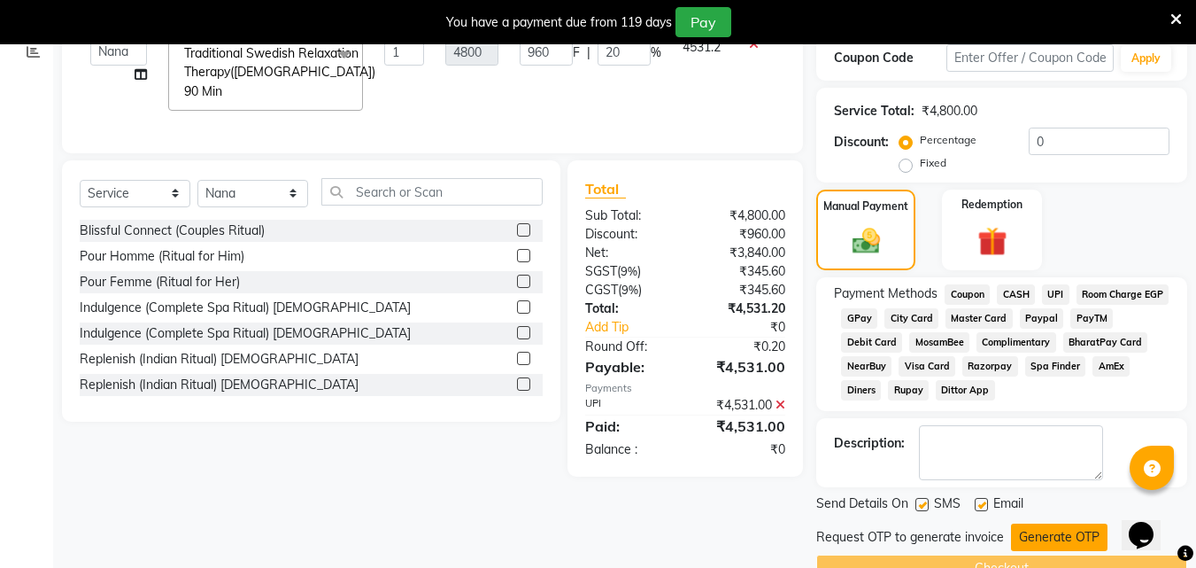
click at [1042, 529] on button "Generate OTP" at bounding box center [1059, 536] width 97 height 27
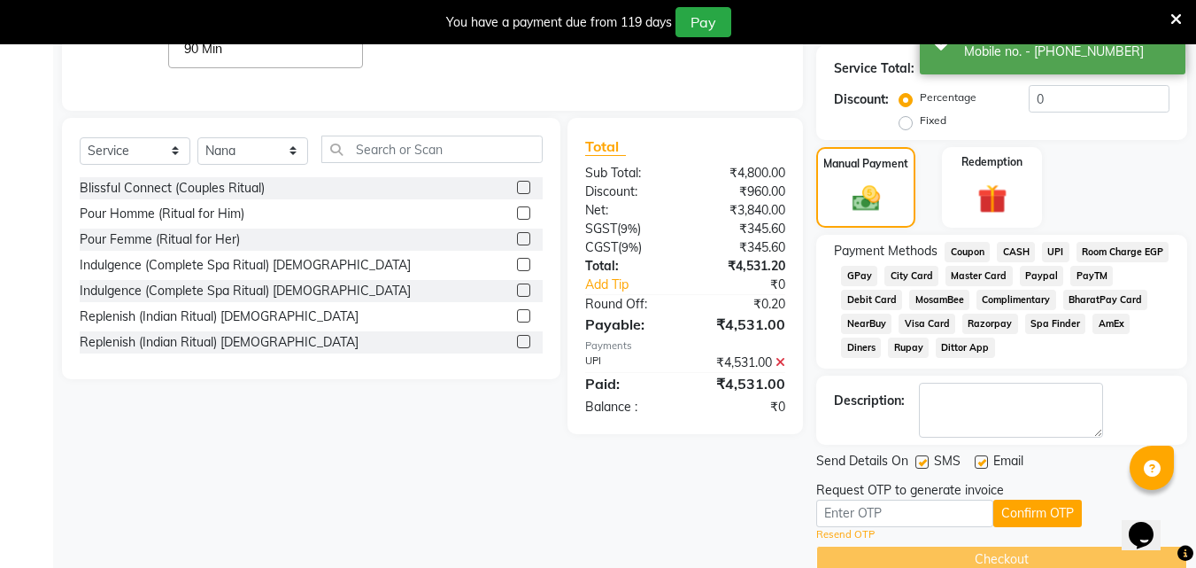
scroll to position [383, 0]
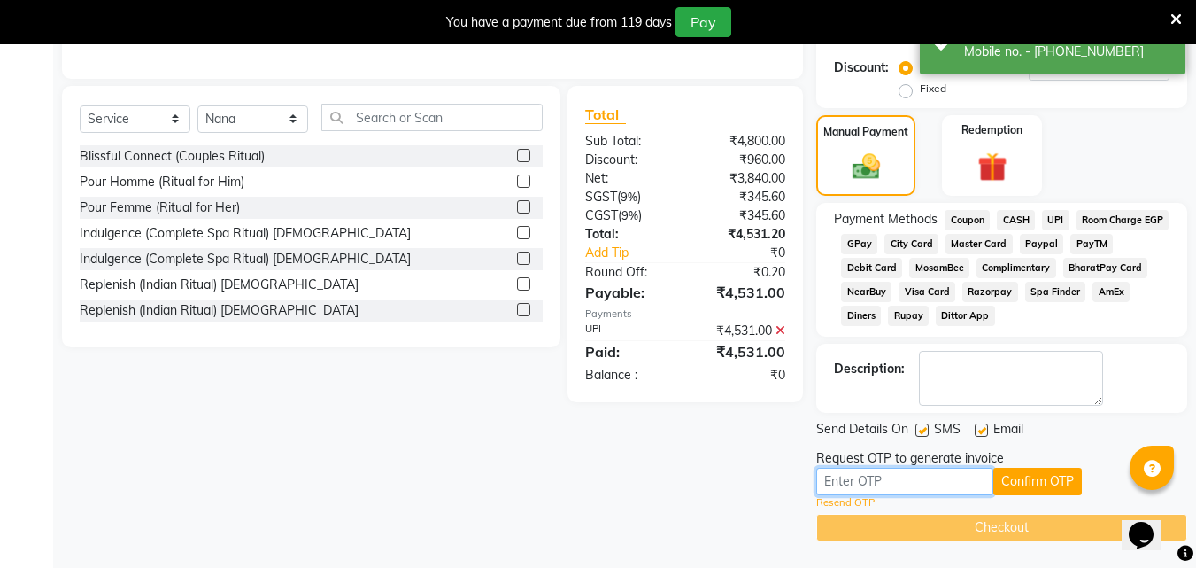
click at [922, 485] on input "text" at bounding box center [904, 480] width 177 height 27
type input "8666"
click at [1043, 489] on button "Confirm OTP" at bounding box center [1037, 480] width 89 height 27
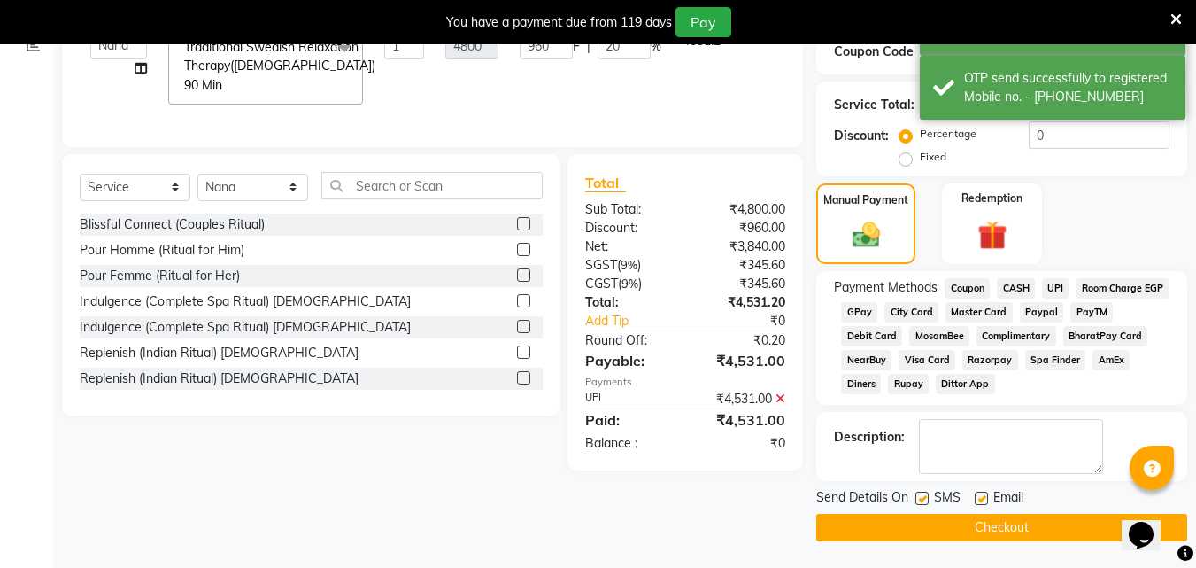
scroll to position [315, 0]
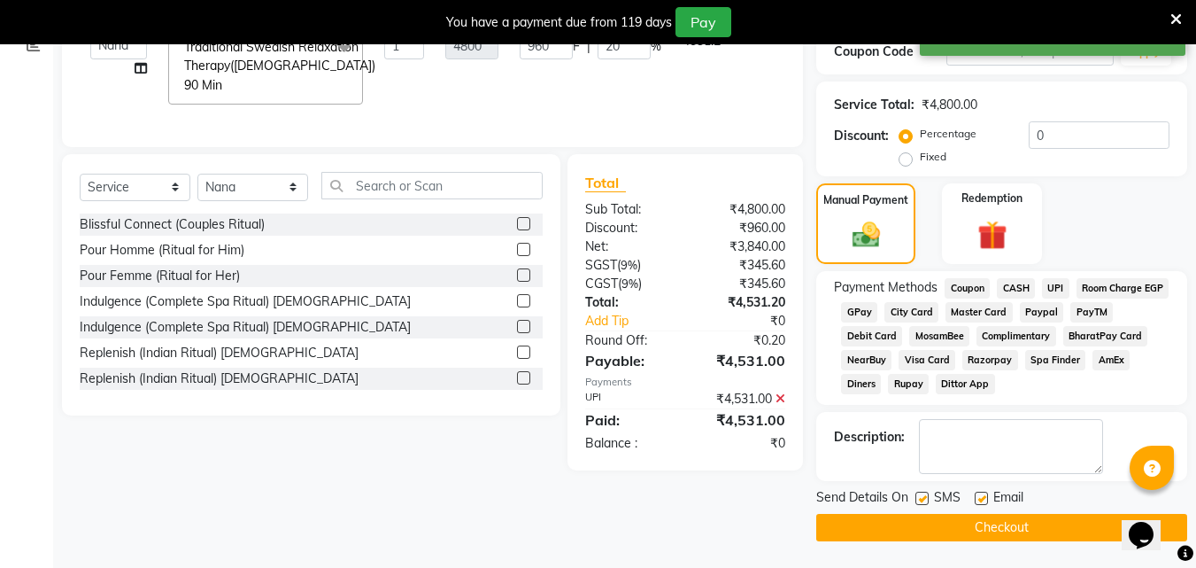
click at [1003, 525] on button "Checkout" at bounding box center [1001, 527] width 371 height 27
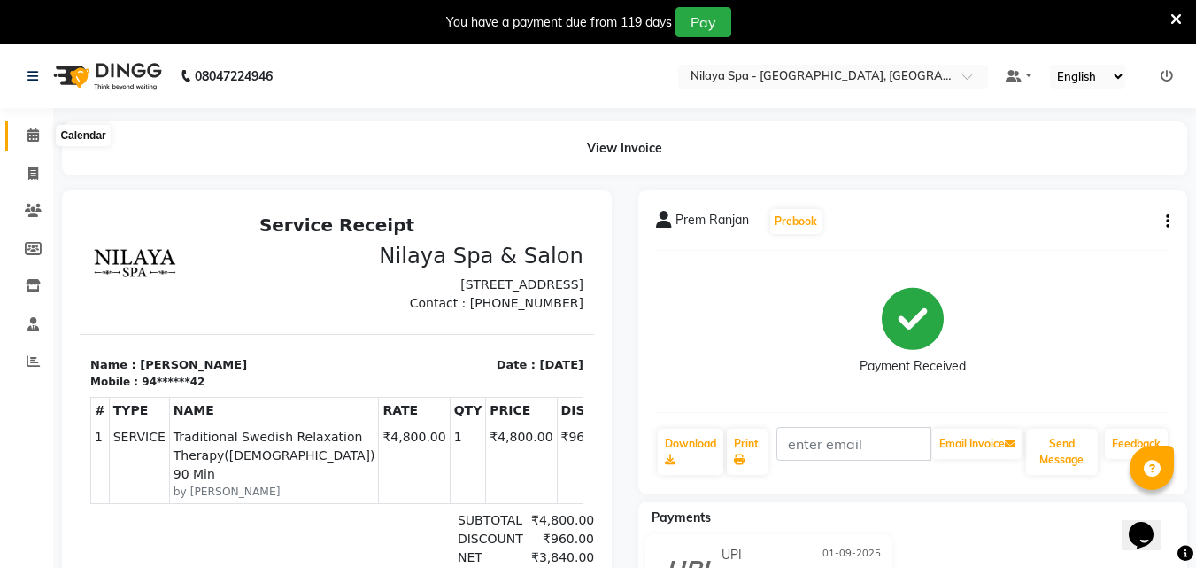
click at [43, 142] on span at bounding box center [33, 136] width 31 height 20
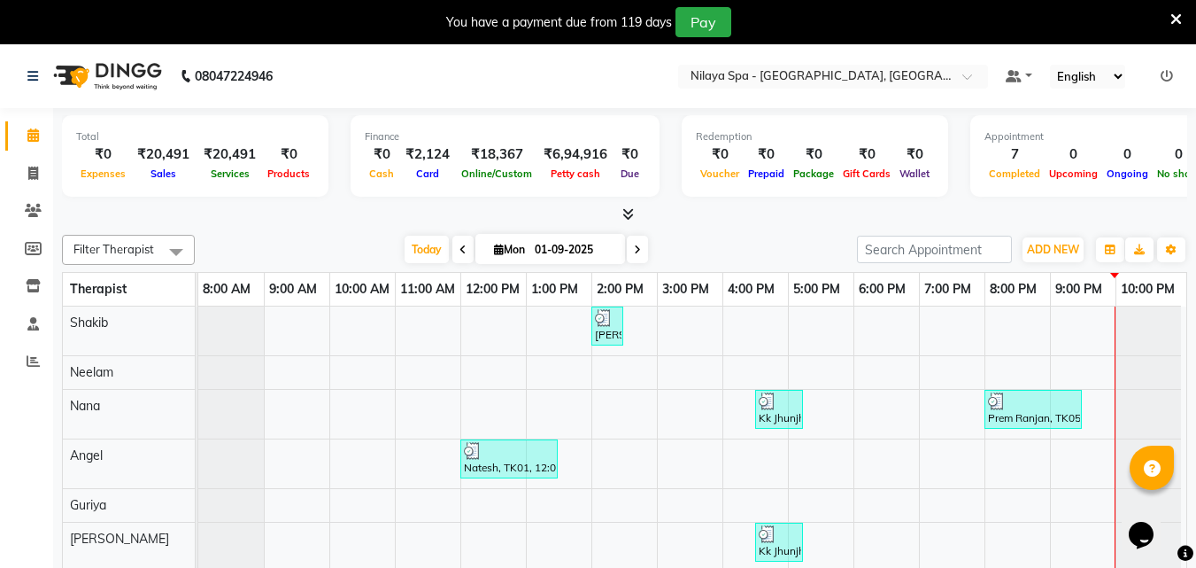
click at [496, 248] on icon at bounding box center [499, 249] width 10 height 12
select select "9"
select select "2025"
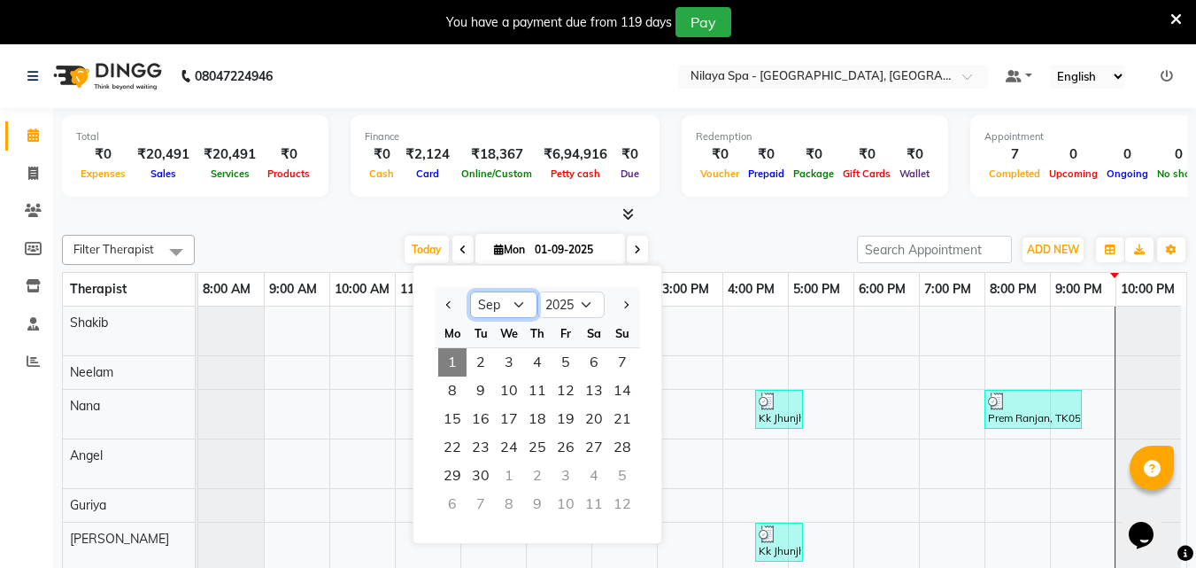
click at [522, 304] on select "Jan Feb Mar Apr May Jun Jul Aug Sep Oct Nov Dec" at bounding box center [503, 304] width 67 height 27
select select "8"
click at [470, 291] on select "Jan Feb Mar Apr May Jun Jul Aug Sep Oct Nov Dec" at bounding box center [503, 304] width 67 height 27
click at [457, 446] on span "18" at bounding box center [452, 447] width 28 height 28
type input "18-08-2025"
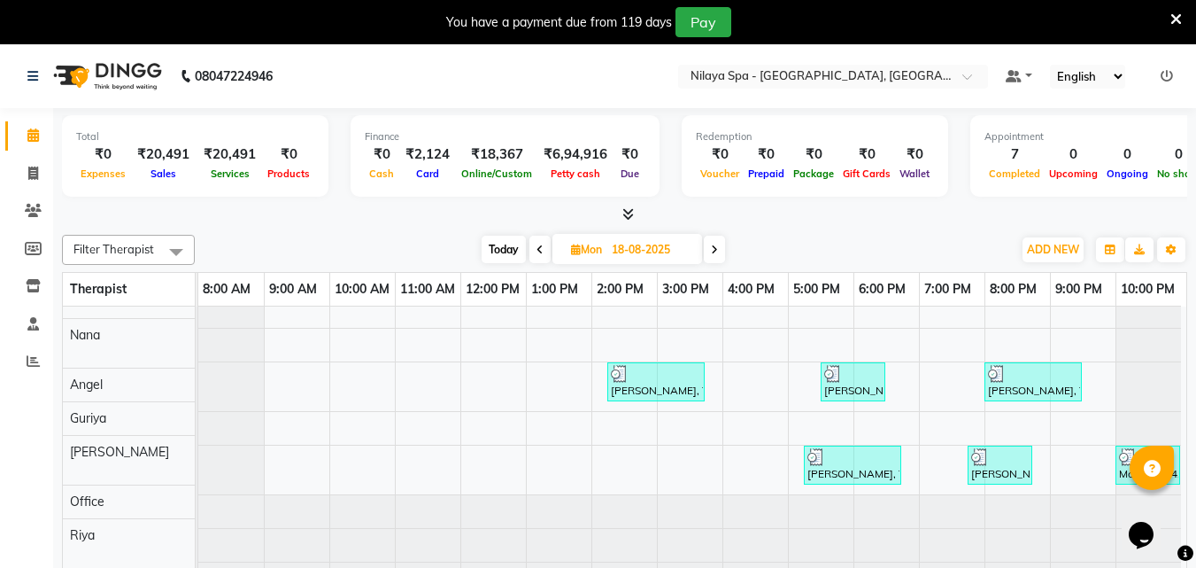
scroll to position [215, 0]
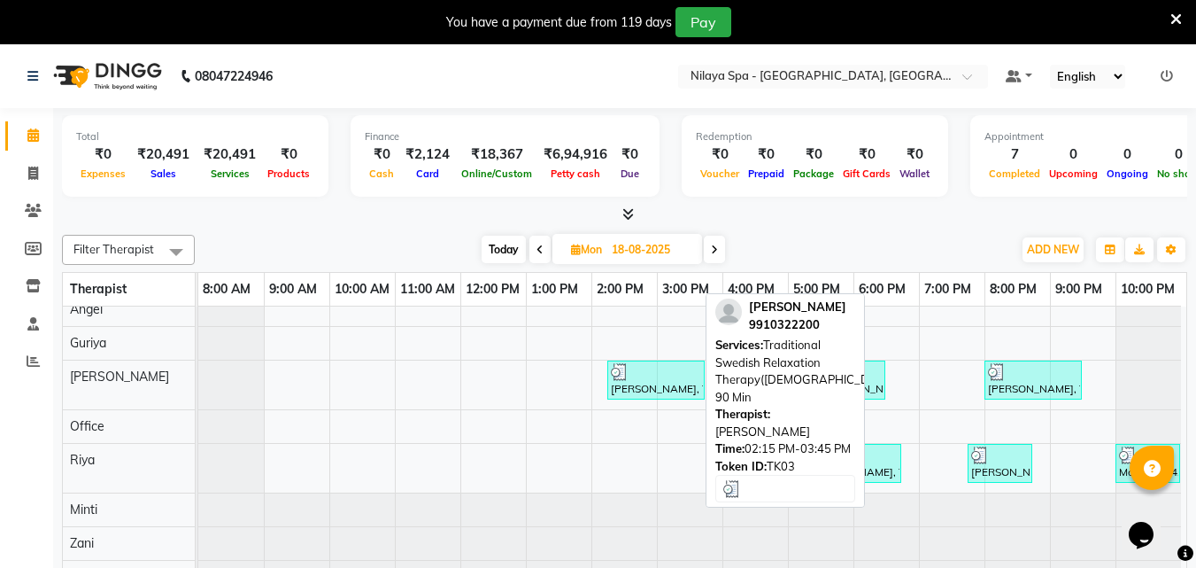
click at [648, 366] on div at bounding box center [656, 372] width 90 height 18
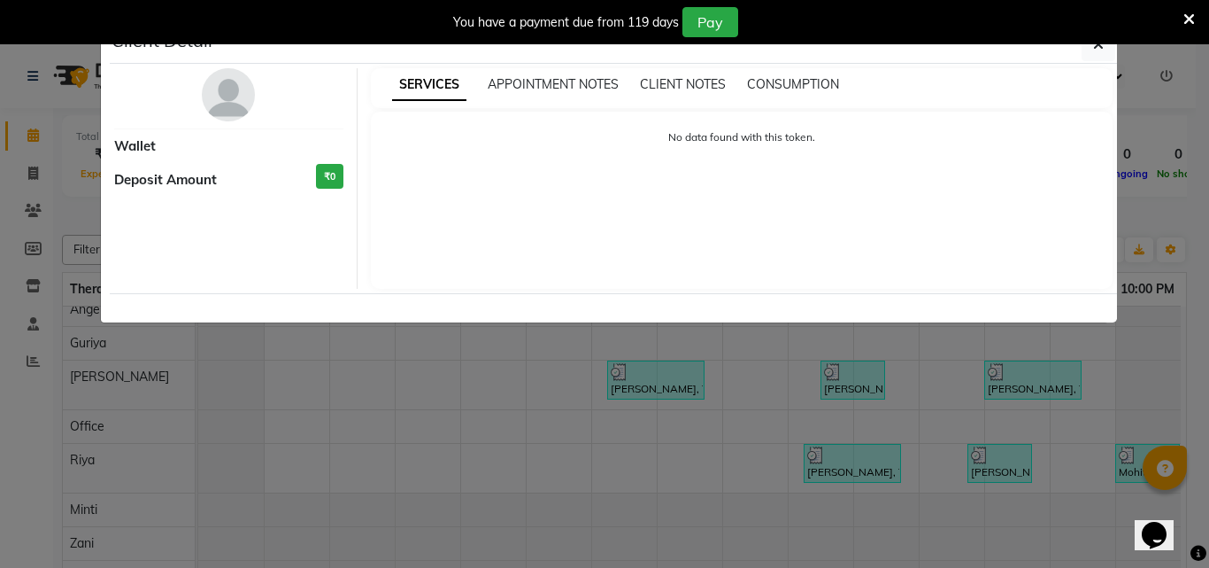
select select "3"
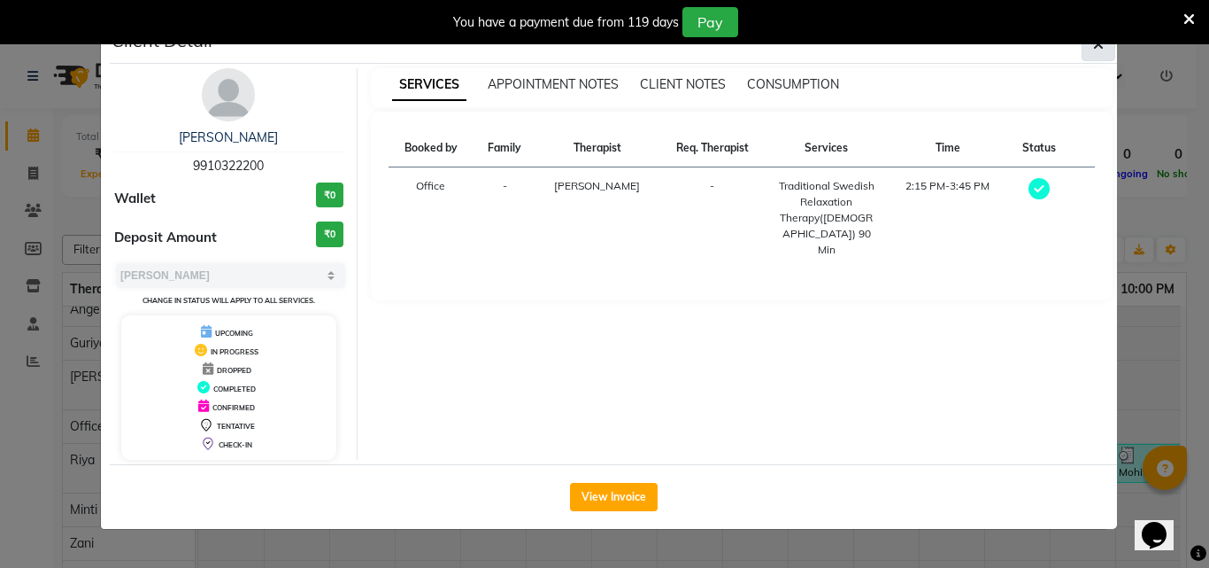
click at [1097, 46] on icon "button" at bounding box center [1098, 44] width 11 height 14
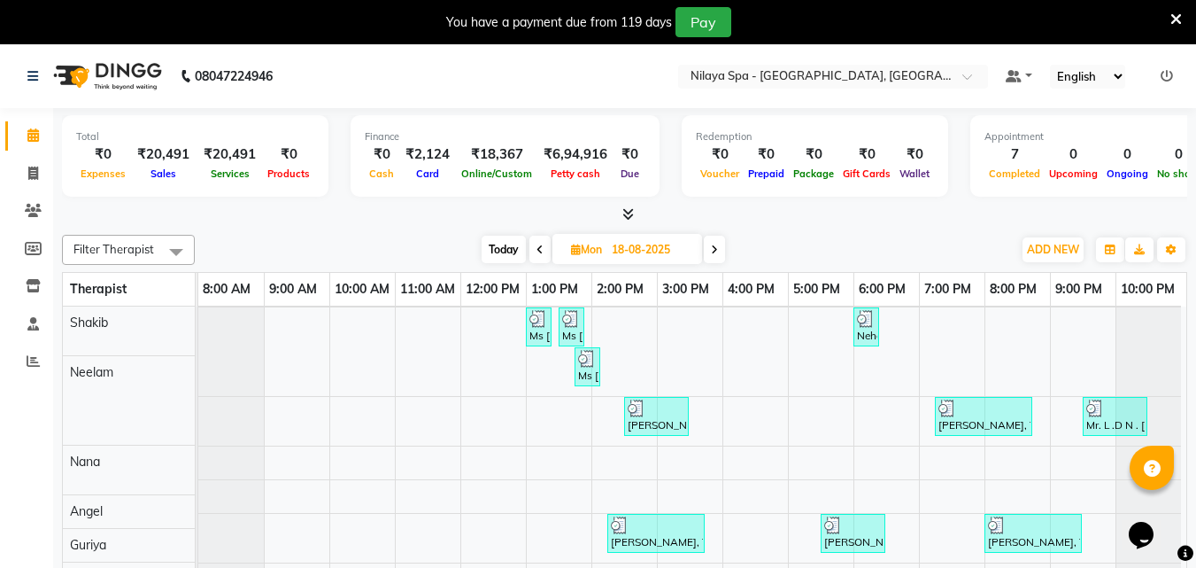
scroll to position [0, 0]
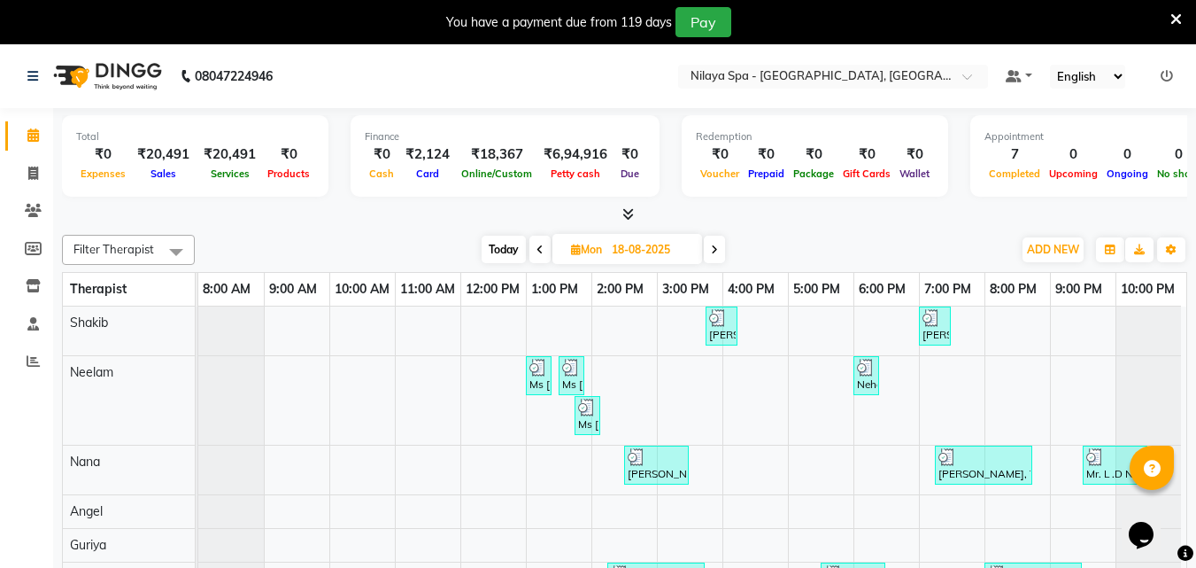
click at [512, 248] on span "Today" at bounding box center [504, 249] width 44 height 27
type input "01-09-2025"
